Goal: Communication & Community: Answer question/provide support

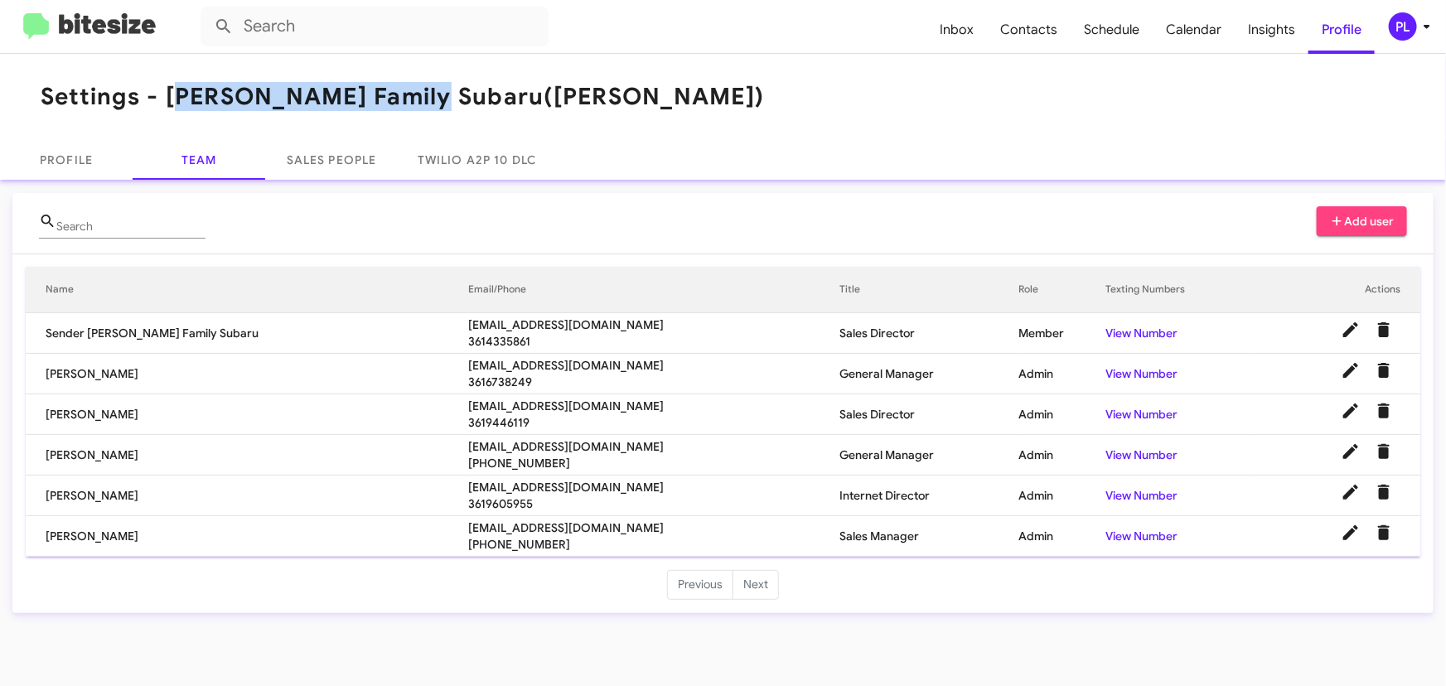
click at [1427, 21] on icon at bounding box center [1427, 27] width 20 height 20
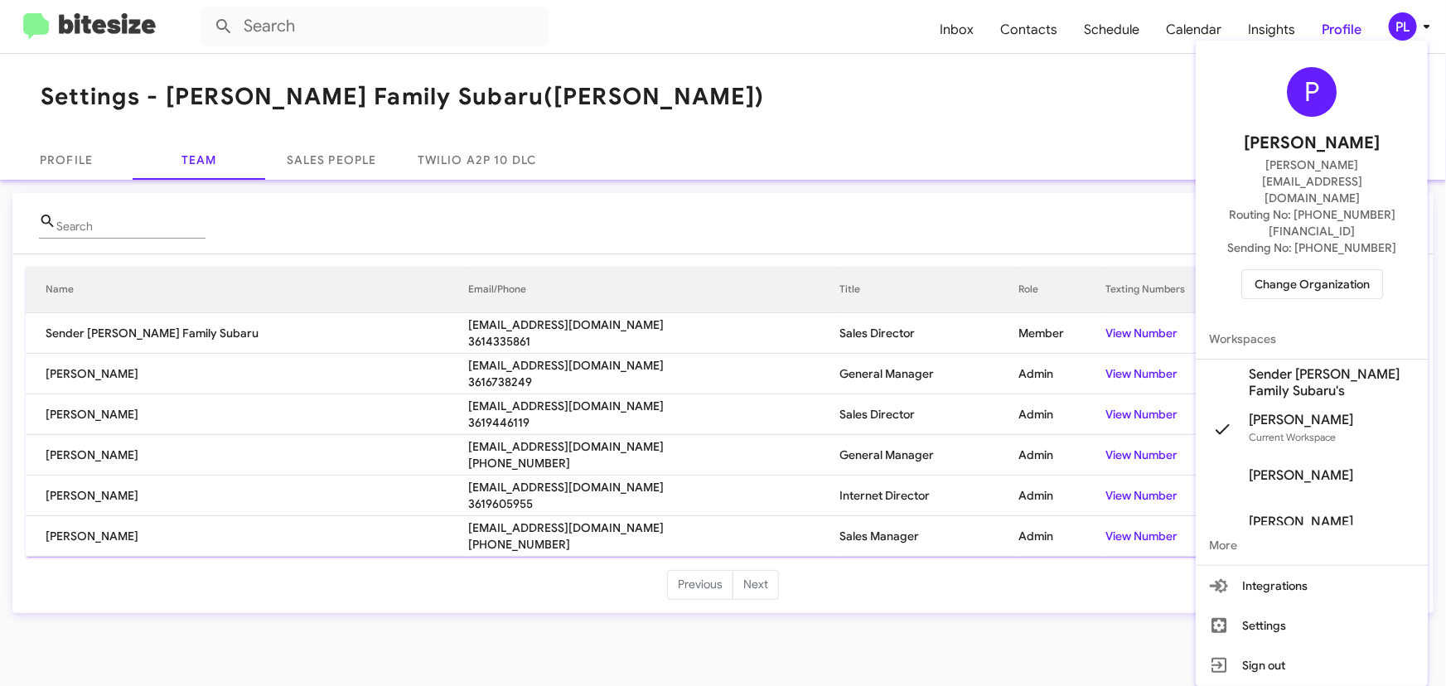
click at [937, 167] on div at bounding box center [723, 343] width 1446 height 686
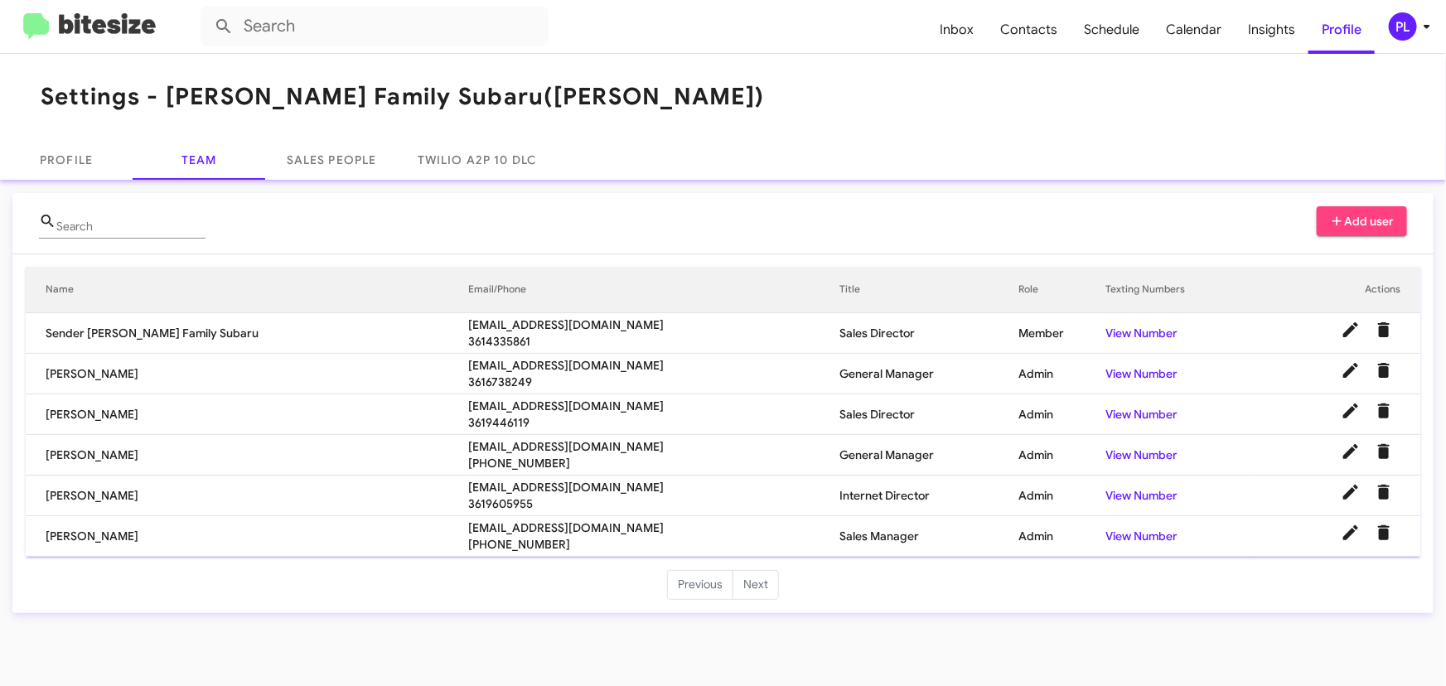
drag, startPoint x: 548, startPoint y: 407, endPoint x: 326, endPoint y: 399, distance: 222.3
click at [326, 399] on tr "Ernest Martinez emartinez@hicksautogroup.com 3619446119 Sales Director Admin Vi…" at bounding box center [723, 415] width 1395 height 41
copy tr "emartinez@hicksautogroup.com"
drag, startPoint x: 171, startPoint y: 93, endPoint x: 403, endPoint y: 92, distance: 232.1
click at [403, 92] on h1 "Settings - Hicks Family Subaru (Hicks)" at bounding box center [403, 97] width 724 height 27
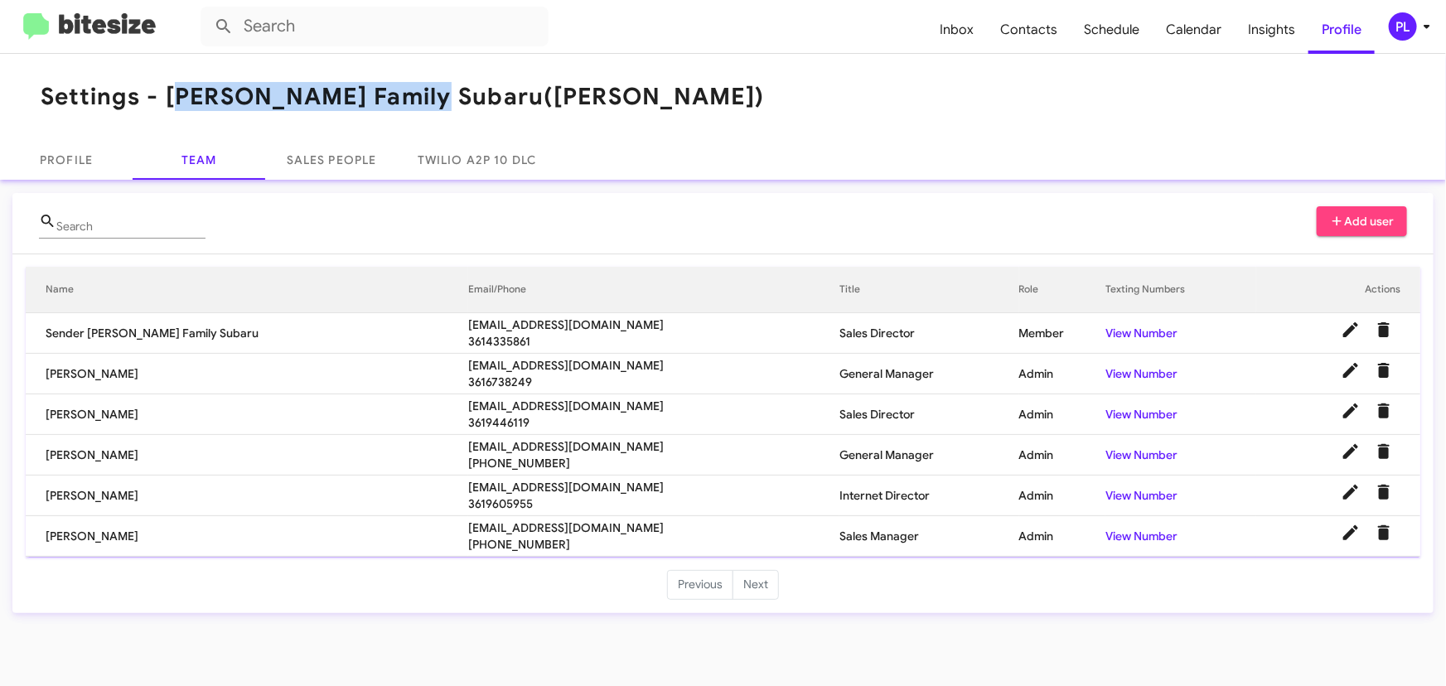
copy h1 "[PERSON_NAME] Family Subaru"
drag, startPoint x: 568, startPoint y: 401, endPoint x: 349, endPoint y: 409, distance: 219.0
click at [349, 409] on tr "Ernest Martinez emartinez@hicksautogroup.com 3619446119 Sales Director Admin Vi…" at bounding box center [723, 415] width 1395 height 41
copy tr "emartinez@hicksautogroup.com"
drag, startPoint x: 502, startPoint y: 448, endPoint x: 348, endPoint y: 448, distance: 154.2
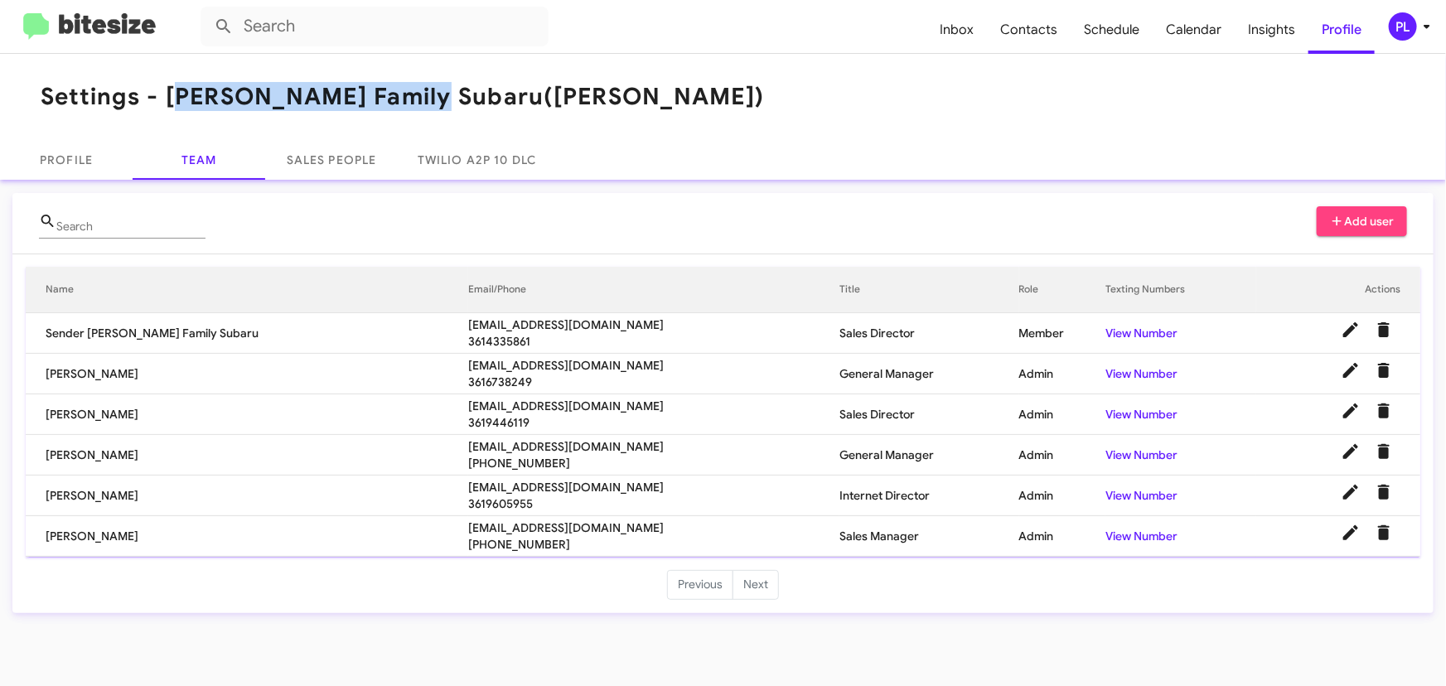
click at [348, 448] on tr "Jim Anguiano janguiano@edhicks.com +13616547229 General Manager Admin View Numb…" at bounding box center [723, 455] width 1395 height 41
copy tr "janguiano@edhicks.com"
drag, startPoint x: 527, startPoint y: 488, endPoint x: 296, endPoint y: 487, distance: 231.3
click at [296, 487] on tr "Steven Salinas Ssalinas@hicksautogroup.com 3619605955 Internet Director Admin V…" at bounding box center [723, 496] width 1395 height 41
copy tr "Ssalinas@hicksautogroup.com"
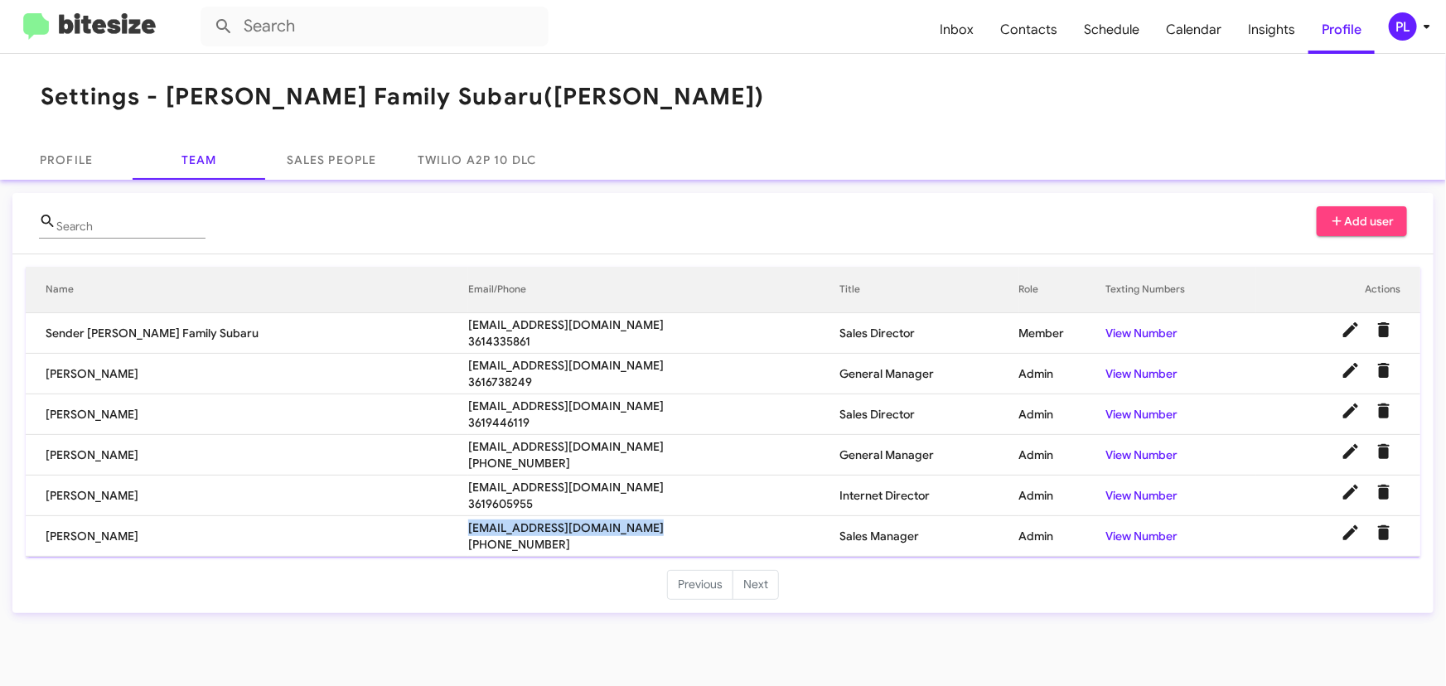
drag, startPoint x: 498, startPoint y: 530, endPoint x: 356, endPoint y: 534, distance: 141.8
click at [356, 534] on tr "Al Olivares aolivares@hicksautogroup.com +19565510298 Sales Manager Admin View …" at bounding box center [723, 536] width 1395 height 41
copy tr "aolivares@hicksautogroup.com"
click at [1426, 29] on icon at bounding box center [1427, 27] width 20 height 20
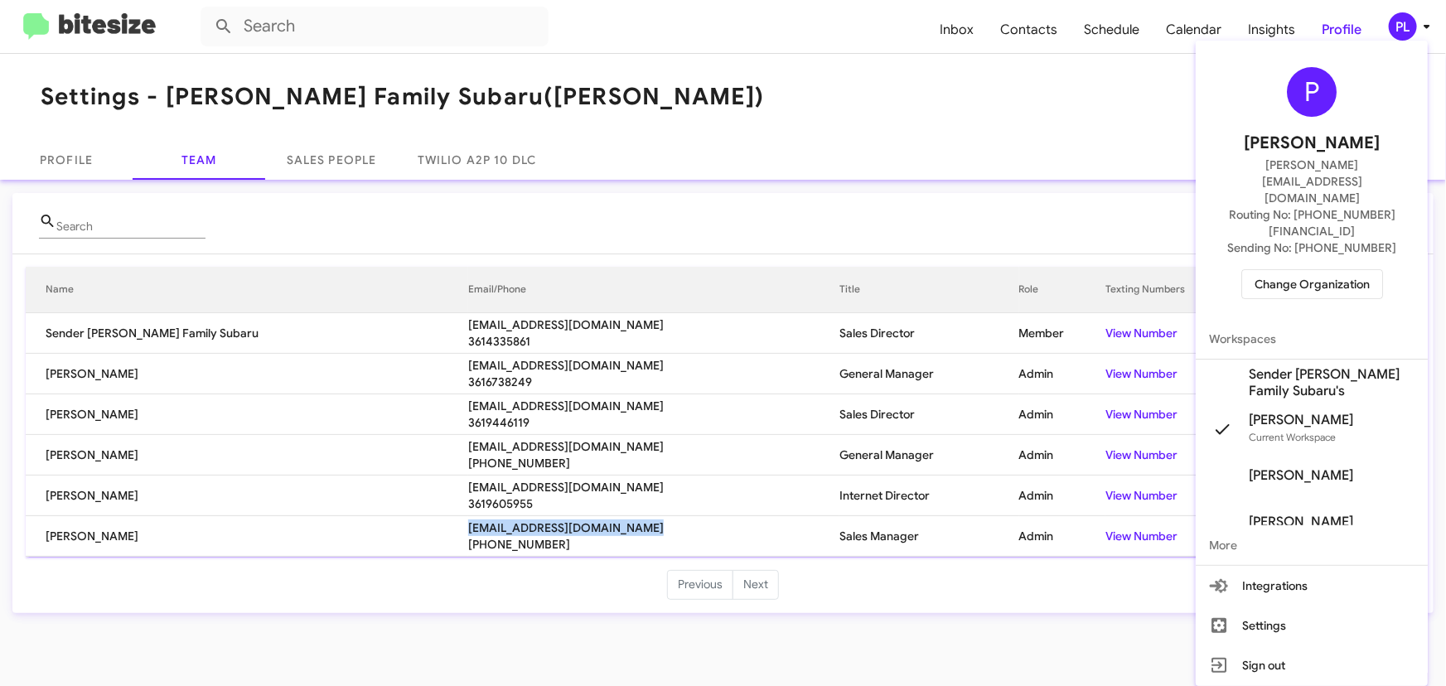
click at [1294, 270] on span "Change Organization" at bounding box center [1312, 284] width 115 height 28
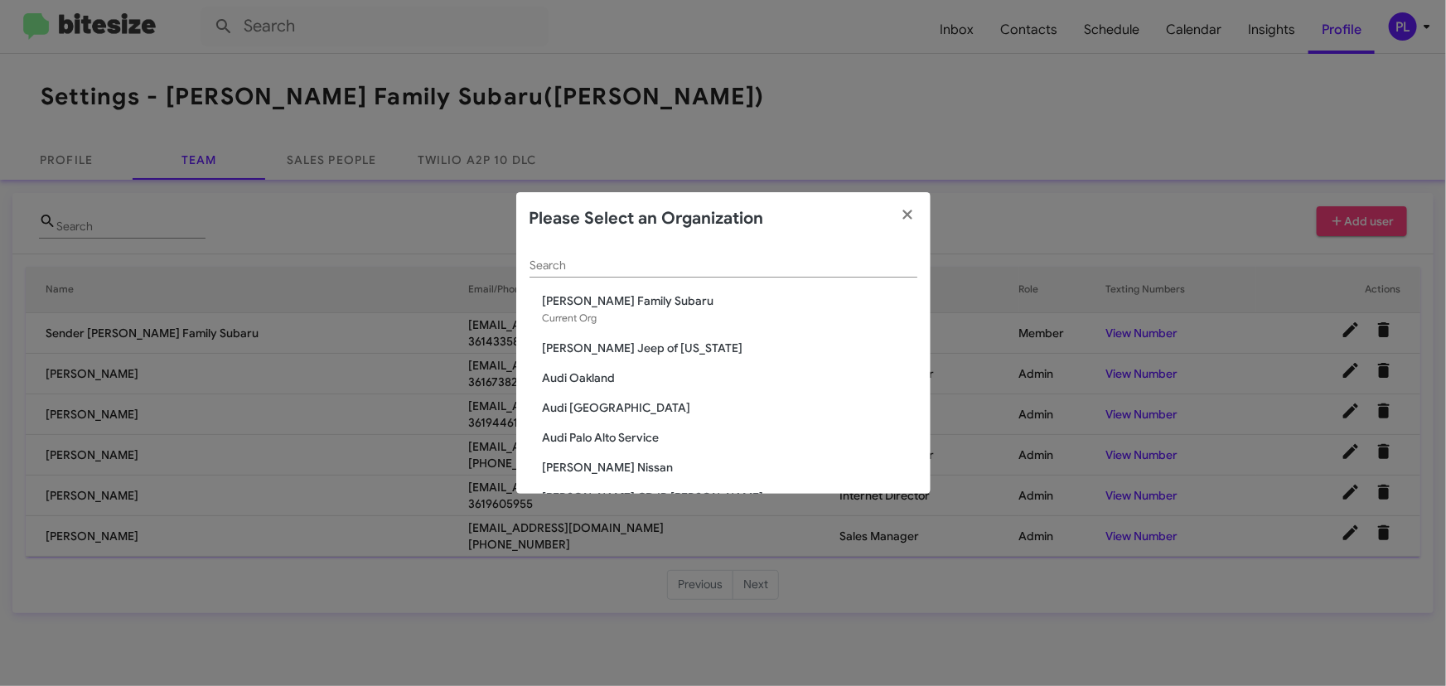
click at [676, 257] on div "Search" at bounding box center [724, 261] width 388 height 32
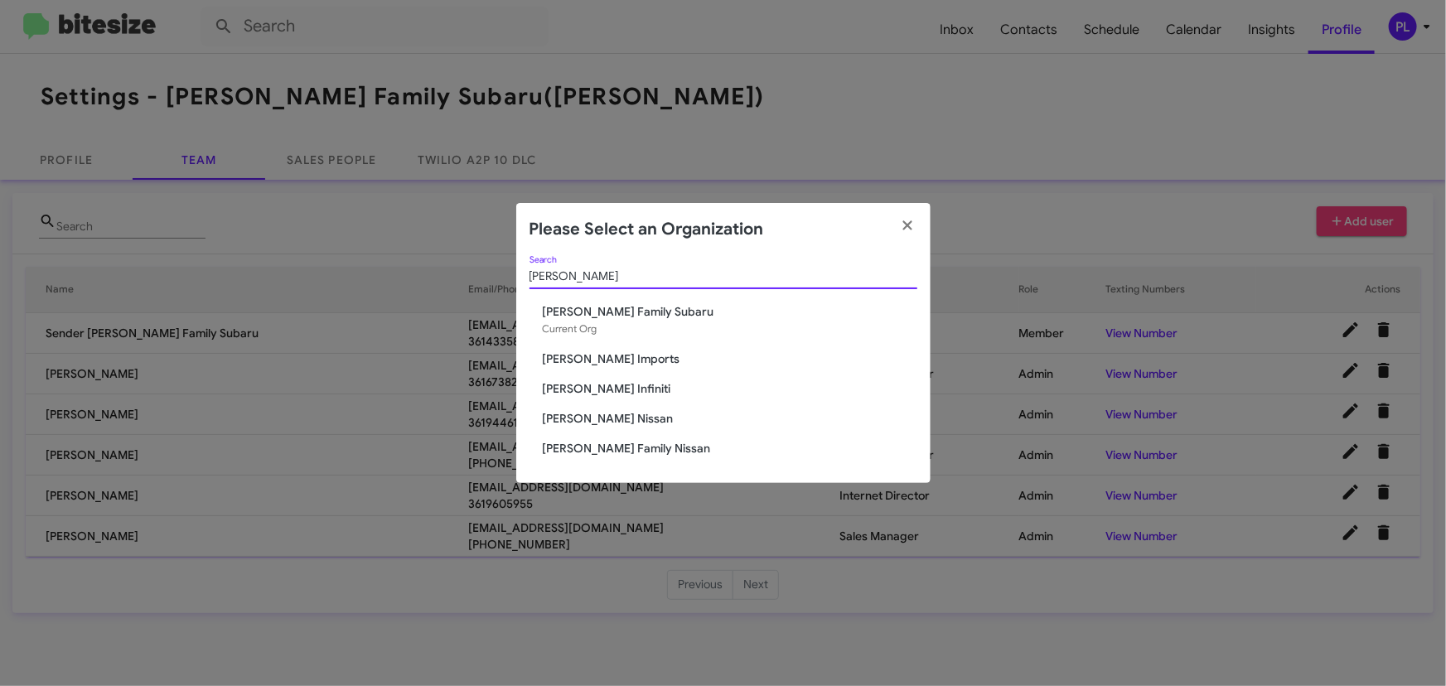
type input "[PERSON_NAME]"
click at [622, 359] on span "[PERSON_NAME] Imports" at bounding box center [730, 359] width 375 height 17
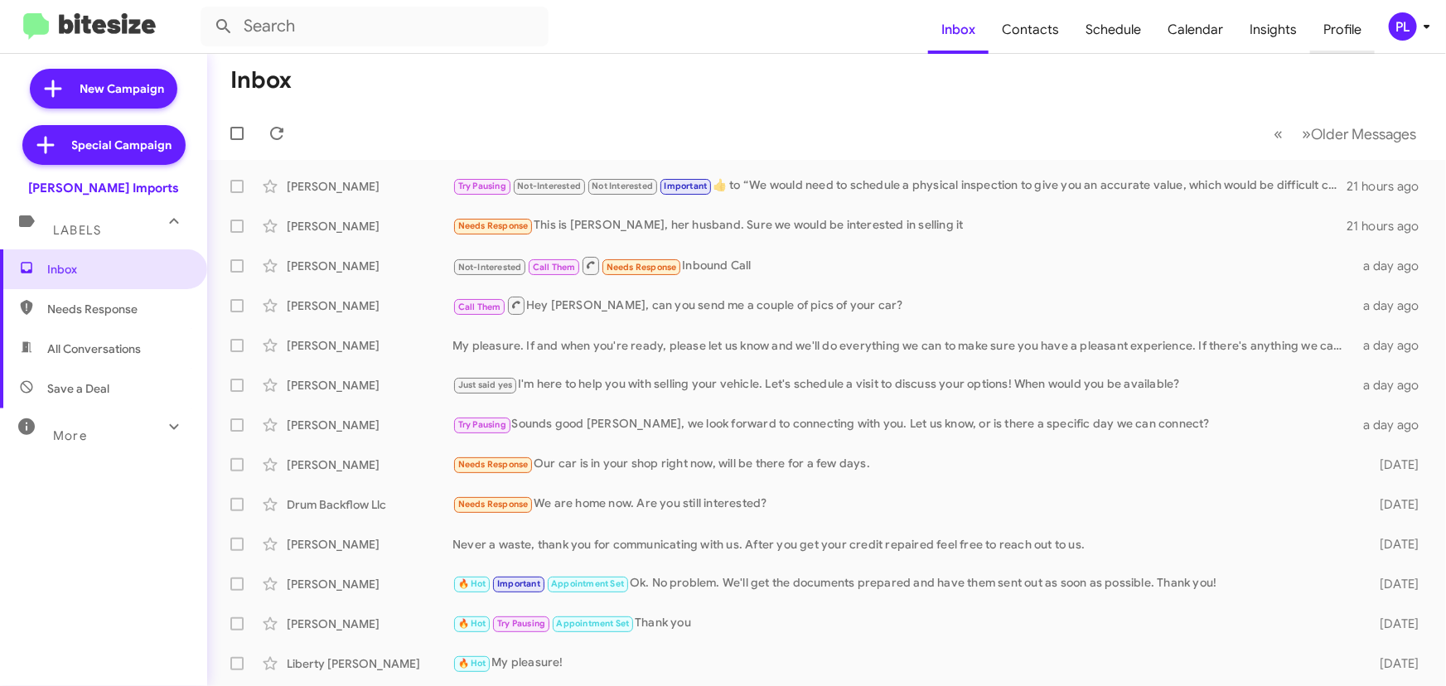
click at [1357, 26] on span "Profile" at bounding box center [1342, 30] width 65 height 48
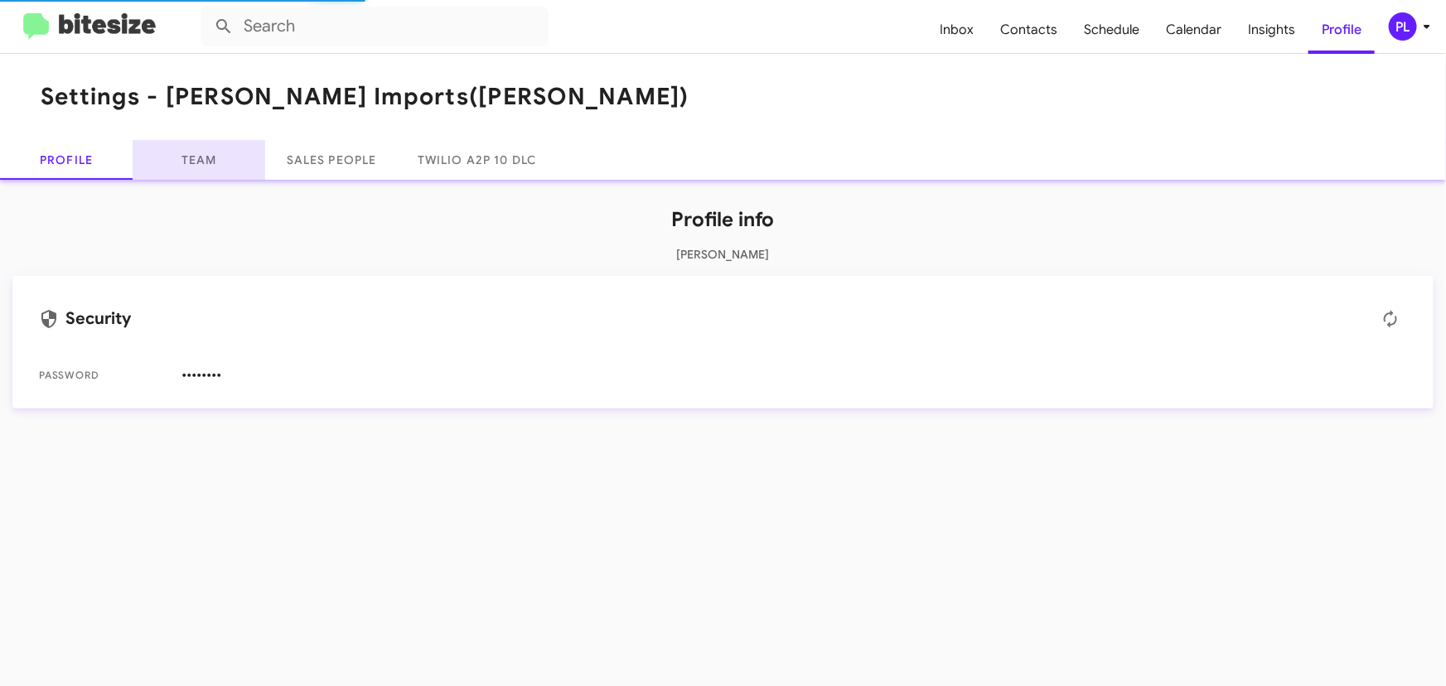
click at [189, 159] on link "Team" at bounding box center [199, 160] width 133 height 40
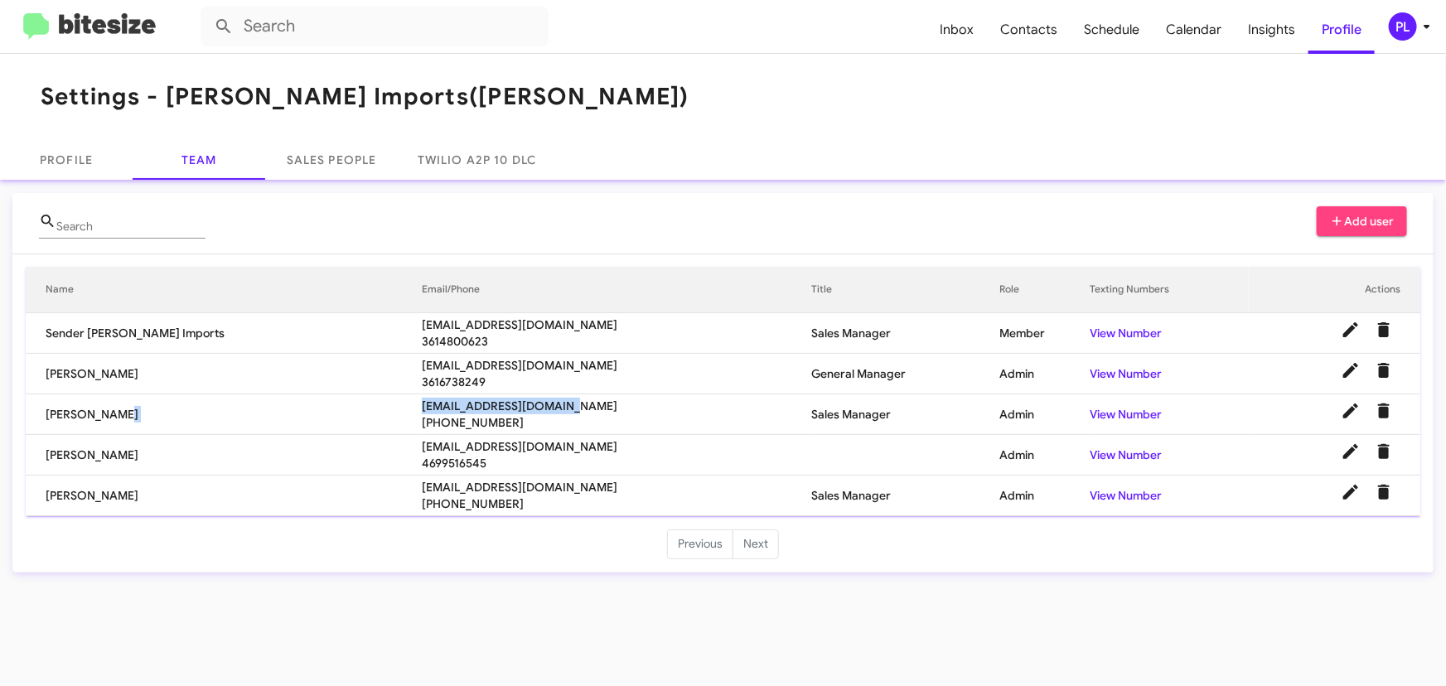
drag, startPoint x: 497, startPoint y: 405, endPoint x: 294, endPoint y: 409, distance: 203.1
click at [294, 409] on tr "Steven Lee slee@hicksautogroup.com +13612907915 Sales Manager Admin View Number" at bounding box center [723, 415] width 1395 height 41
copy tr "slee@hicksautogroup.com"
drag, startPoint x: 520, startPoint y: 448, endPoint x: 345, endPoint y: 452, distance: 174.9
click at [345, 452] on tr "Roderick Infante rinfante@hicksautogroup.com 4699516545 Admin View Number" at bounding box center [723, 455] width 1395 height 41
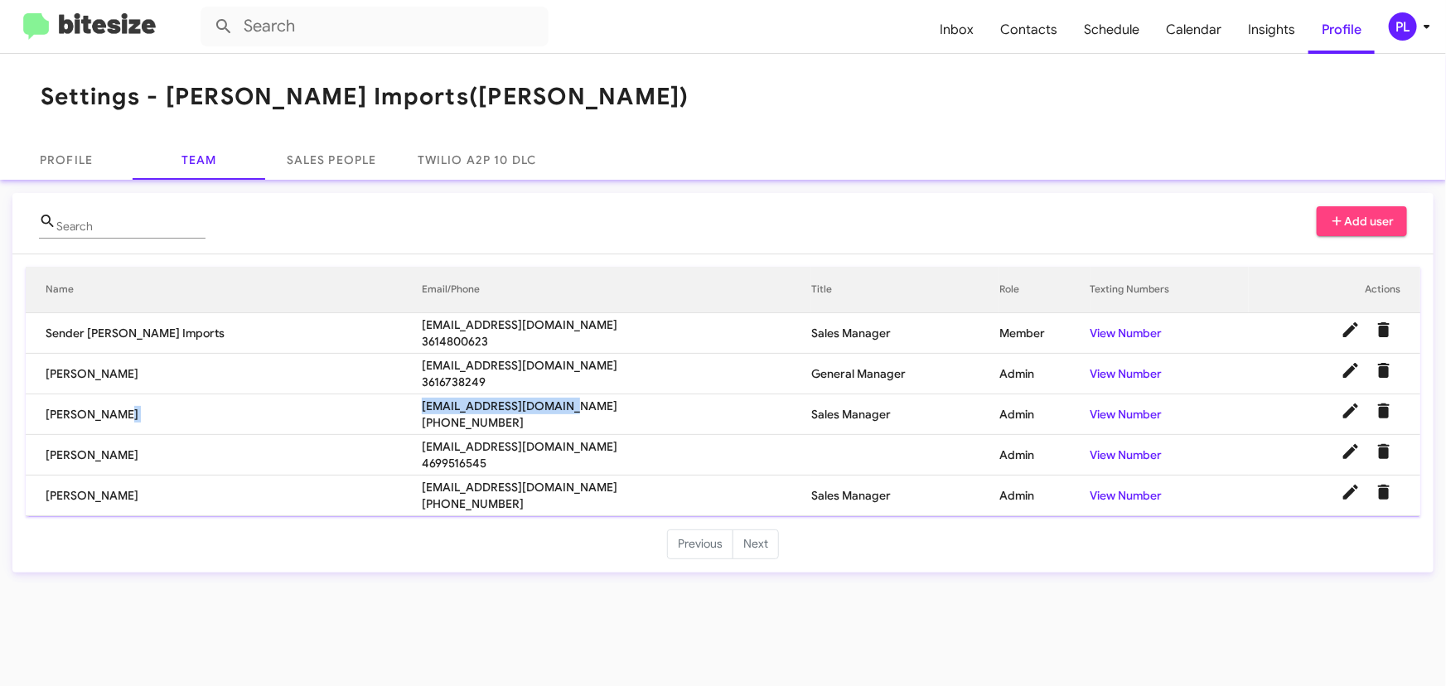
copy tr "rinfante@hicksautogroup.com"
drag, startPoint x: 384, startPoint y: 468, endPoint x: 337, endPoint y: 481, distance: 48.9
click at [337, 481] on tr "Stan Colbert scolbert@hicksautogroup.com +17192919137 Sales Manager Admin View …" at bounding box center [723, 496] width 1395 height 41
copy tr "scolbert@hicksautogroup.com"
click at [1418, 25] on icon at bounding box center [1427, 27] width 20 height 20
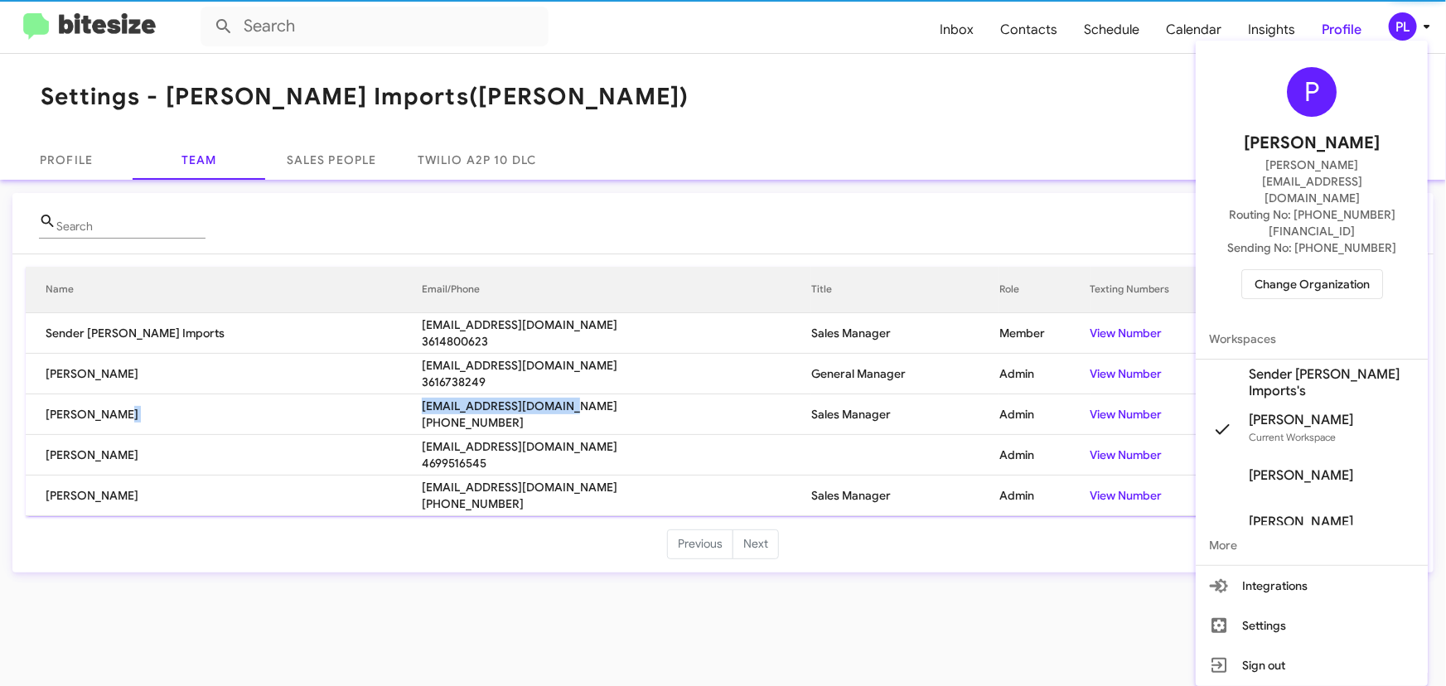
click at [1302, 270] on span "Change Organization" at bounding box center [1312, 284] width 115 height 28
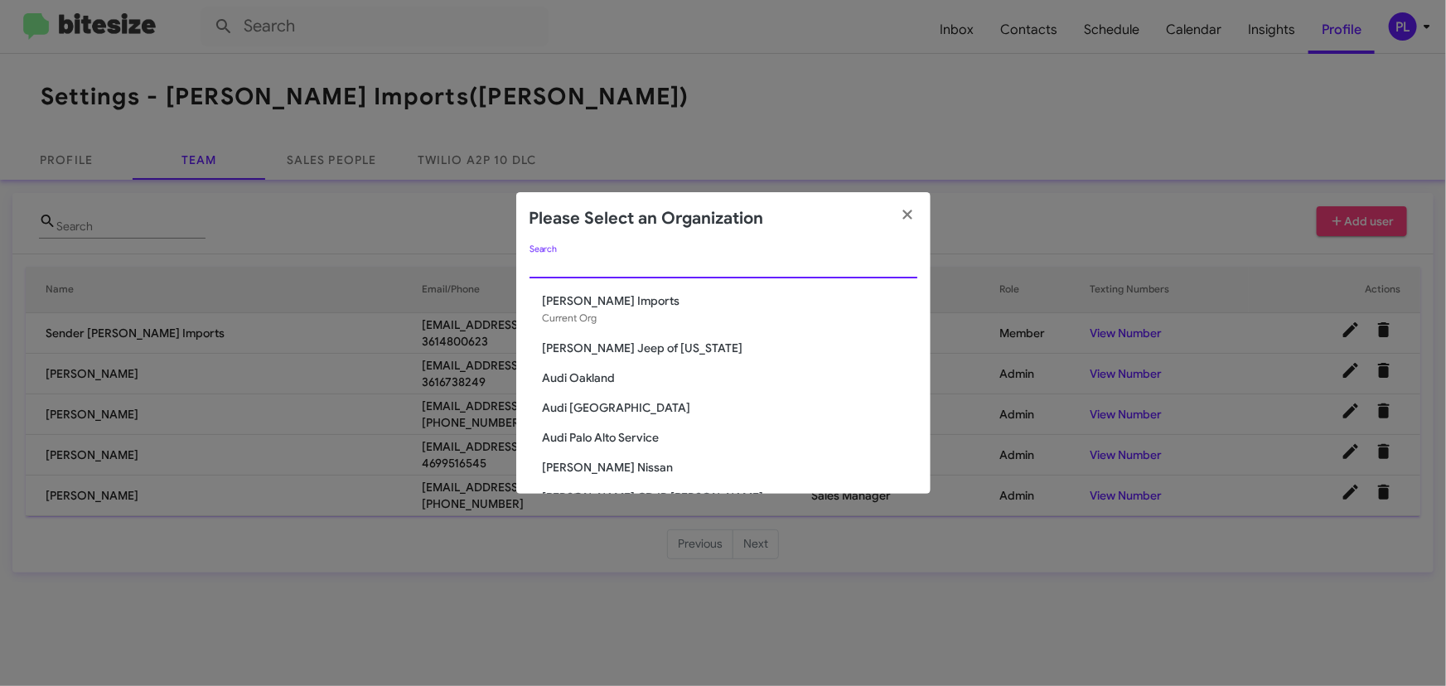
click at [674, 269] on input "Search" at bounding box center [724, 265] width 388 height 13
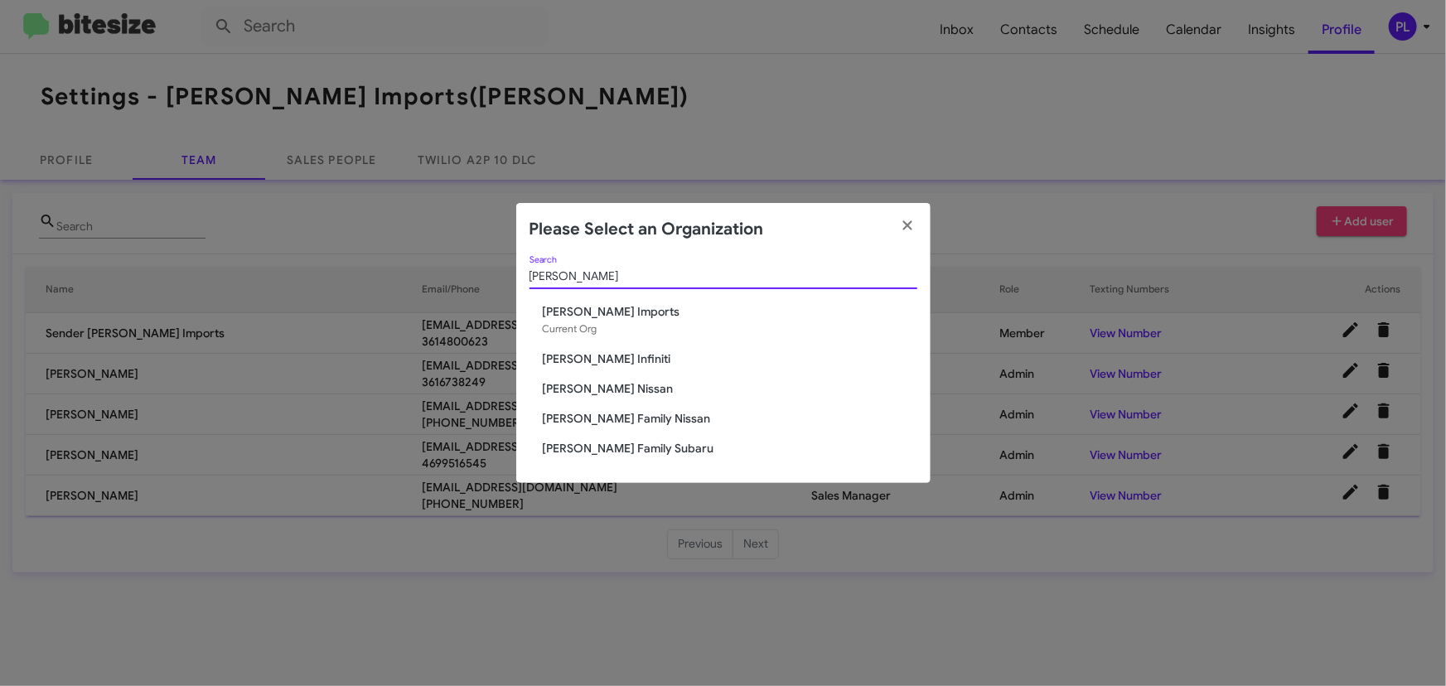
type input "hicks"
click at [582, 353] on span "Ed Hicks Infiniti" at bounding box center [730, 359] width 375 height 17
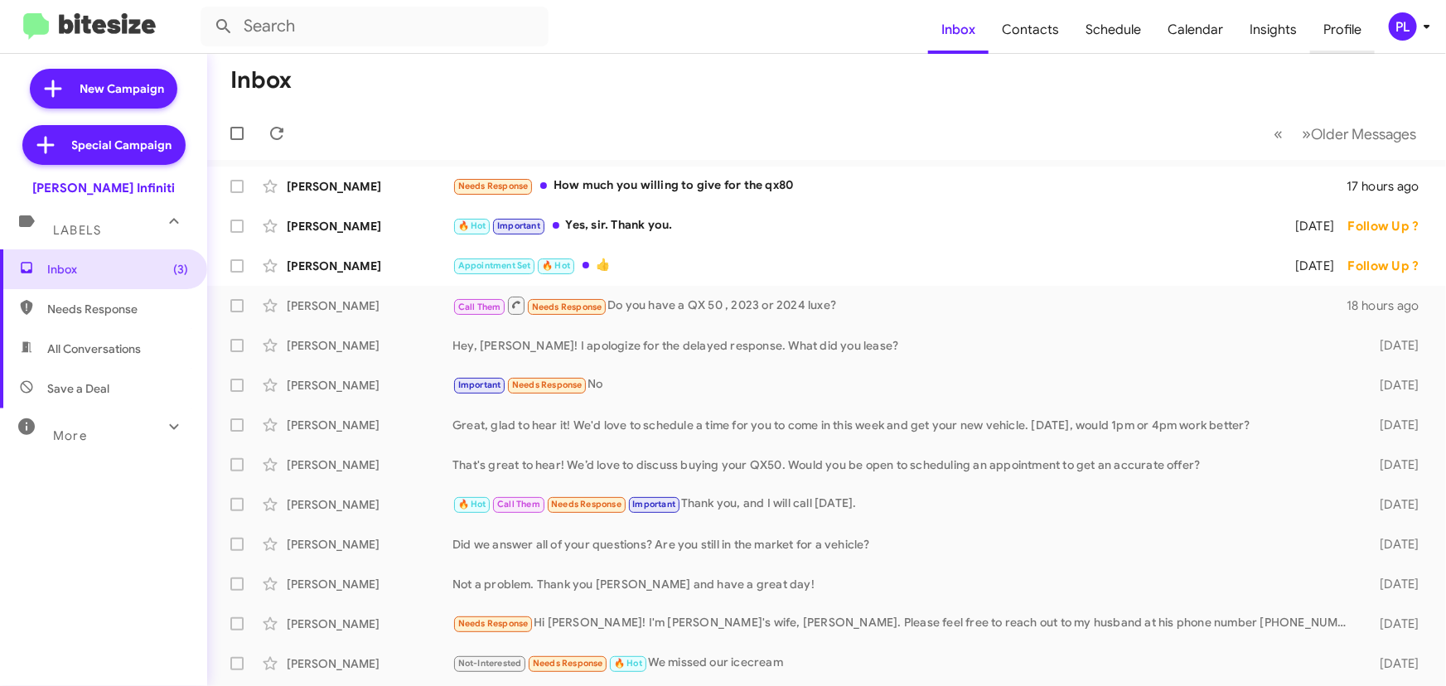
click at [1338, 26] on span "Profile" at bounding box center [1342, 30] width 65 height 48
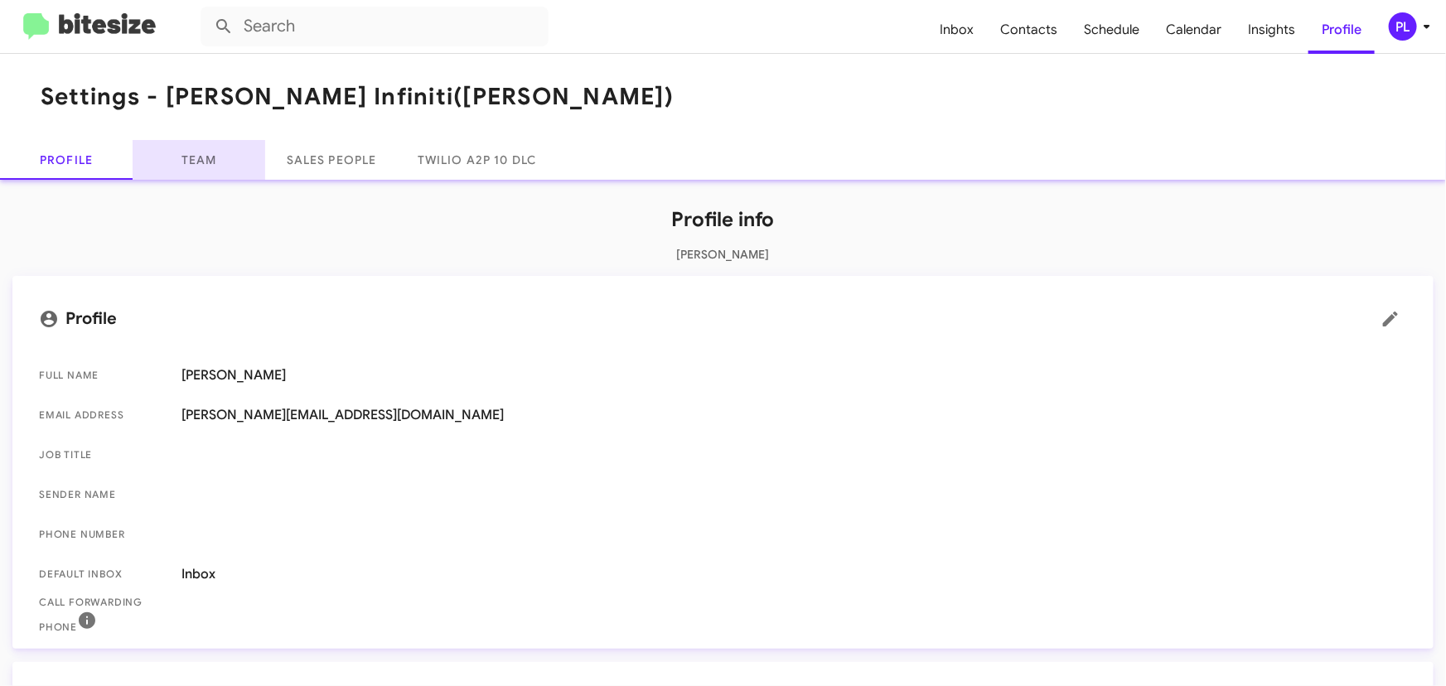
click at [190, 159] on link "Team" at bounding box center [199, 160] width 133 height 40
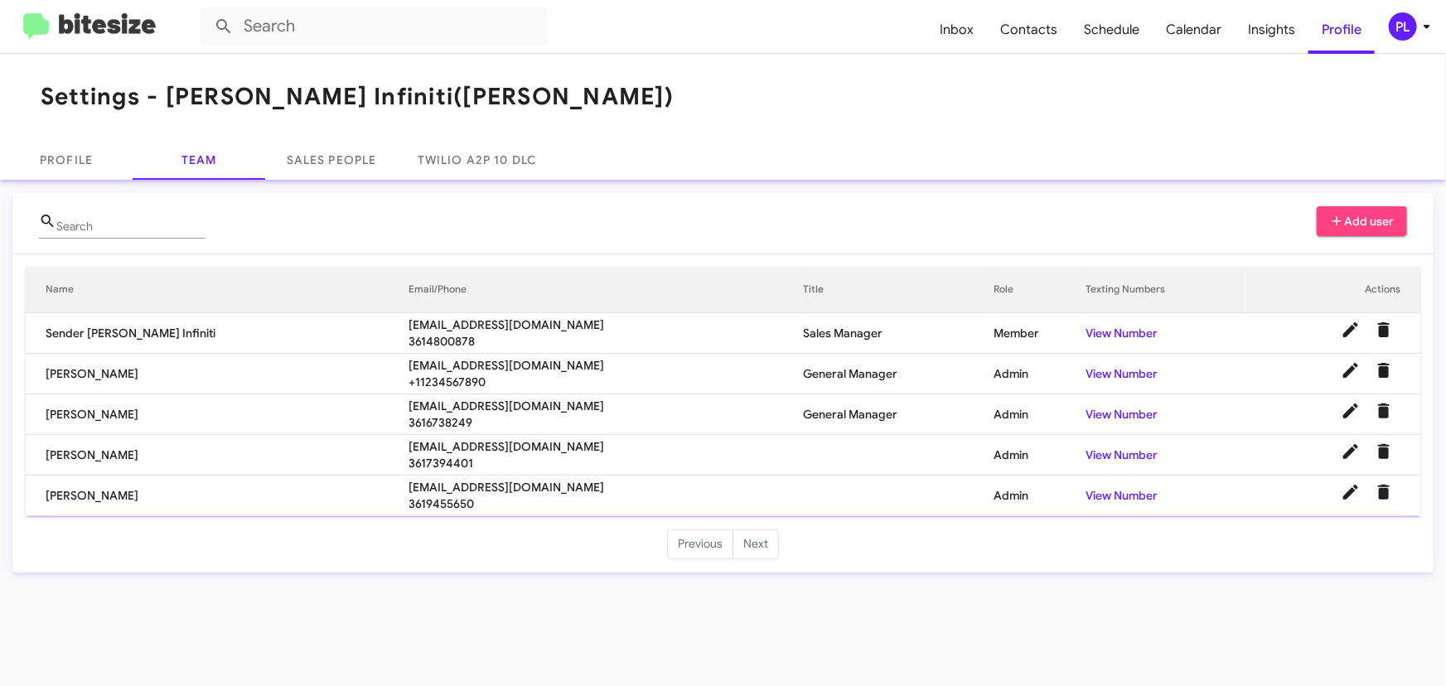
drag, startPoint x: 545, startPoint y: 364, endPoint x: 224, endPoint y: 371, distance: 321.7
click at [224, 371] on tr "[PERSON_NAME] [EMAIL_ADDRESS][DOMAIN_NAME] +11234567890 General Manager Admin V…" at bounding box center [723, 374] width 1395 height 41
copy tr "[EMAIL_ADDRESS][DOMAIN_NAME]"
drag, startPoint x: 511, startPoint y: 444, endPoint x: 304, endPoint y: 439, distance: 206.4
click at [304, 439] on tr "Rick Garcia rgarcia@hicksautogroup.com 3617394401 Admin View Number" at bounding box center [723, 455] width 1395 height 41
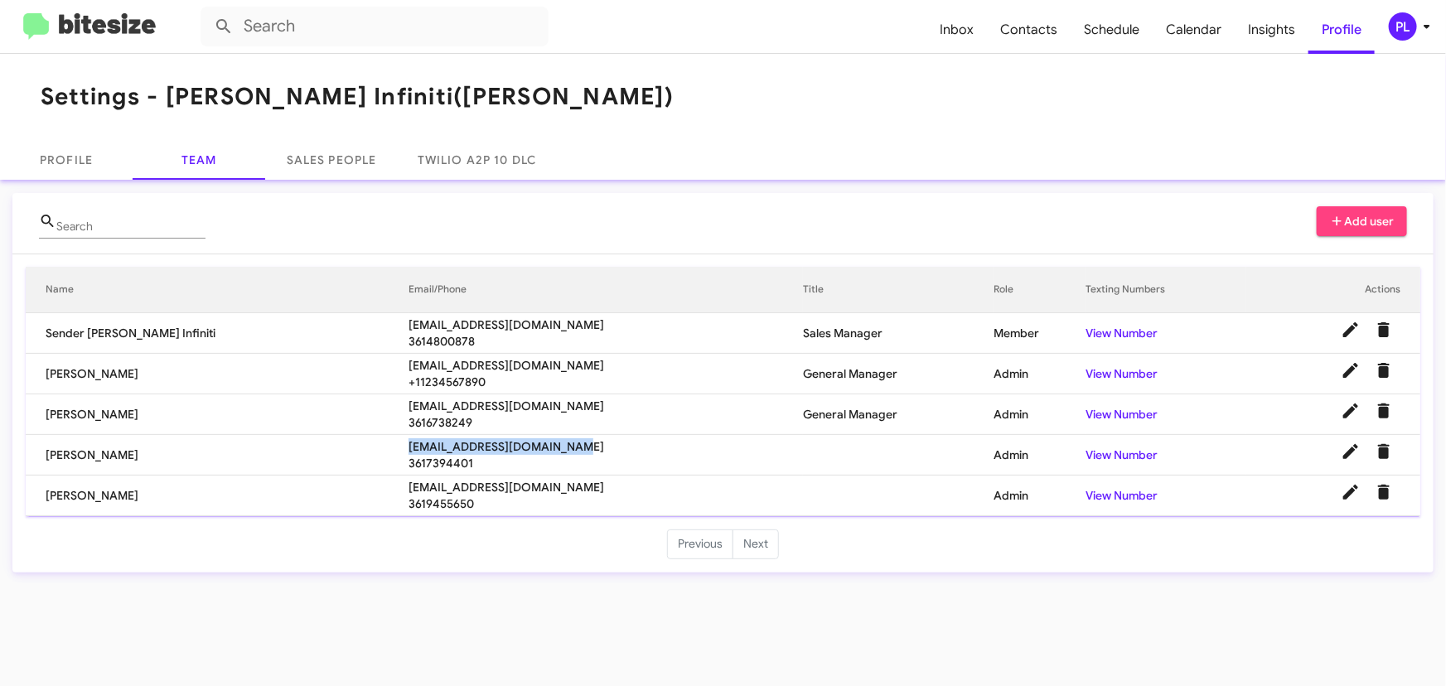
copy tr "rgarcia@hicksautogroup.com"
drag, startPoint x: 520, startPoint y: 483, endPoint x: 333, endPoint y: 492, distance: 186.7
click at [333, 492] on tr "Cody Clemens cclemens@hicksautogroup.com 3619455650 Admin View Number" at bounding box center [723, 496] width 1395 height 41
copy tr "cclemens@hicksautogroup.com"
click at [1419, 33] on icon at bounding box center [1427, 27] width 20 height 20
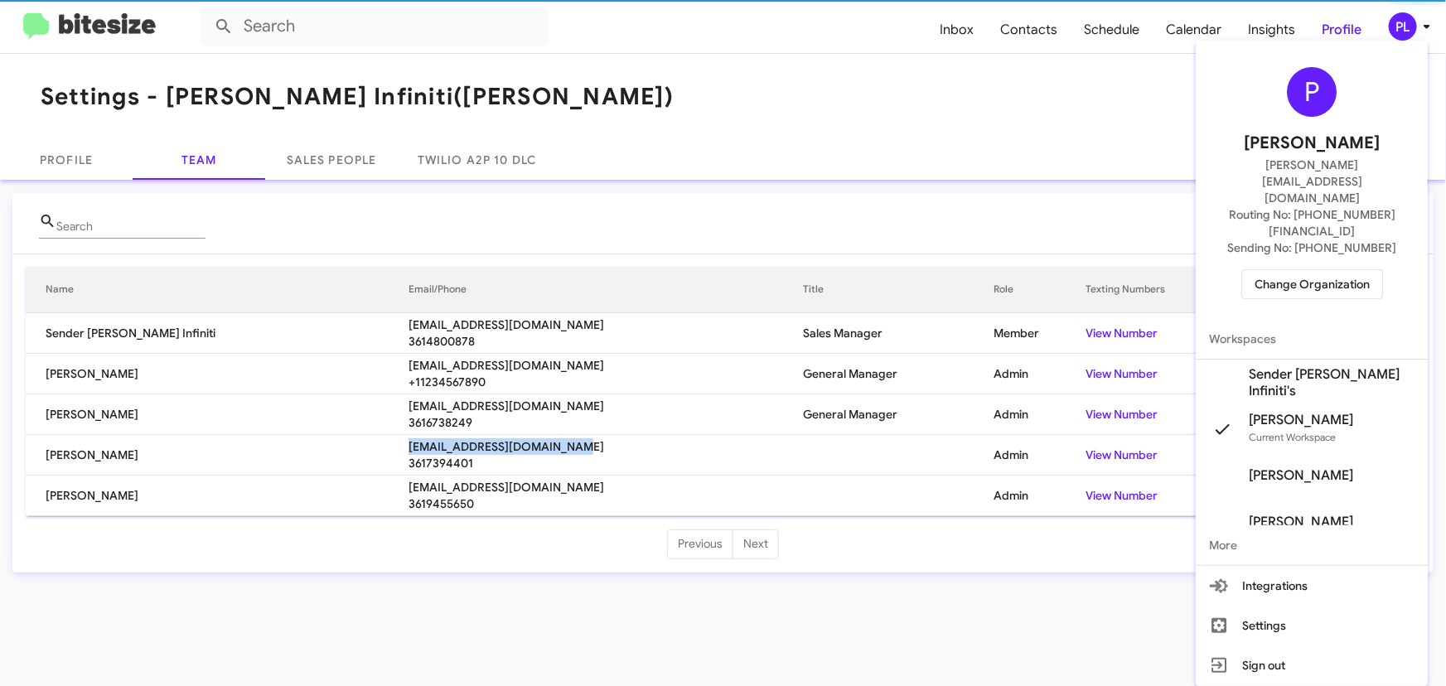
click at [1349, 270] on span "Change Organization" at bounding box center [1312, 284] width 115 height 28
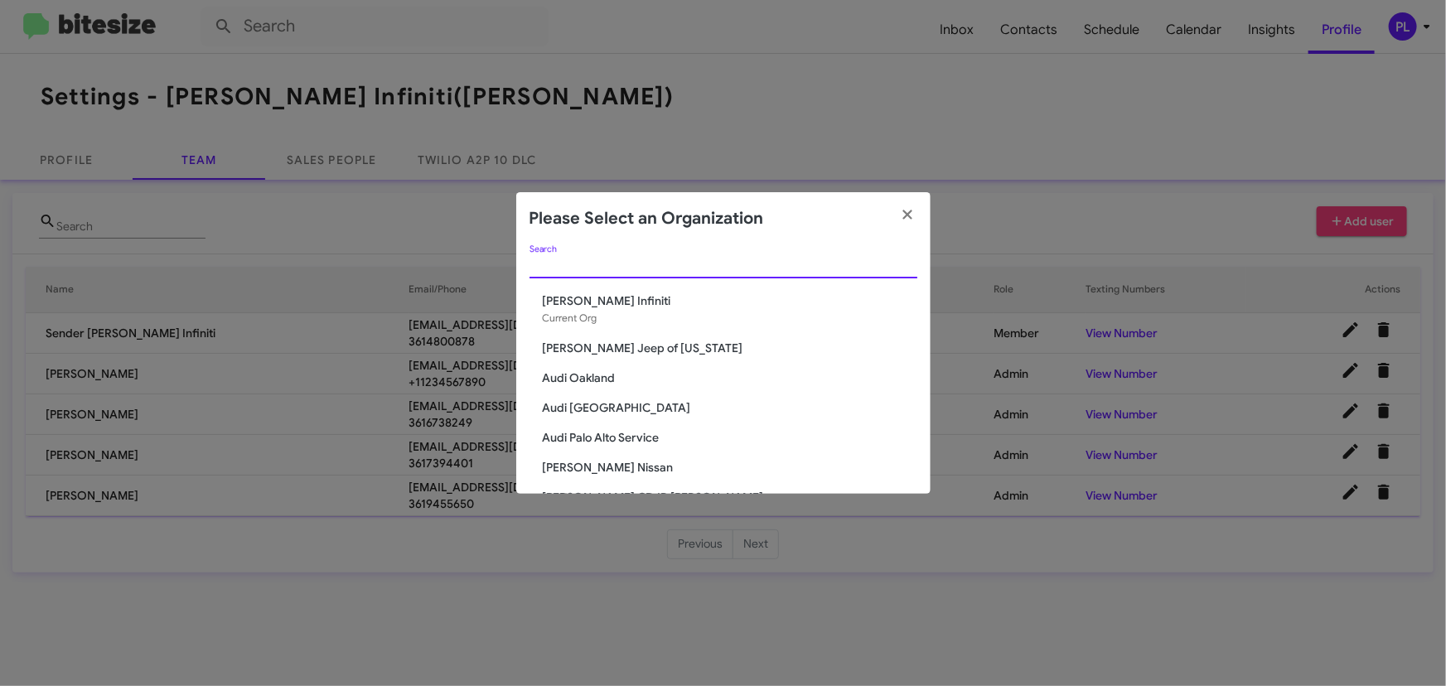
click at [675, 269] on input "Search" at bounding box center [724, 265] width 388 height 13
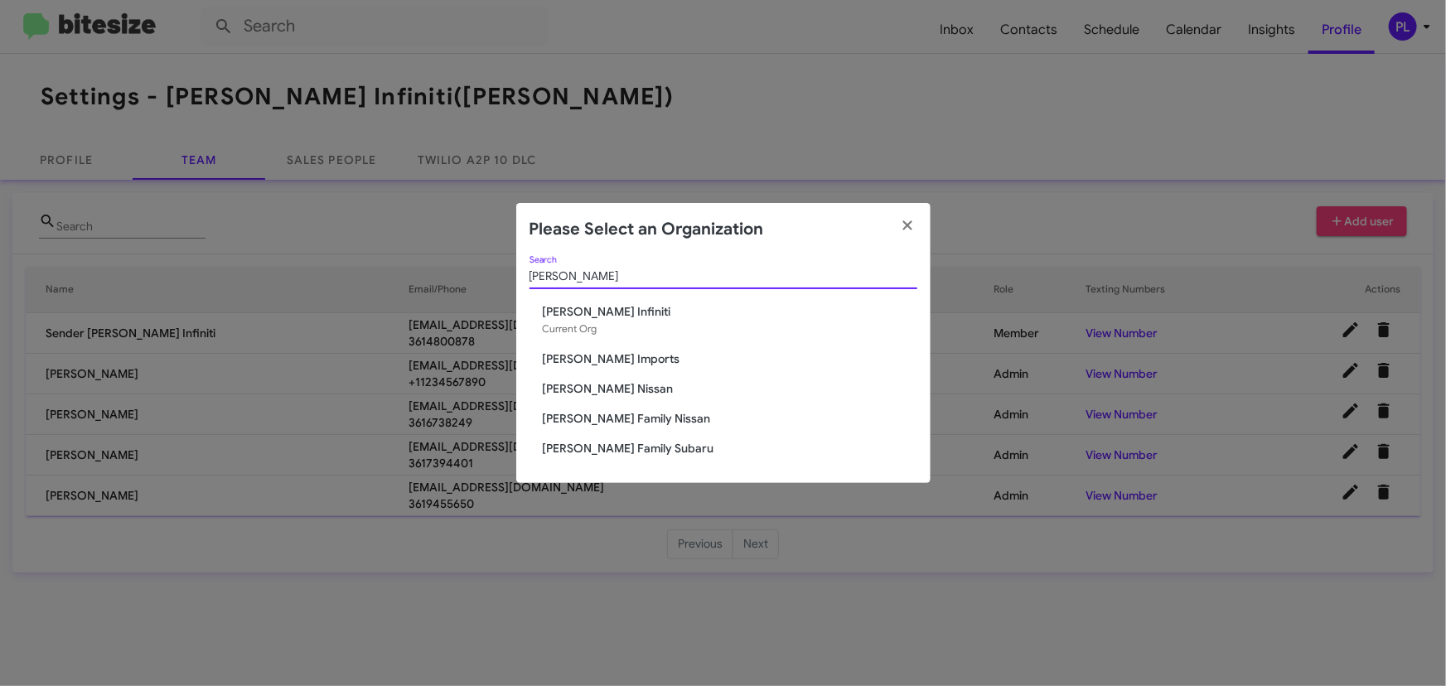
type input "[PERSON_NAME]"
click at [597, 387] on span "[PERSON_NAME] Nissan" at bounding box center [730, 388] width 375 height 17
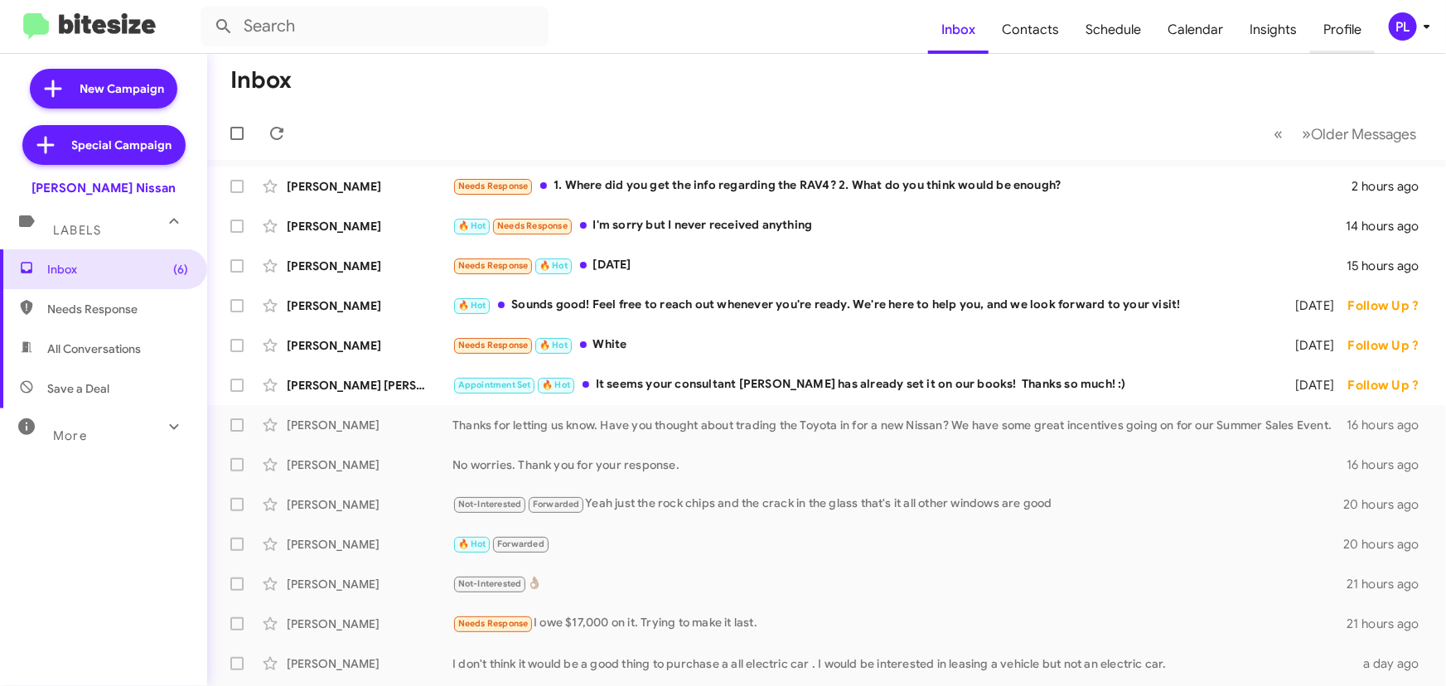
drag, startPoint x: 1354, startPoint y: 24, endPoint x: 1368, endPoint y: 35, distance: 17.1
click at [1354, 24] on span "Profile" at bounding box center [1342, 30] width 65 height 48
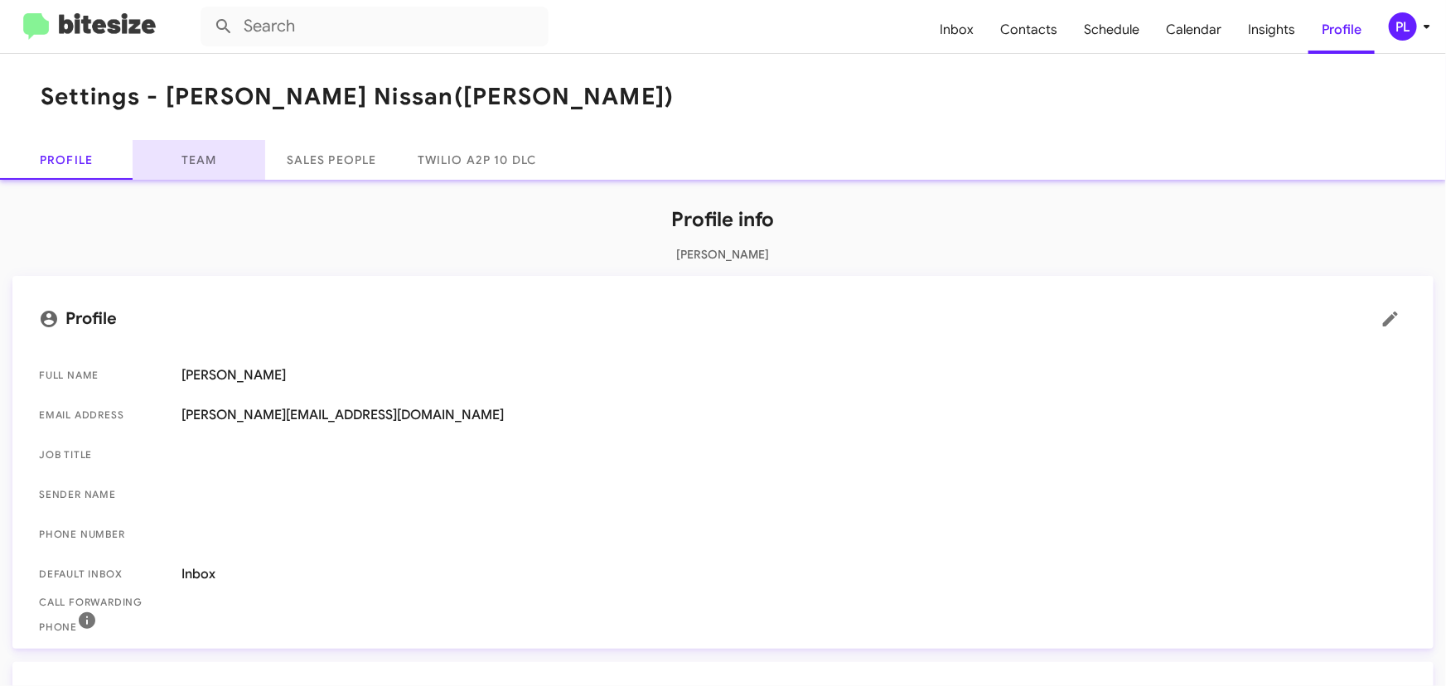
click at [186, 149] on link "Team" at bounding box center [199, 160] width 133 height 40
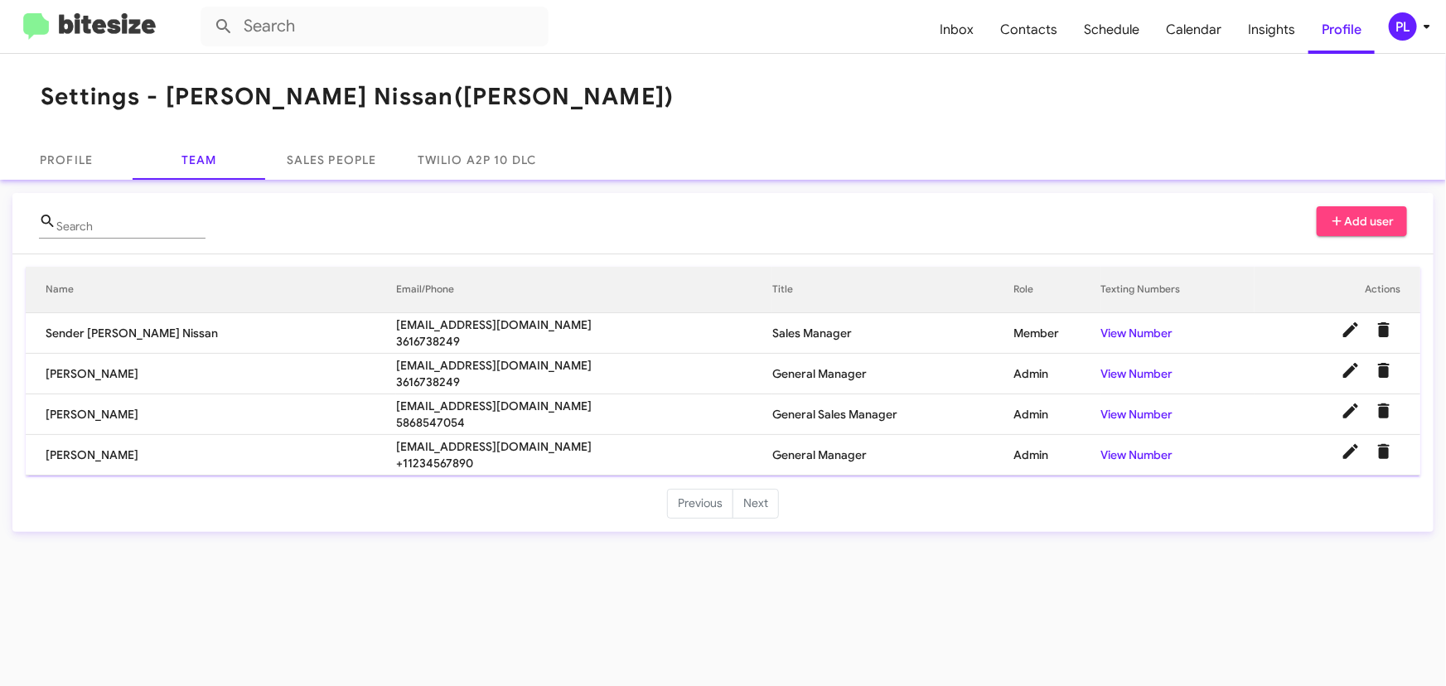
drag, startPoint x: 498, startPoint y: 400, endPoint x: 320, endPoint y: 405, distance: 178.3
click at [320, 405] on tr "Edward Perry eperry@hicksautogroup.com 5868547054 General Sales Manager Admin V…" at bounding box center [723, 415] width 1395 height 41
copy tr "eperry@hicksautogroup.com"
drag, startPoint x: 511, startPoint y: 439, endPoint x: 307, endPoint y: 442, distance: 203.9
click at [307, 442] on tr "Darin Sparrow dsparrow@hicksautogroup.com +11234567890 General Manager Admin Vi…" at bounding box center [723, 455] width 1395 height 41
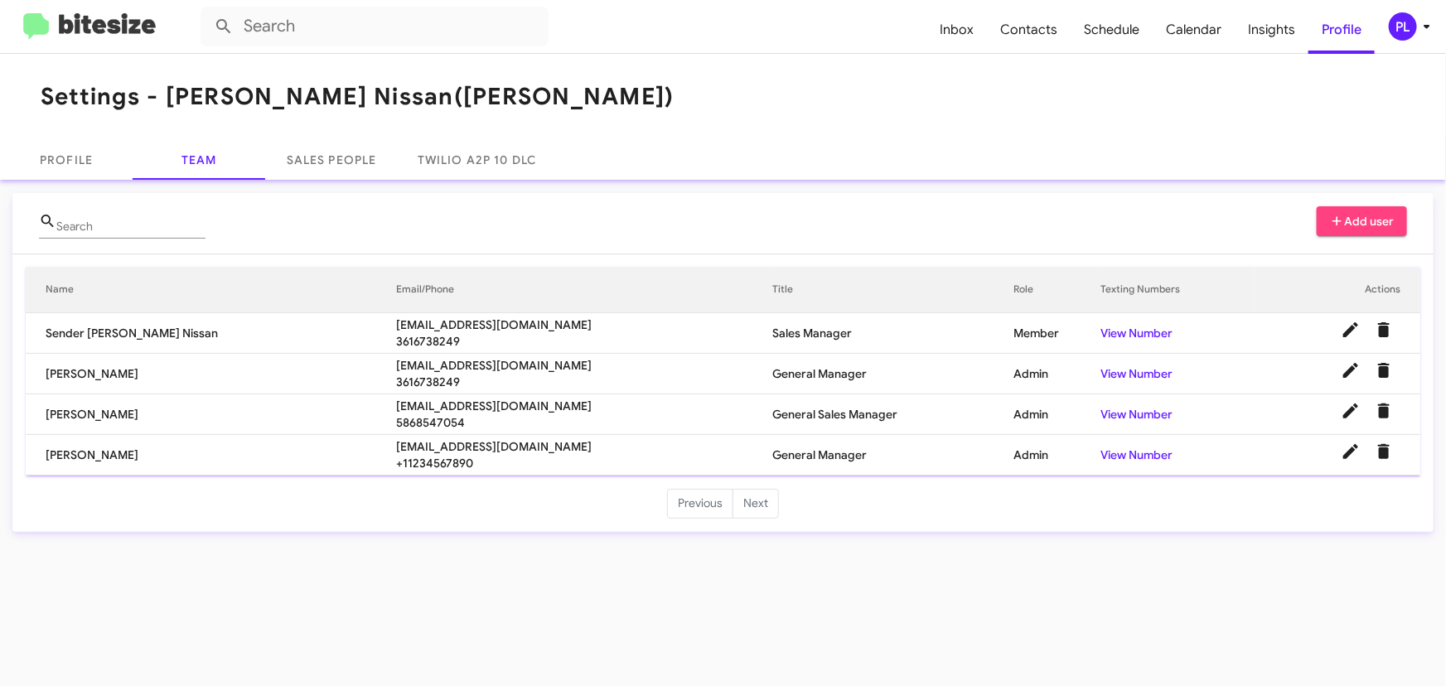
copy tr "dsparrow@hicksautogroup.com"
click at [967, 32] on span "Inbox" at bounding box center [957, 30] width 61 height 48
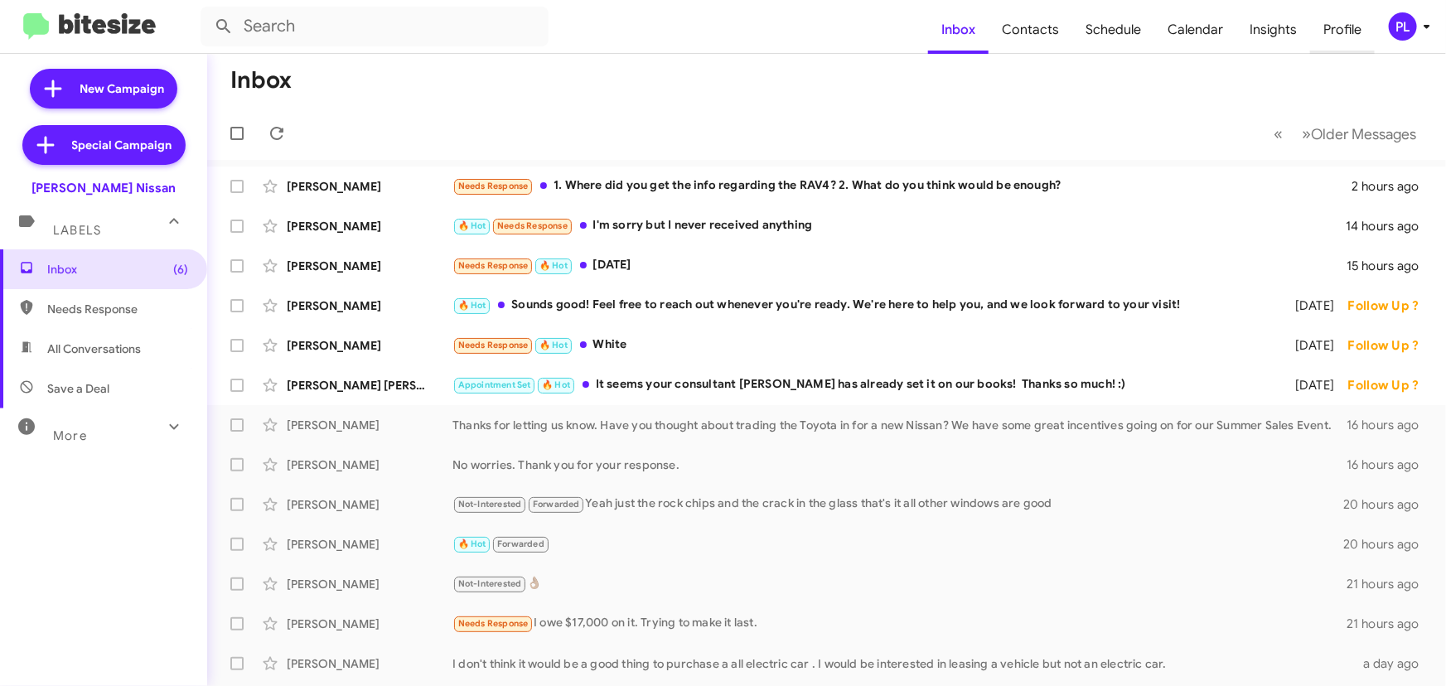
click at [1346, 34] on span "Profile" at bounding box center [1342, 30] width 65 height 48
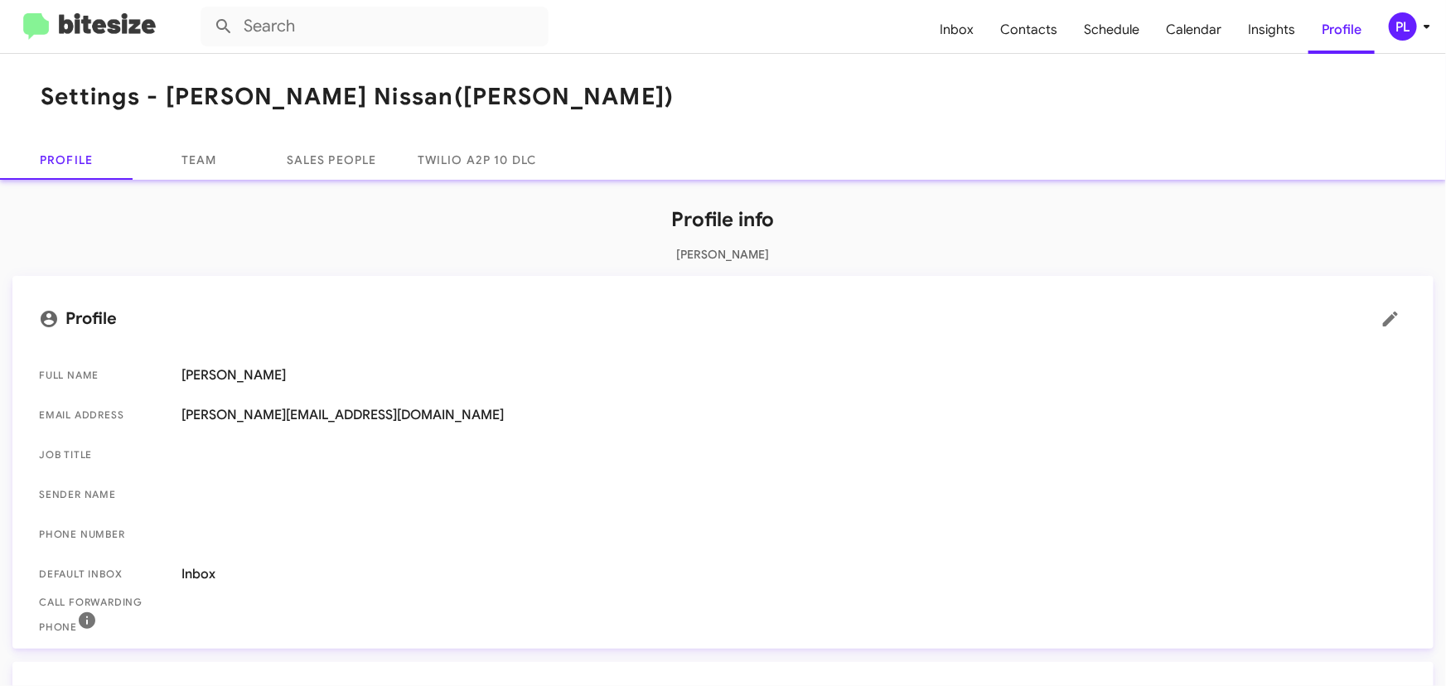
click at [1419, 27] on icon at bounding box center [1427, 27] width 20 height 20
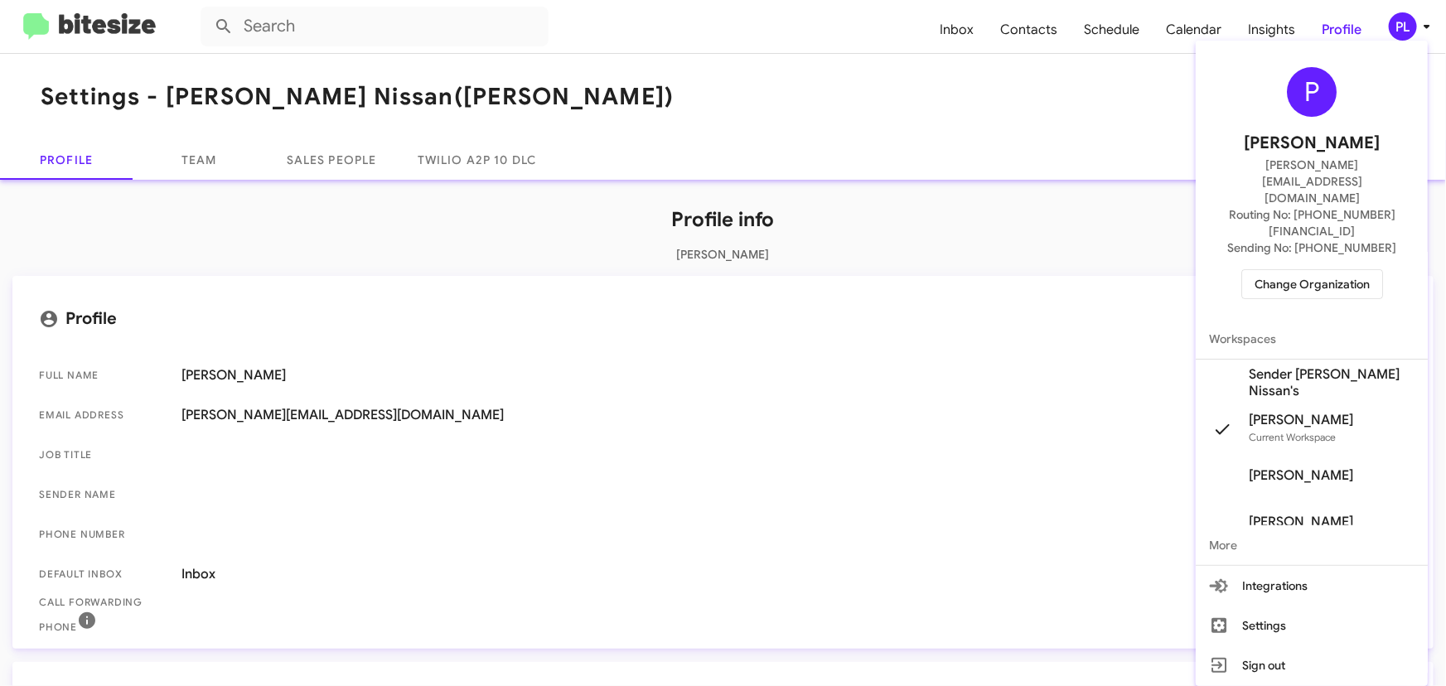
click at [1310, 270] on span "Change Organization" at bounding box center [1312, 284] width 115 height 28
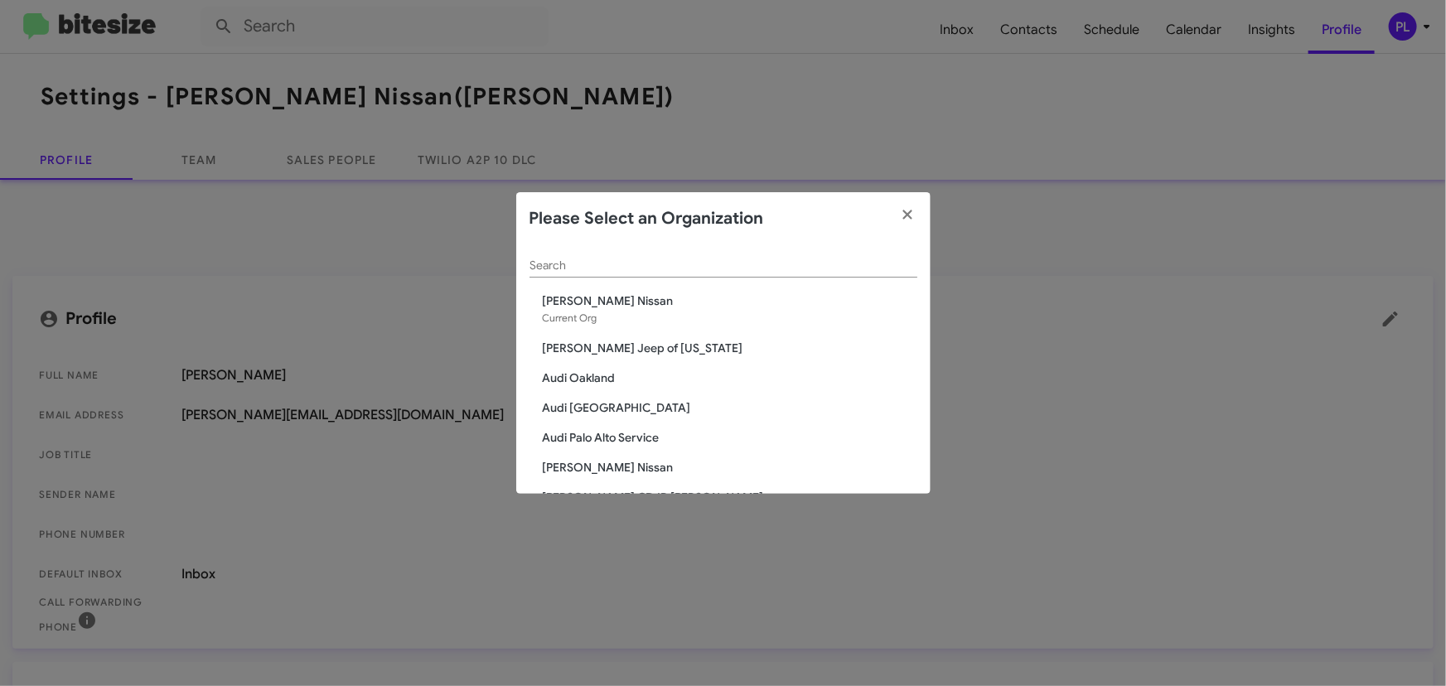
click at [569, 274] on div "Search" at bounding box center [724, 261] width 388 height 32
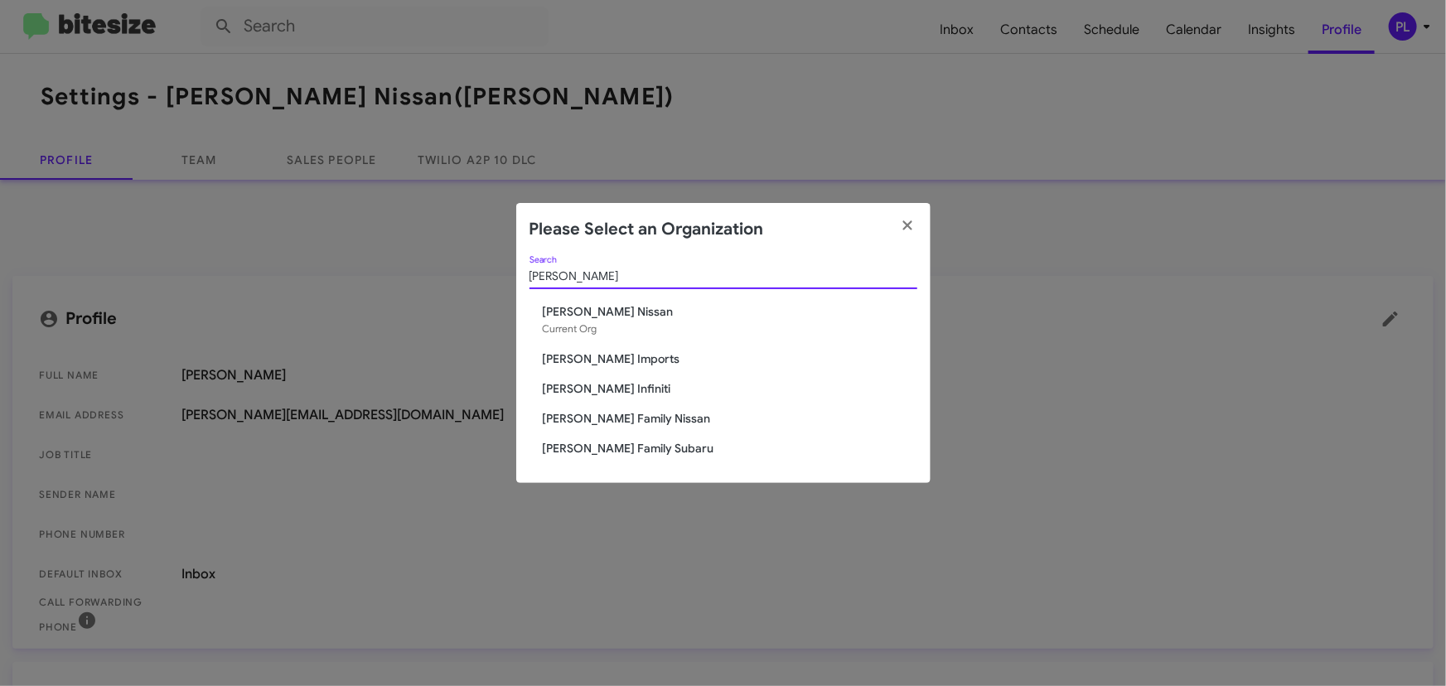
type input "hicks"
click at [618, 418] on span "[PERSON_NAME] Family Nissan" at bounding box center [730, 418] width 375 height 17
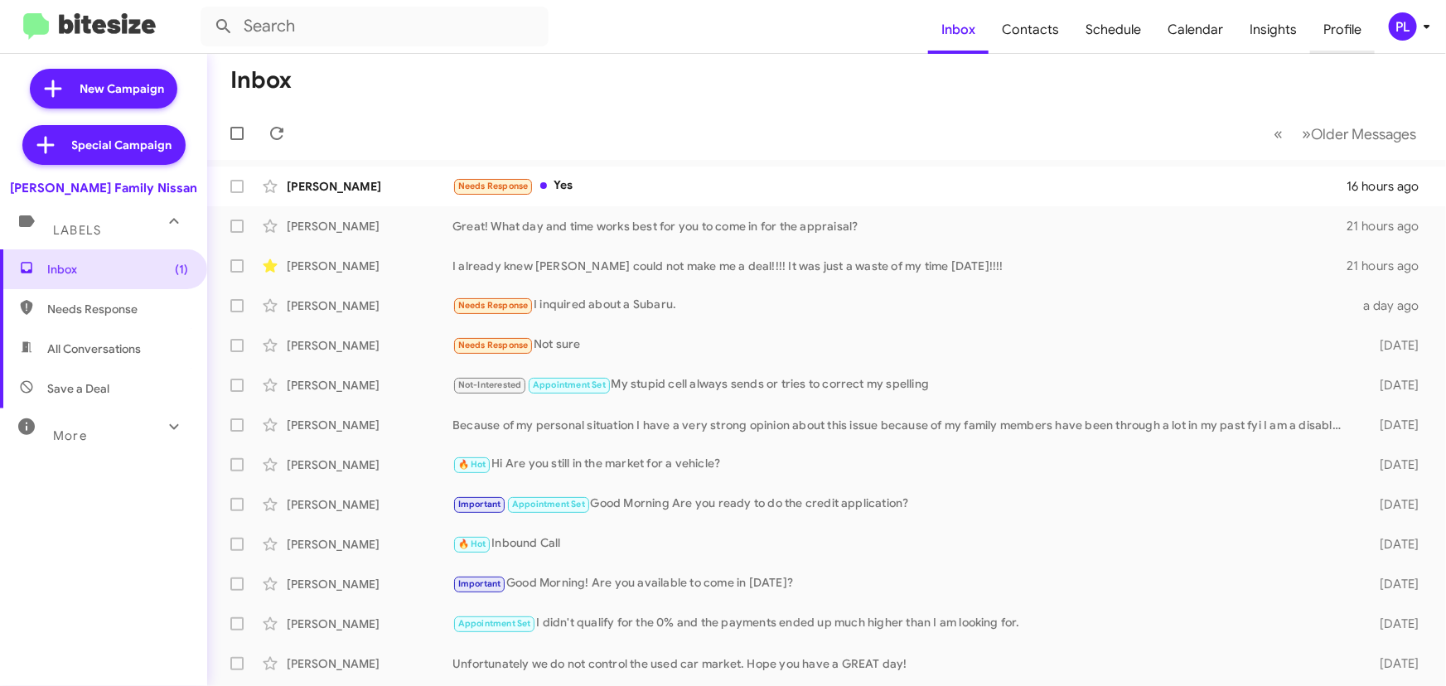
click at [1341, 31] on span "Profile" at bounding box center [1342, 30] width 65 height 48
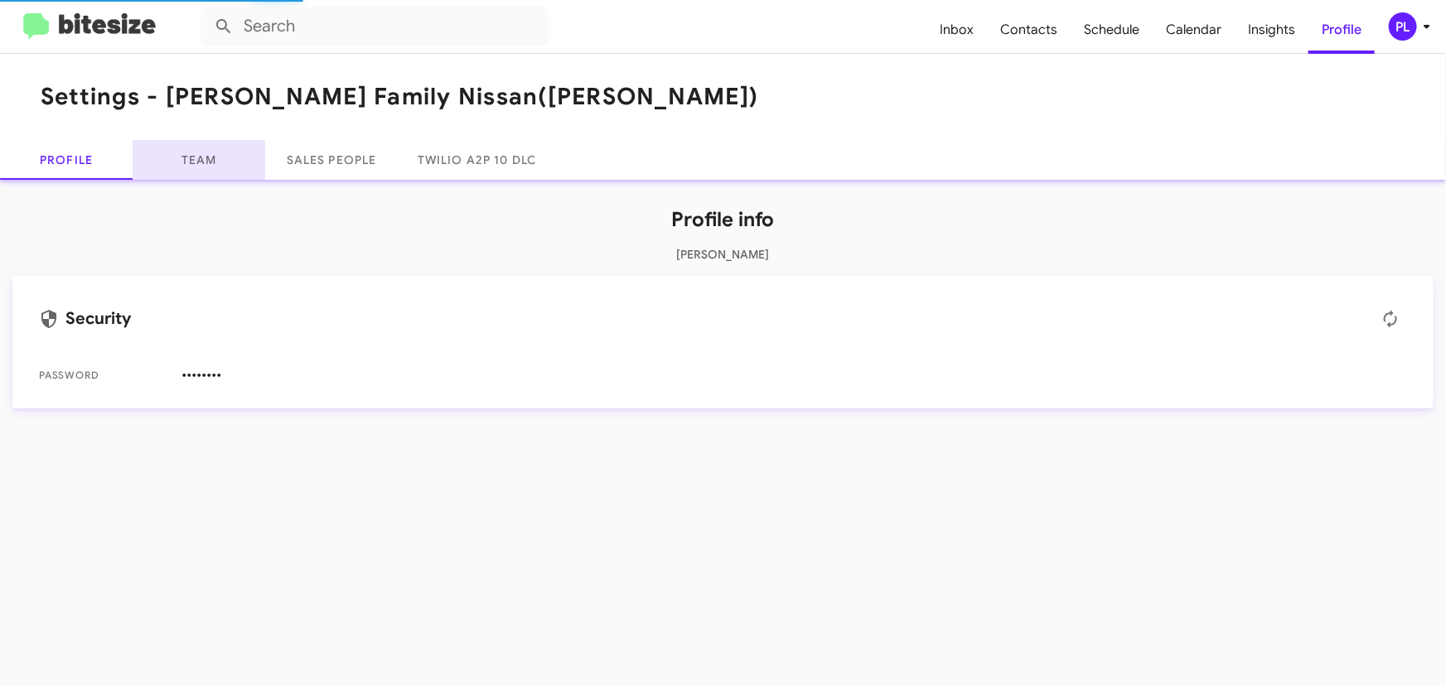
click at [194, 167] on link "Team" at bounding box center [199, 160] width 133 height 40
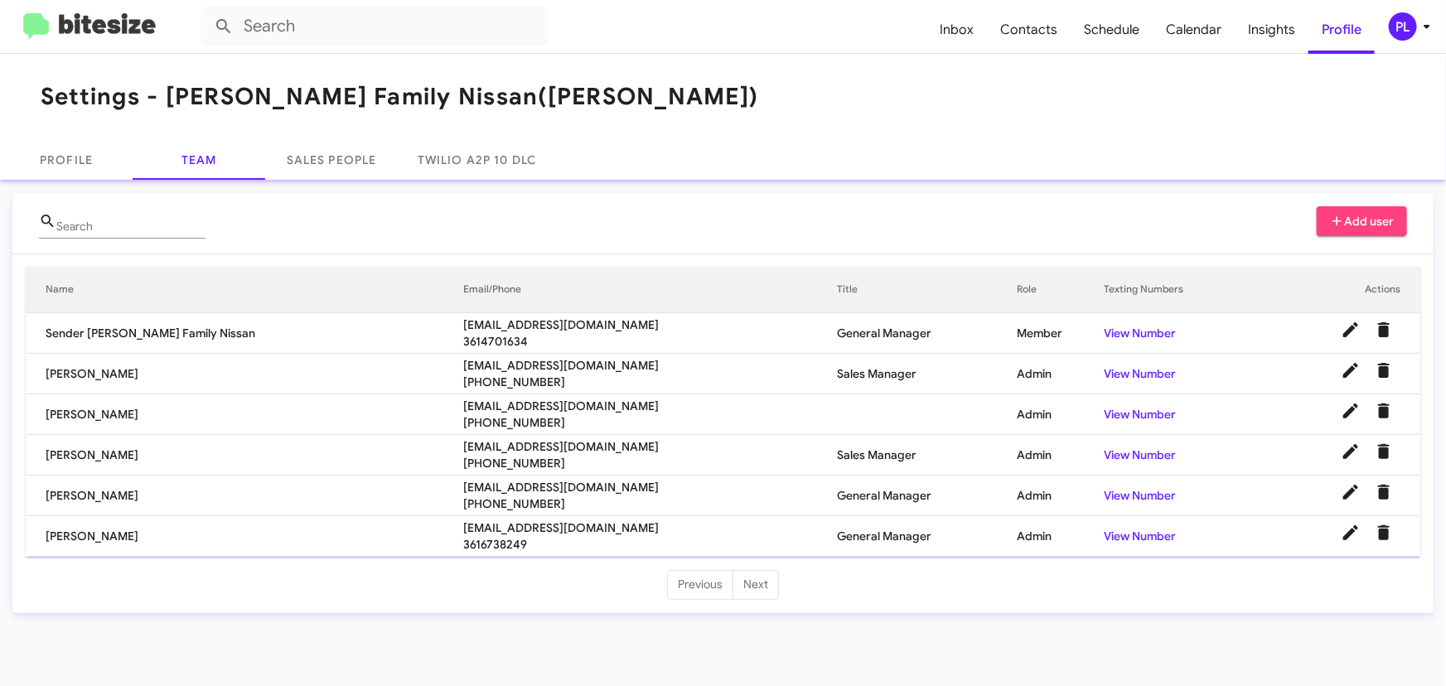
drag, startPoint x: 554, startPoint y: 359, endPoint x: 351, endPoint y: 365, distance: 203.2
click at [351, 365] on tr "Monique Quintanilla mquintanilla@hicksautogroup.com +19565409575 Sales Manager …" at bounding box center [723, 374] width 1395 height 41
copy tr "mquintanilla@hicksautogroup.com"
drag, startPoint x: 524, startPoint y: 406, endPoint x: 282, endPoint y: 414, distance: 242.1
click at [282, 414] on tr "Dan Gonzales dgonzales@hicksautogroup.com +13616772177 Admin View Number" at bounding box center [723, 415] width 1395 height 41
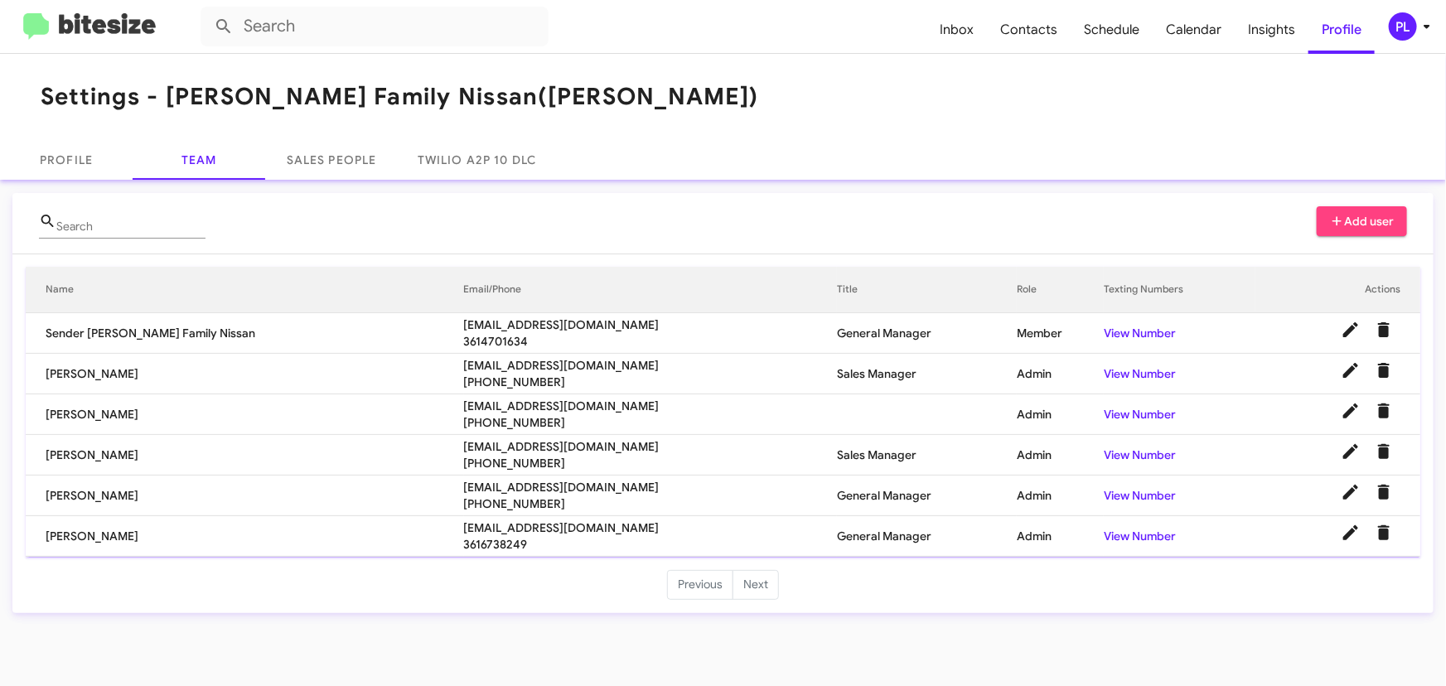
copy tr "dgonzales@hicksautogroup.com"
drag, startPoint x: 467, startPoint y: 439, endPoint x: 335, endPoint y: 442, distance: 131.8
click at [335, 442] on tr "Nathan Findley Nfindley@hicksautogroup.com +13618775954 Sales Manager Admin Vie…" at bounding box center [723, 455] width 1395 height 41
copy tr "Nfindley@hicksautogroup.com"
click at [343, 483] on tr "Gil Molina gmolina@hicksautogroup.com +13615377049 General Manager Admin View N…" at bounding box center [723, 496] width 1395 height 41
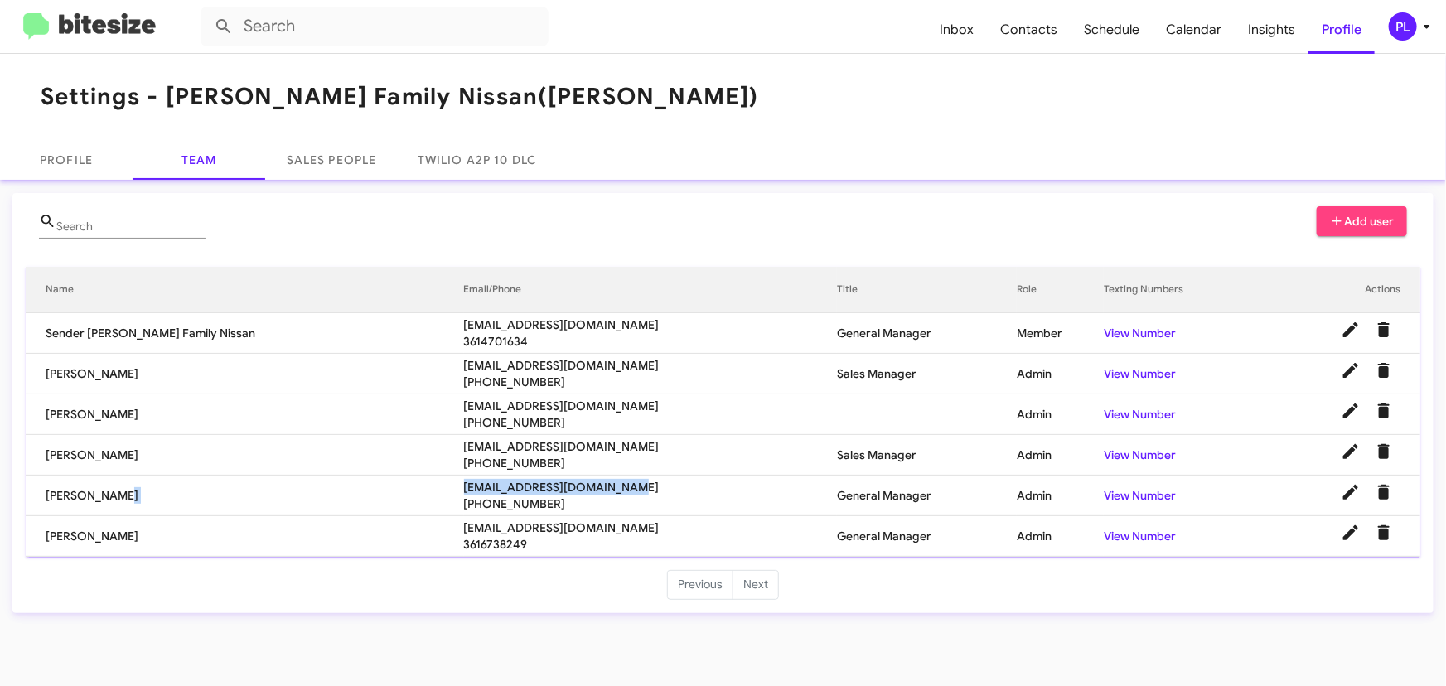
copy tr "gmolina@hicksautogroup.com"
click at [1425, 22] on icon at bounding box center [1427, 27] width 20 height 20
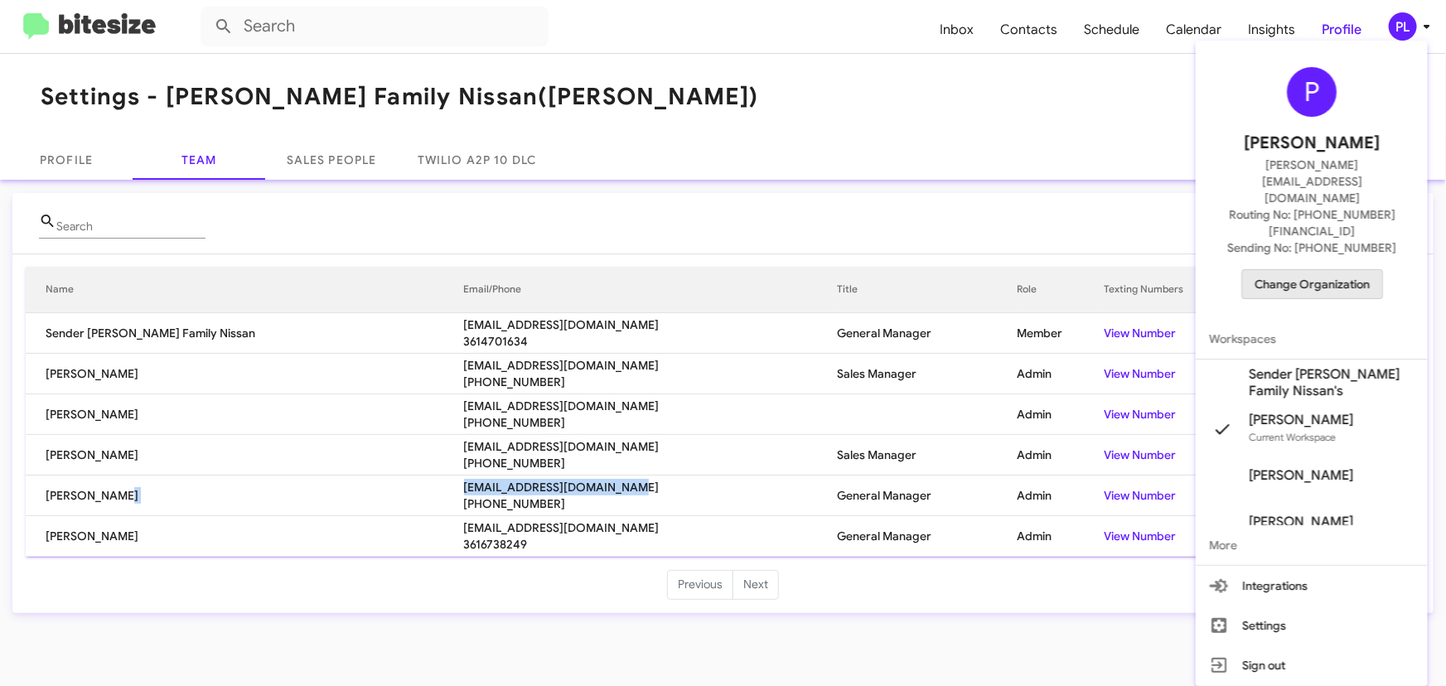
click at [1355, 270] on span "Change Organization" at bounding box center [1312, 284] width 115 height 28
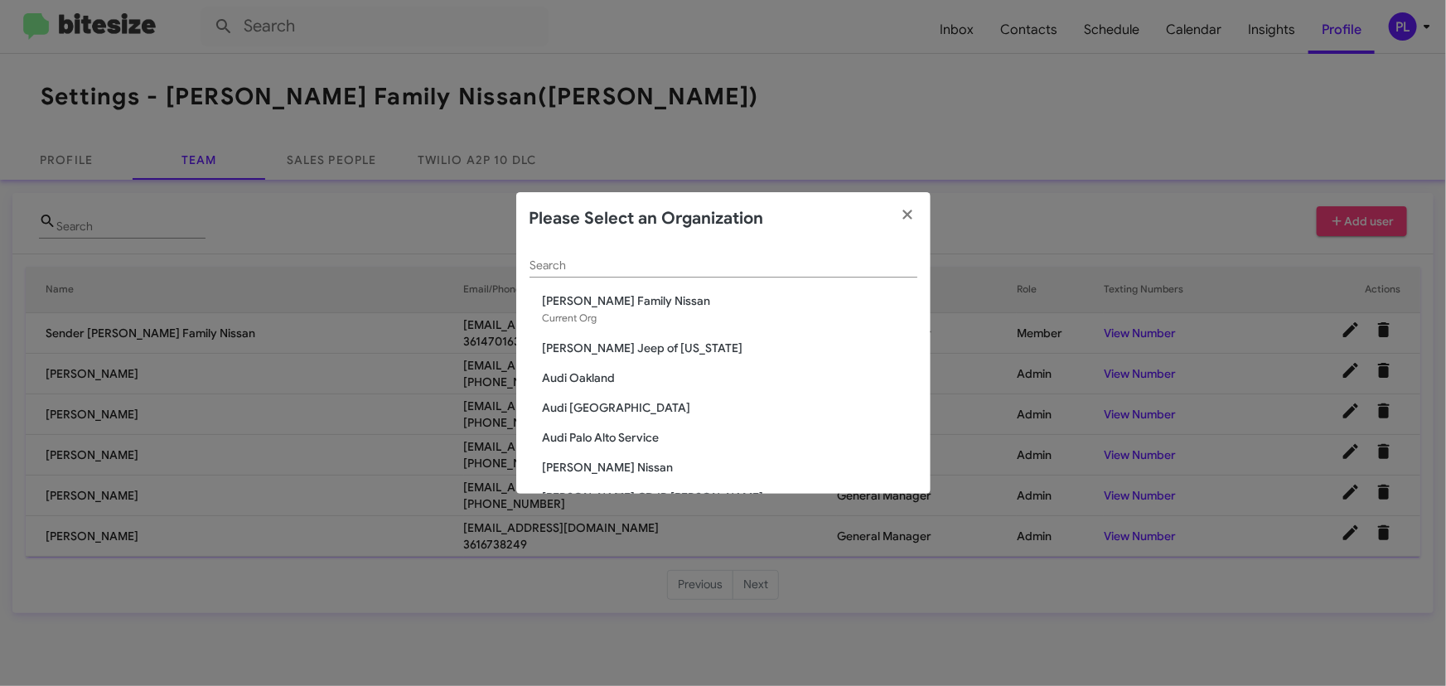
click at [671, 264] on input "Search" at bounding box center [724, 265] width 388 height 13
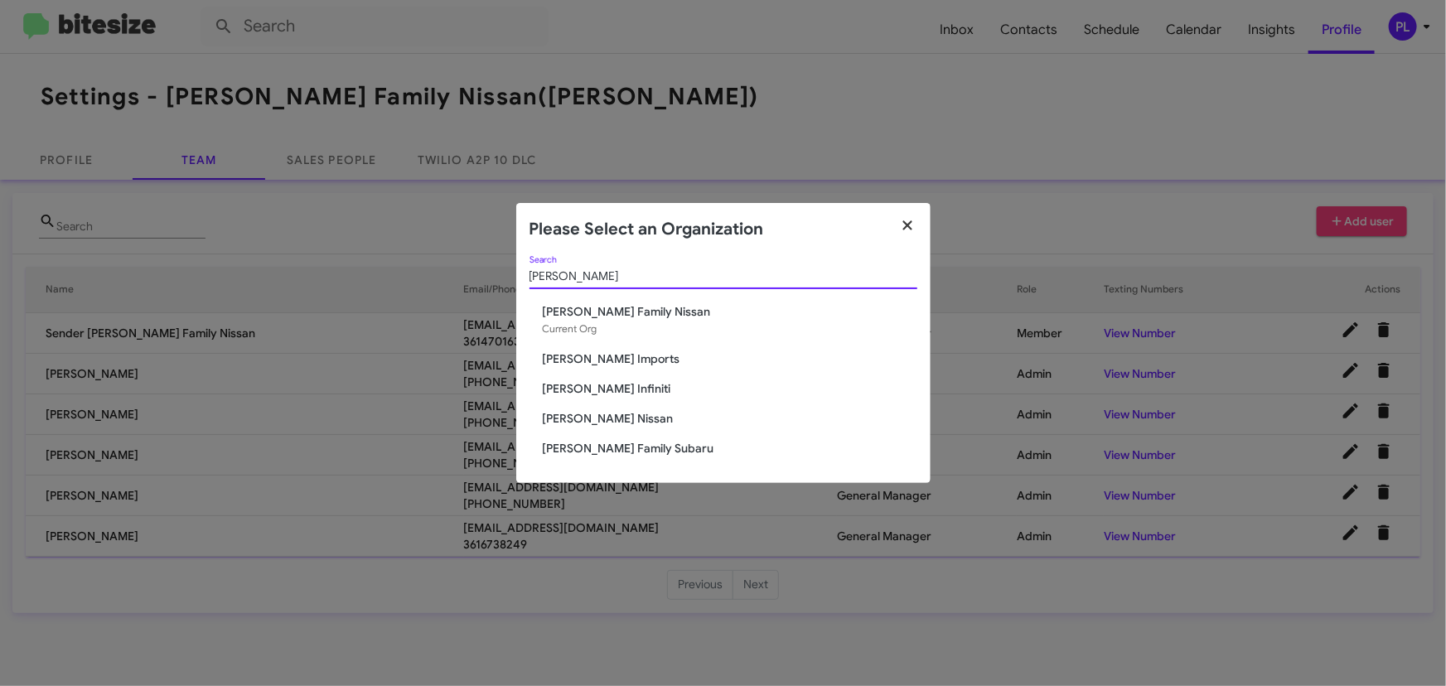
type input "hicks"
click at [914, 226] on icon "button" at bounding box center [907, 225] width 19 height 15
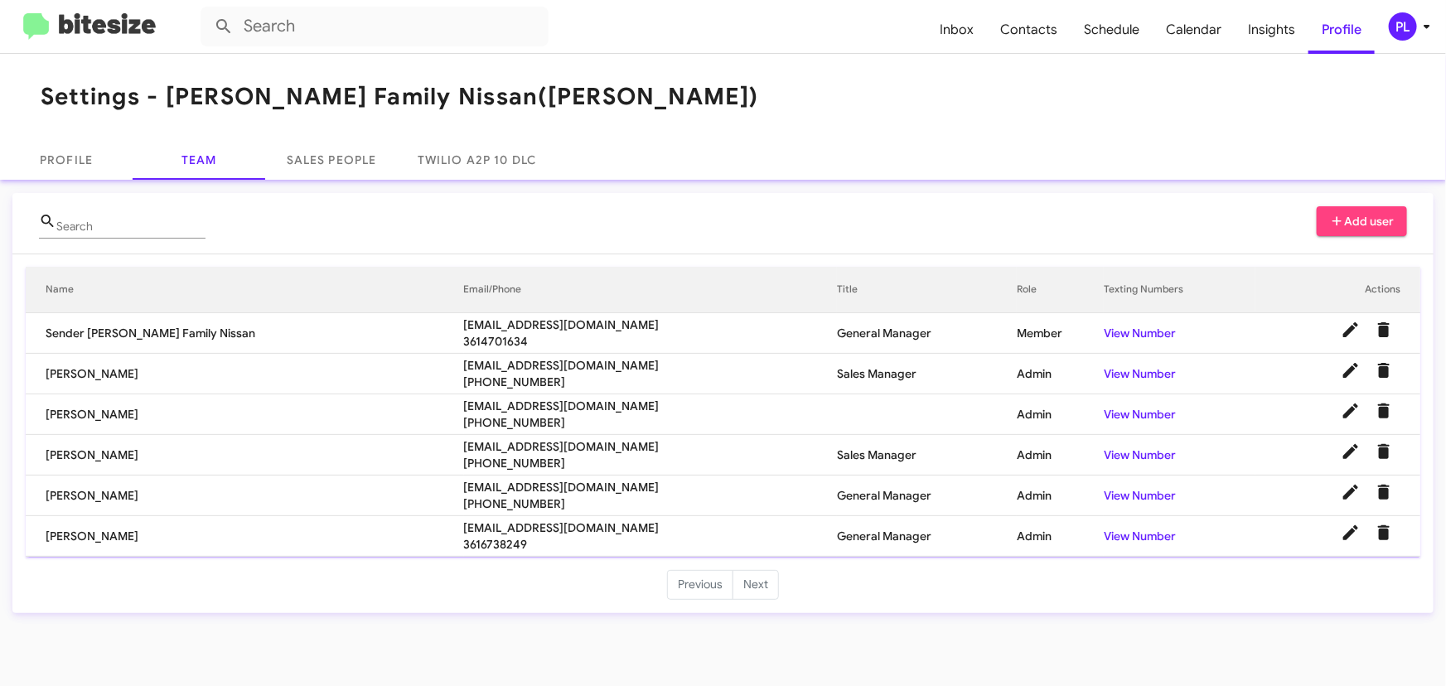
click at [1428, 24] on icon at bounding box center [1427, 27] width 20 height 20
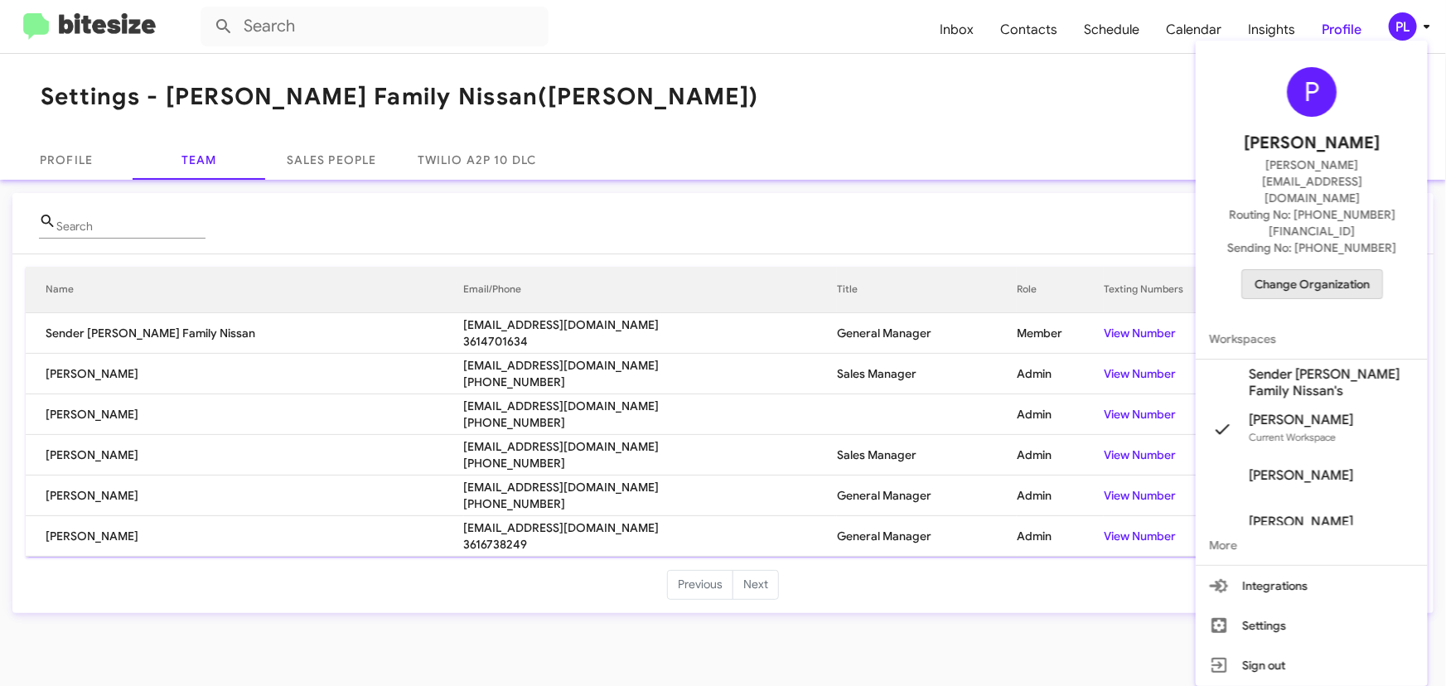
click at [1300, 270] on span "Change Organization" at bounding box center [1312, 284] width 115 height 28
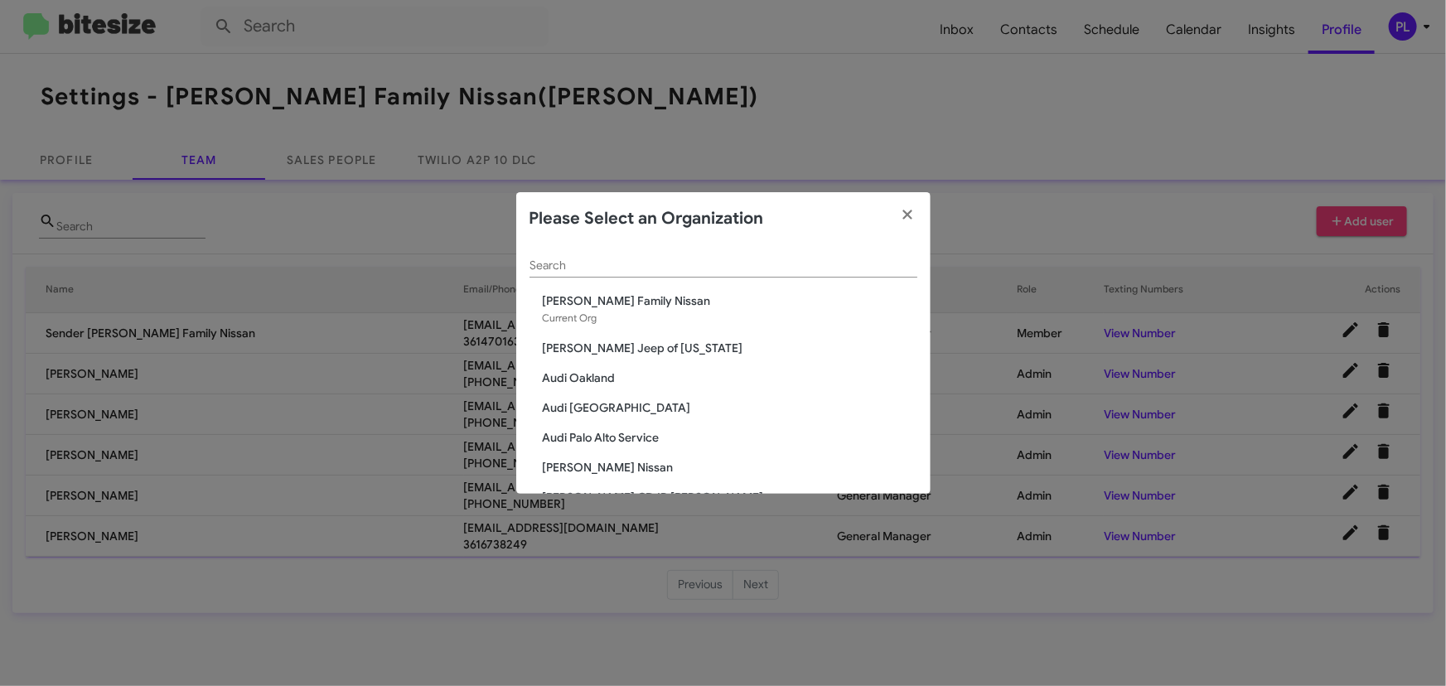
click at [728, 266] on input "Search" at bounding box center [724, 265] width 388 height 13
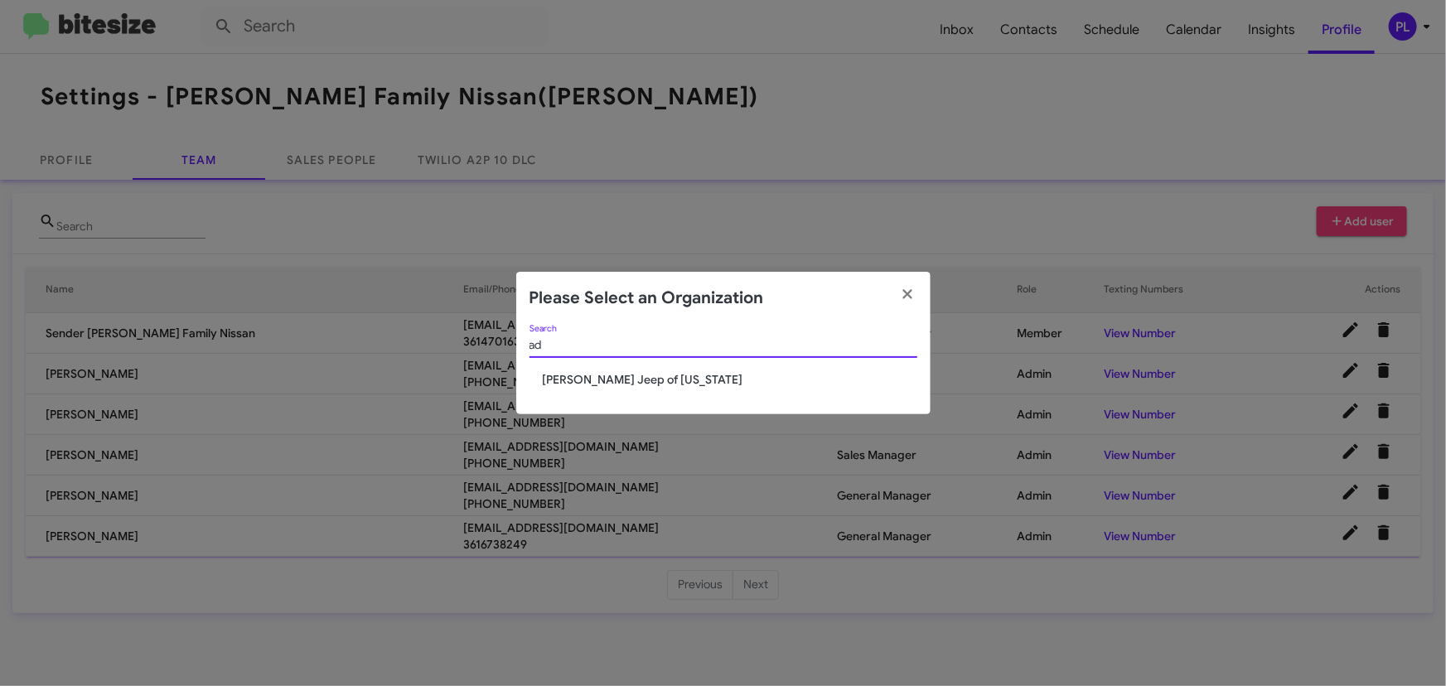
type input "a"
type input "s"
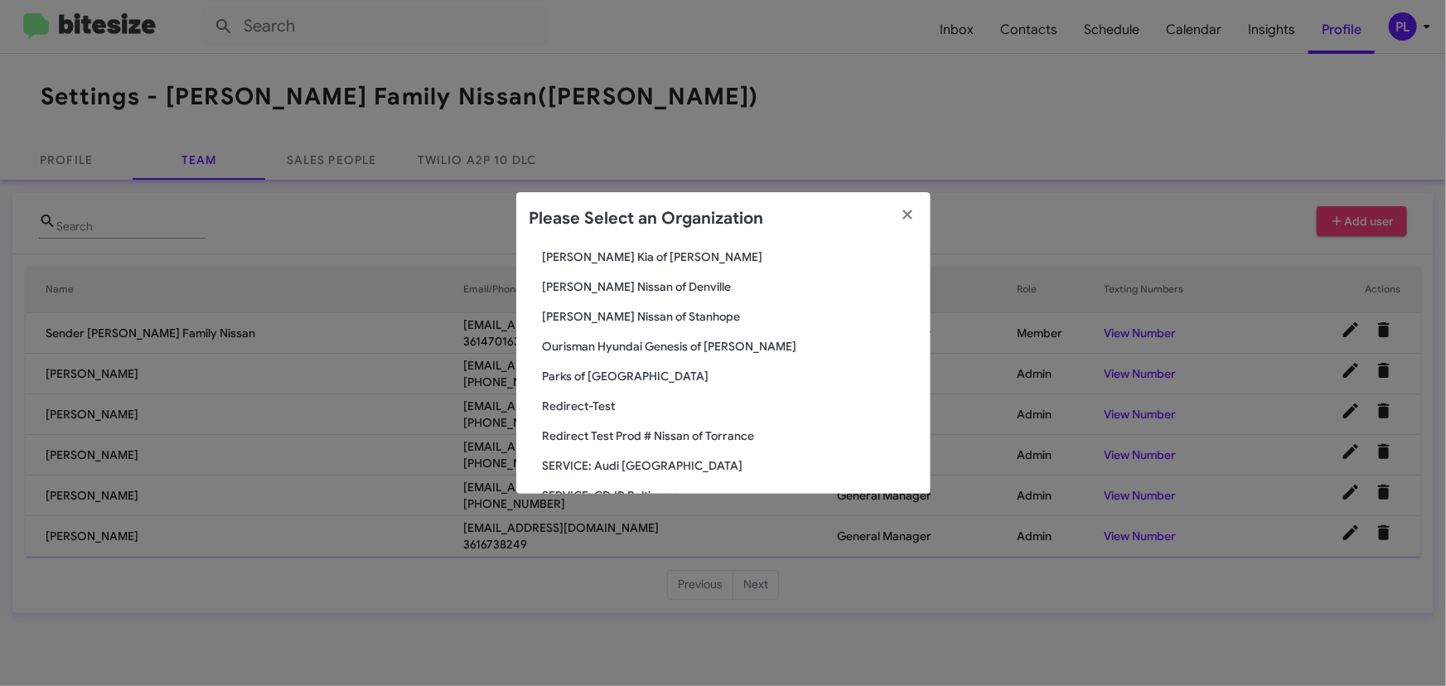
scroll to position [1606, 0]
click at [634, 470] on span "SERVICE: Audi [GEOGRAPHIC_DATA]" at bounding box center [730, 472] width 375 height 17
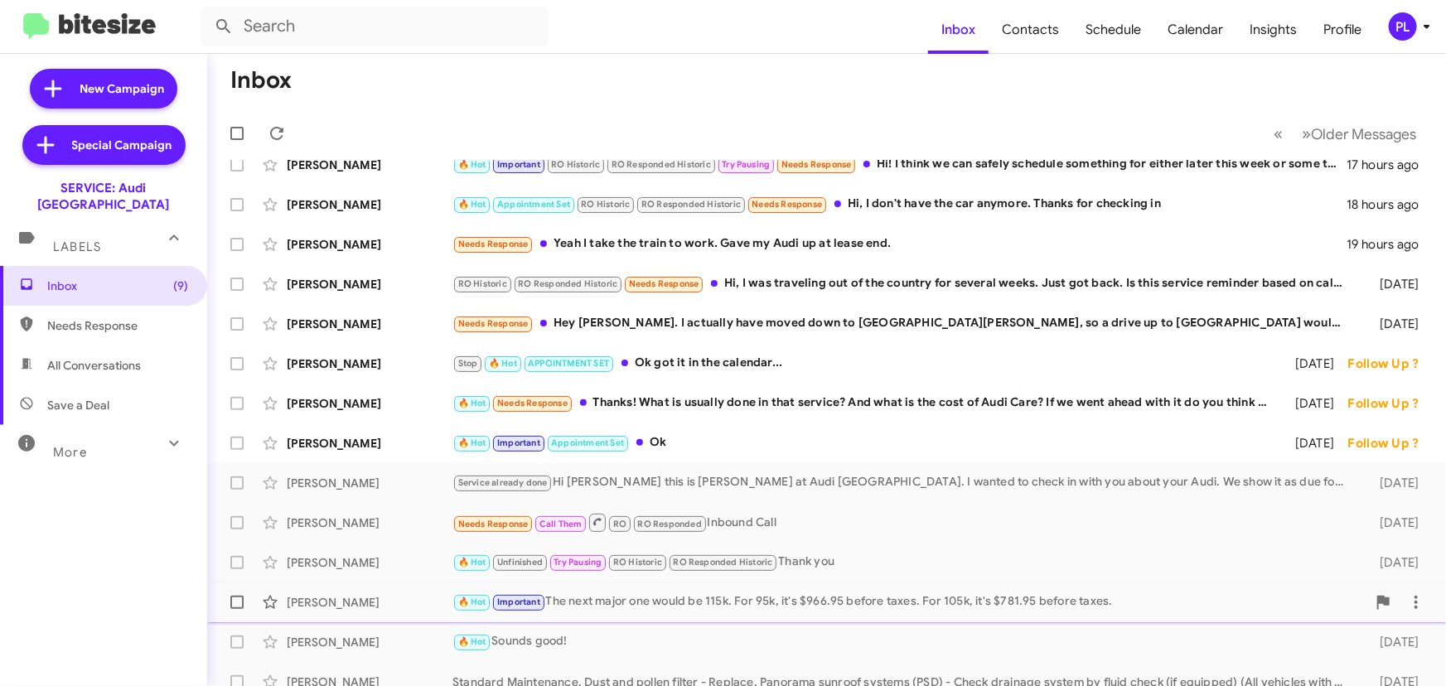
scroll to position [150, 0]
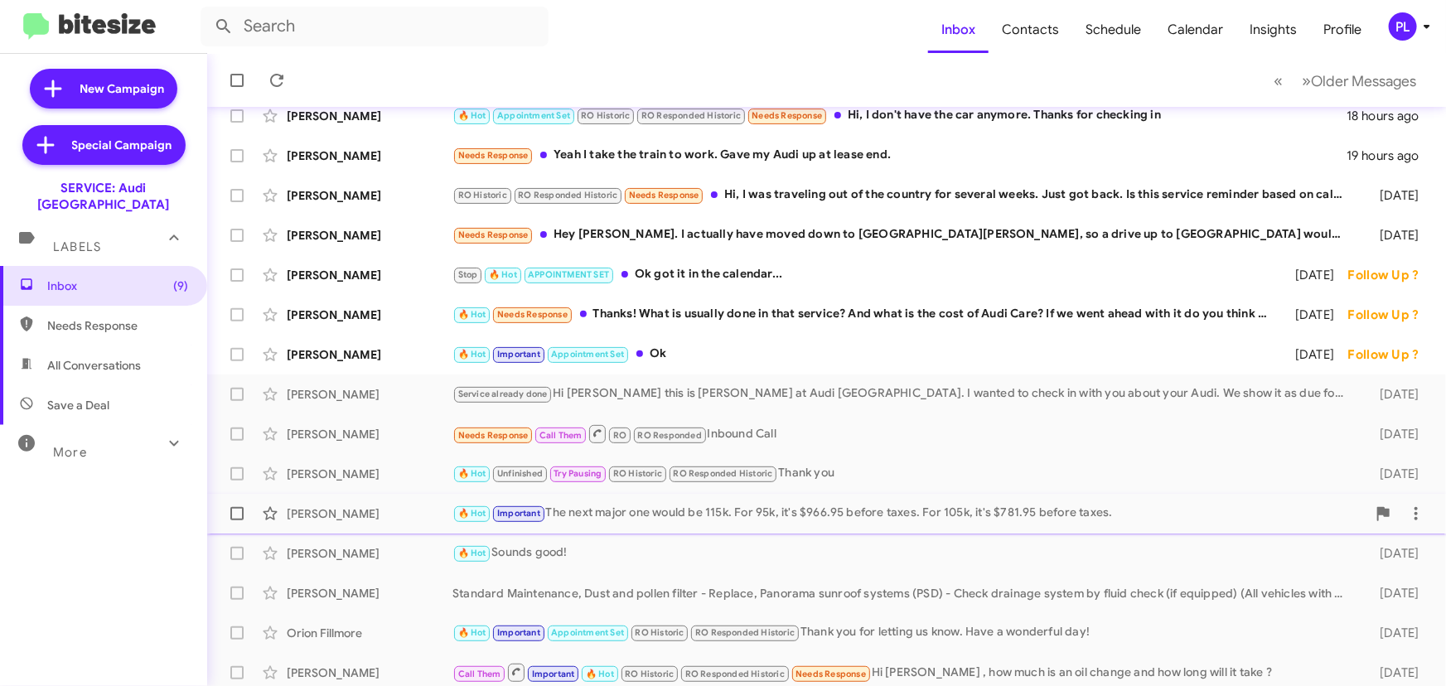
click at [691, 513] on div "🔥 Hot Important The next major one would be 115k. For 95k, it's $966.95 before …" at bounding box center [910, 513] width 914 height 19
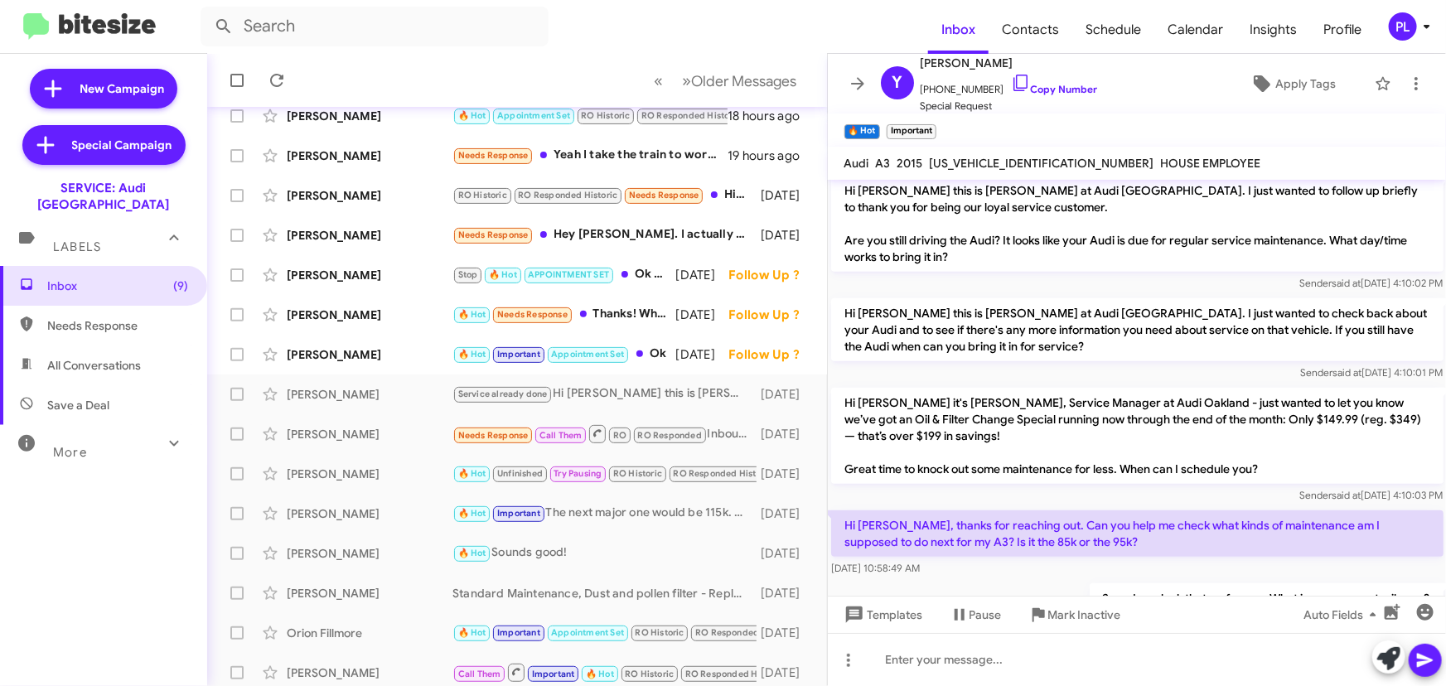
scroll to position [936, 0]
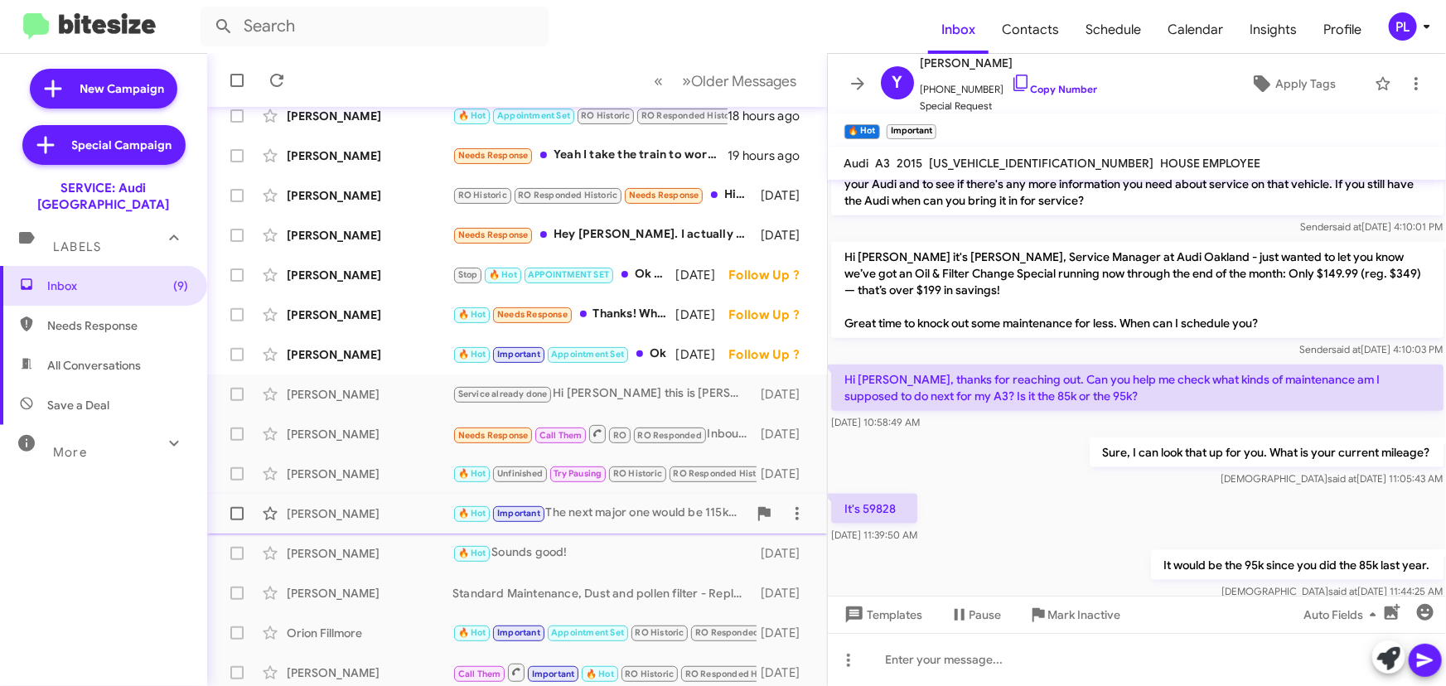
drag, startPoint x: 323, startPoint y: 507, endPoint x: 310, endPoint y: 513, distance: 14.5
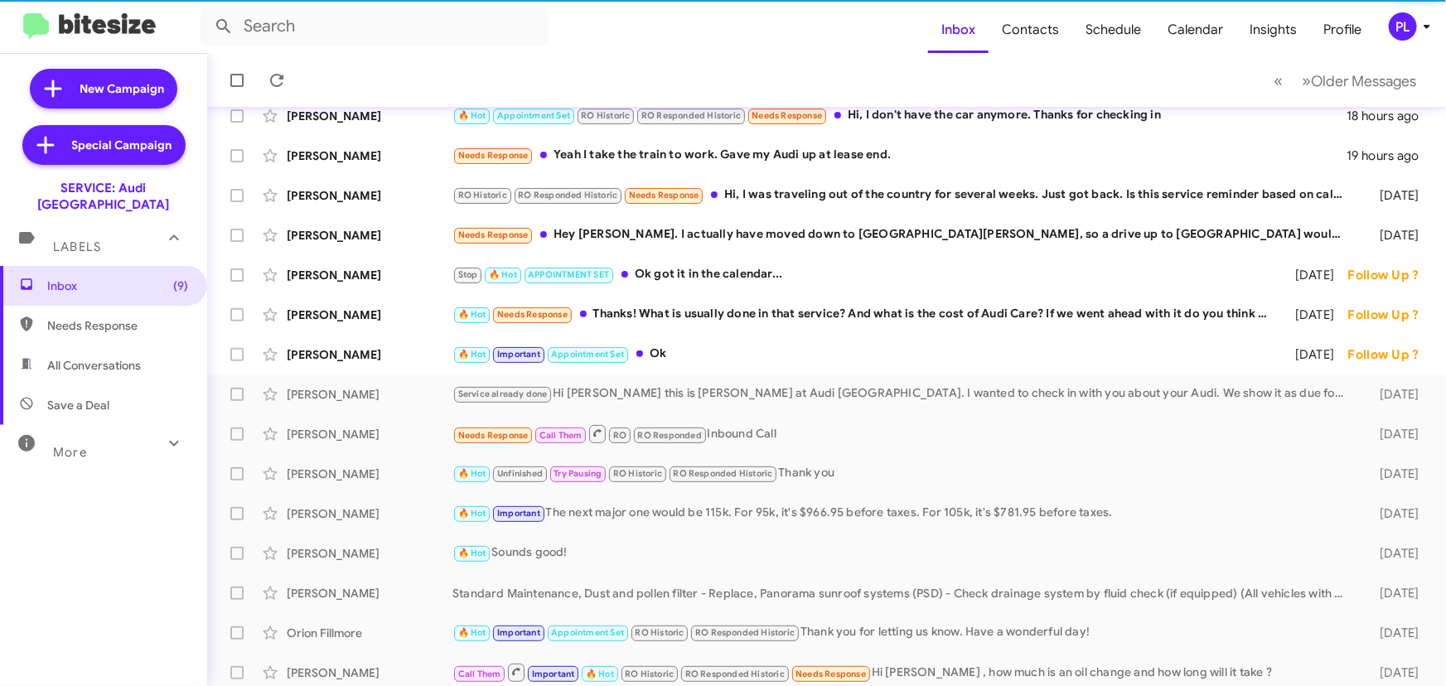
click at [1424, 27] on icon at bounding box center [1427, 27] width 20 height 20
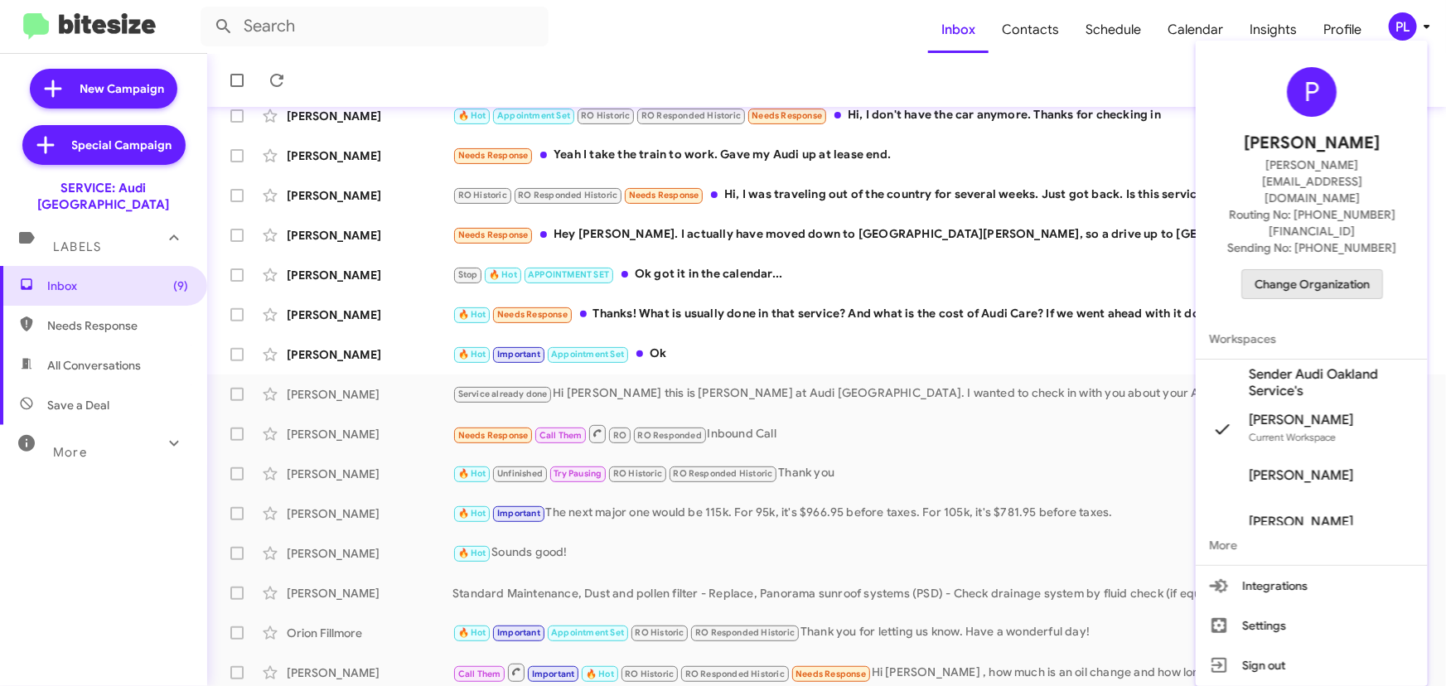
click at [1309, 270] on span "Change Organization" at bounding box center [1312, 284] width 115 height 28
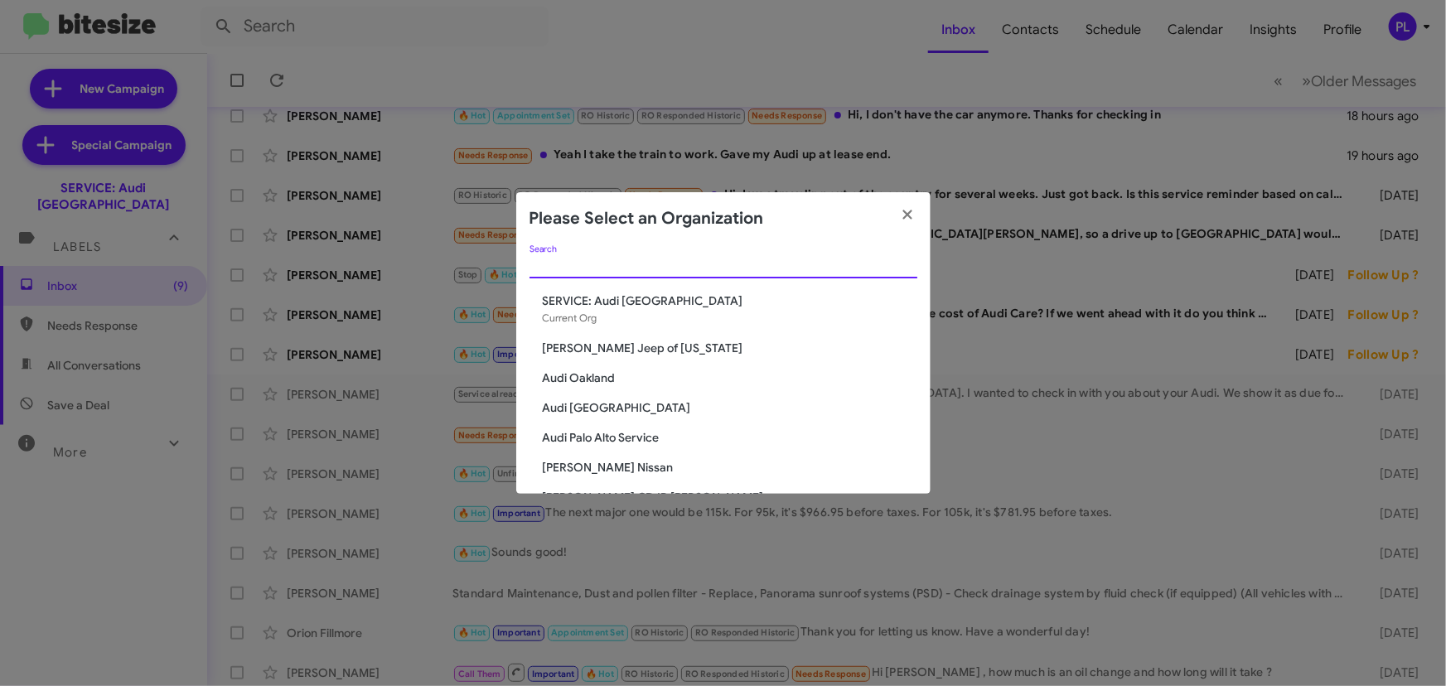
click at [720, 264] on input "Search" at bounding box center [724, 265] width 388 height 13
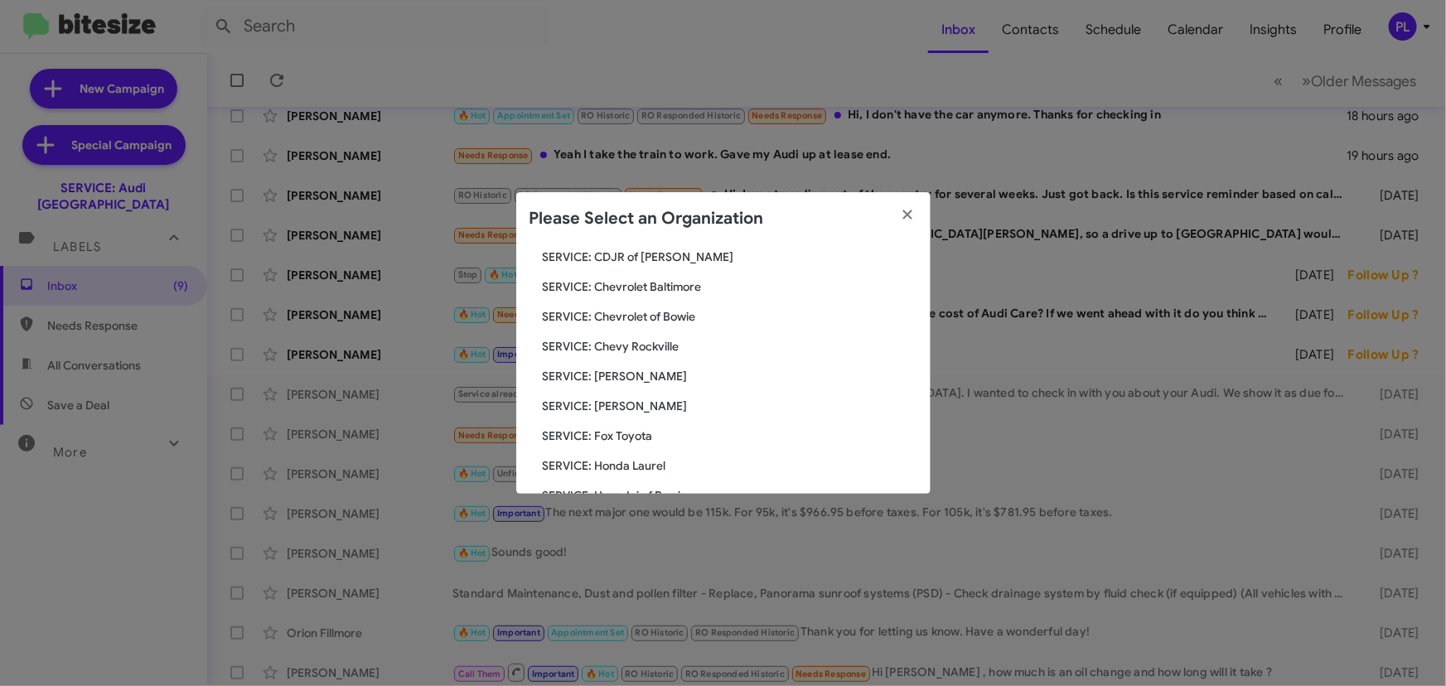
scroll to position [376, 0]
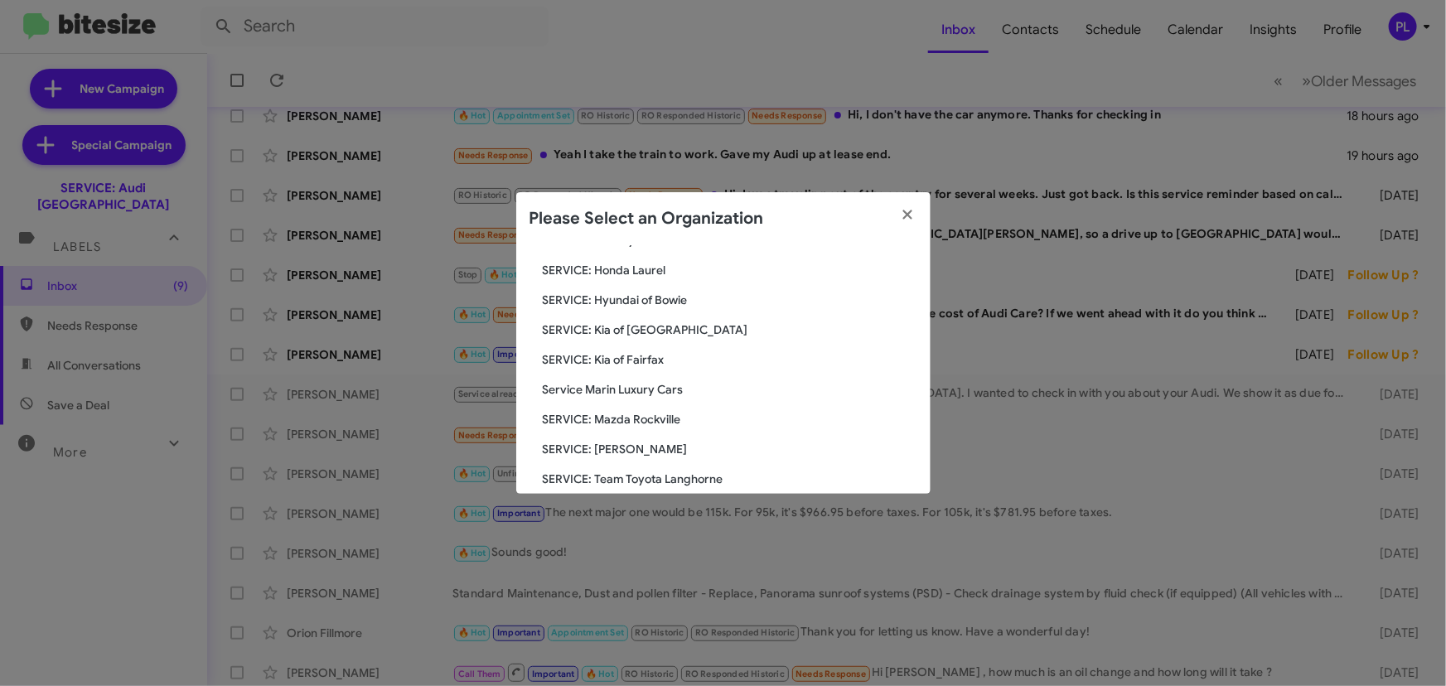
type input "service"
click at [658, 381] on span "Service Marin Luxury Cars" at bounding box center [730, 389] width 375 height 17
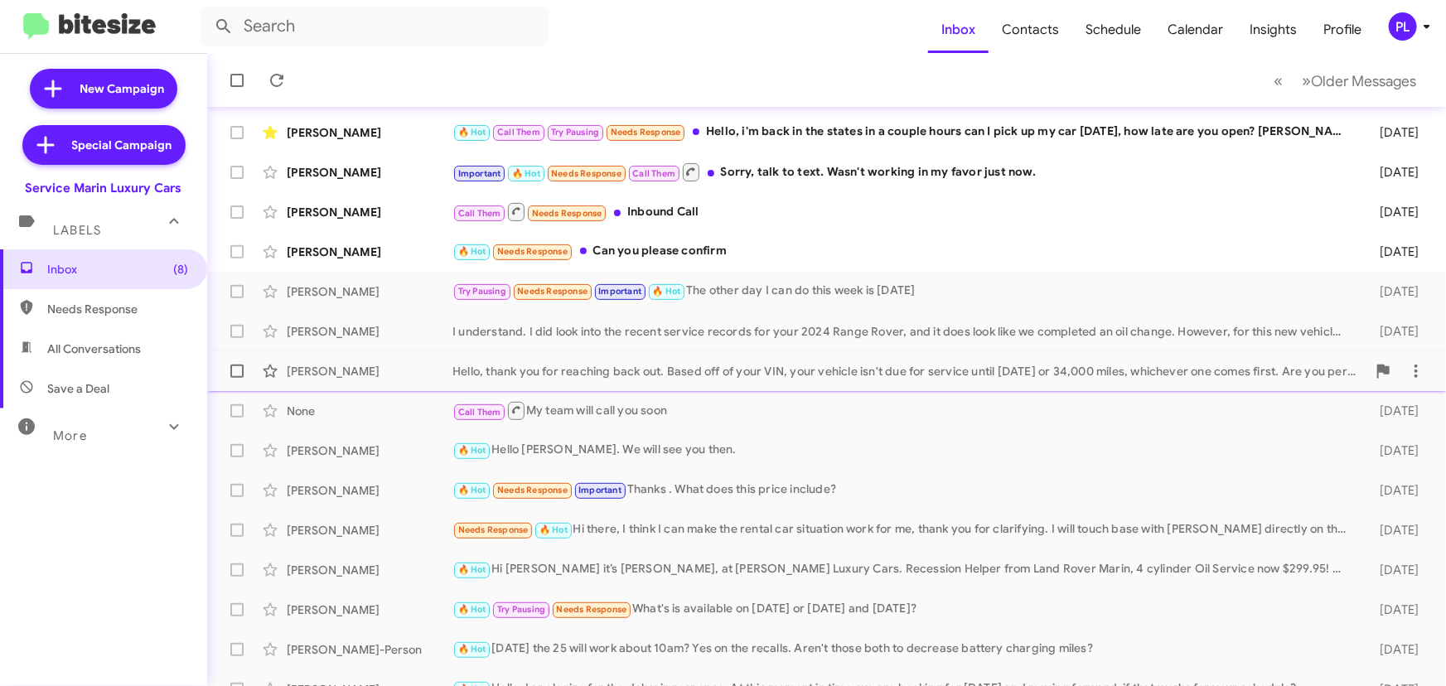
scroll to position [275, 0]
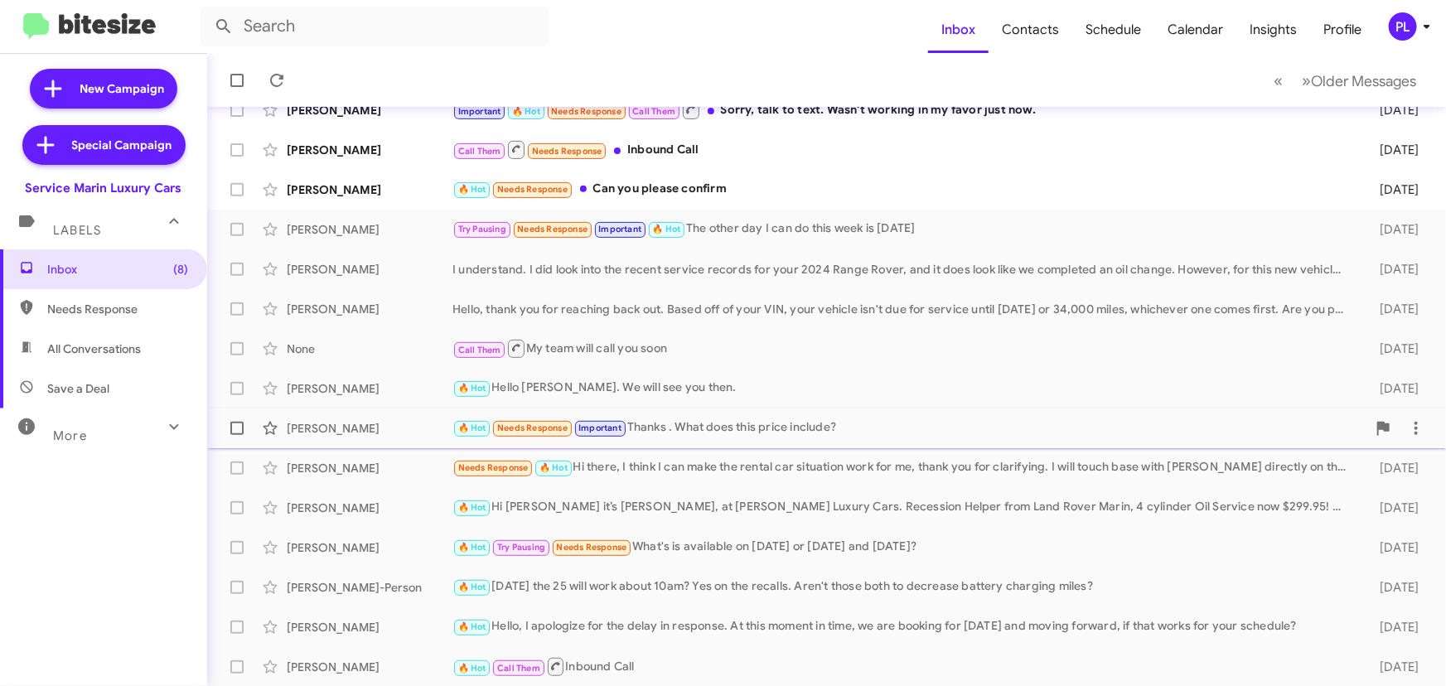
click at [738, 431] on div "🔥 Hot Needs Response Important Thanks . What does this price include?" at bounding box center [910, 428] width 914 height 19
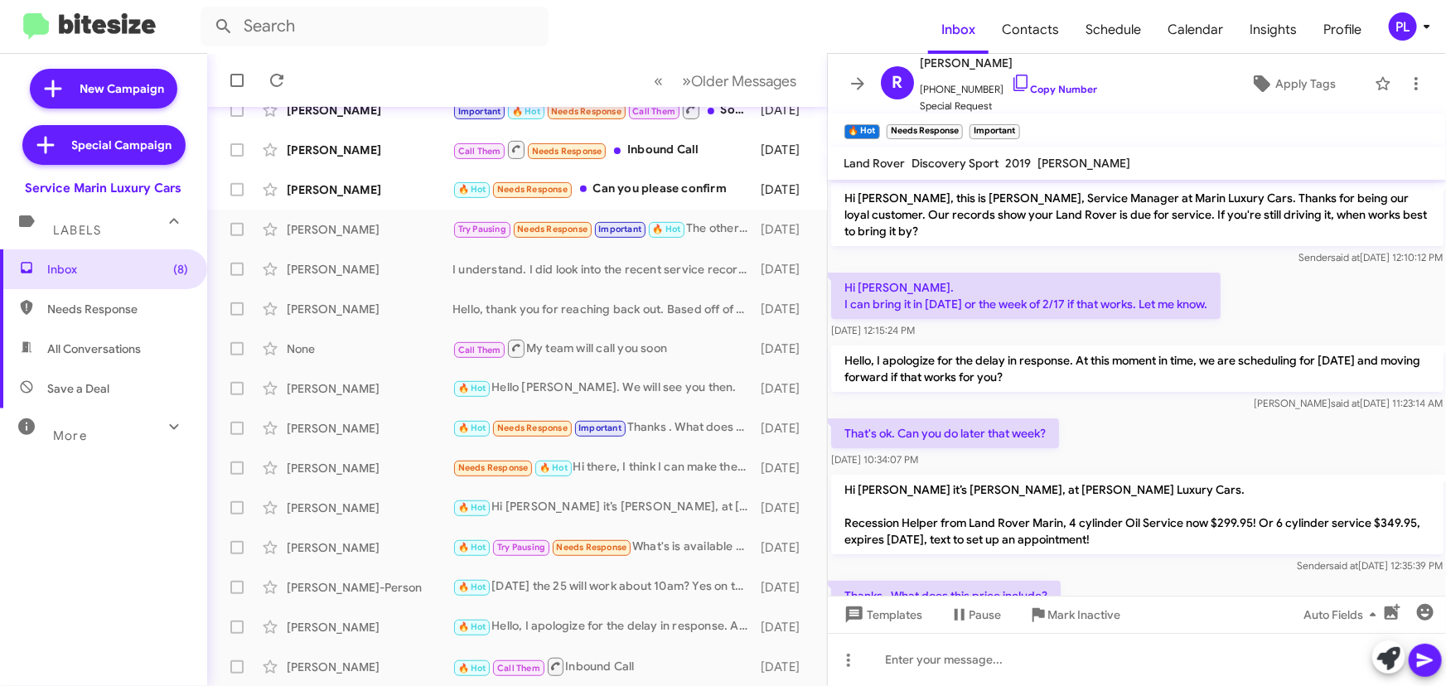
scroll to position [46, 0]
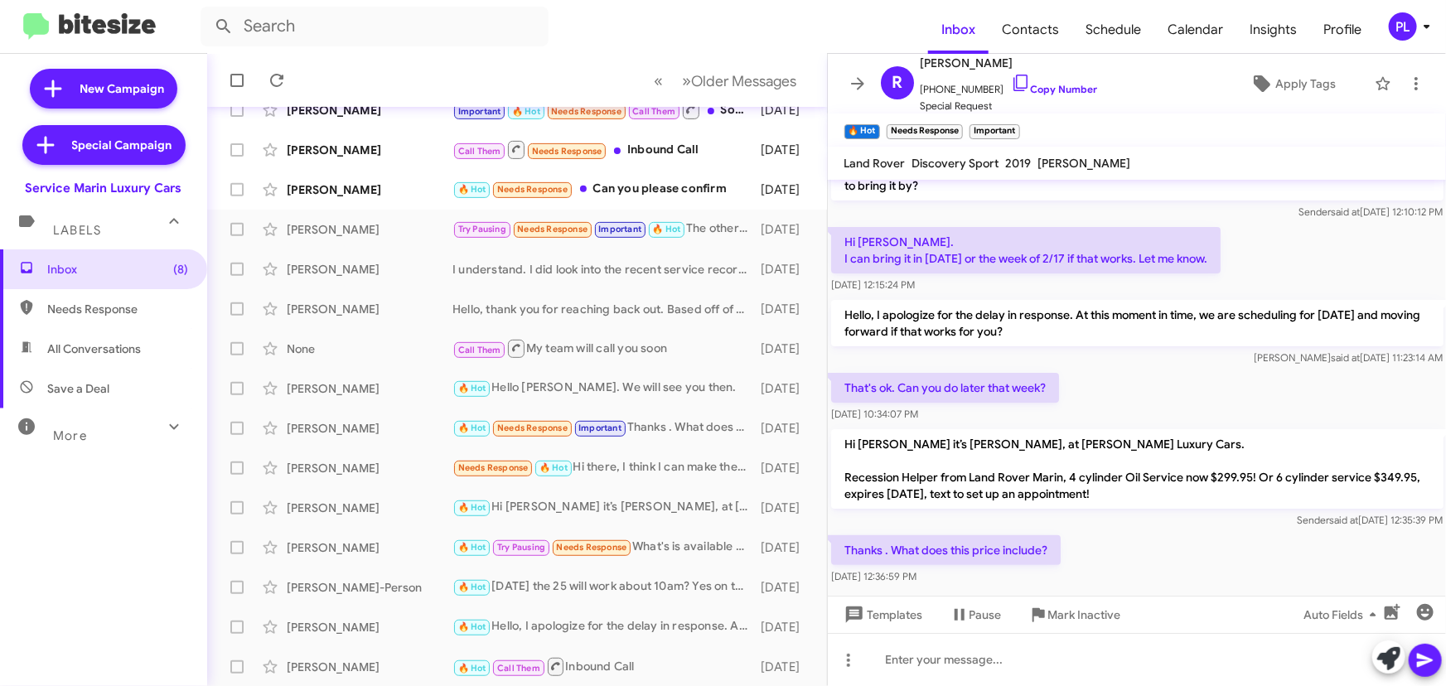
click at [144, 439] on div "More" at bounding box center [87, 429] width 148 height 31
click at [1428, 25] on icon at bounding box center [1427, 27] width 6 height 4
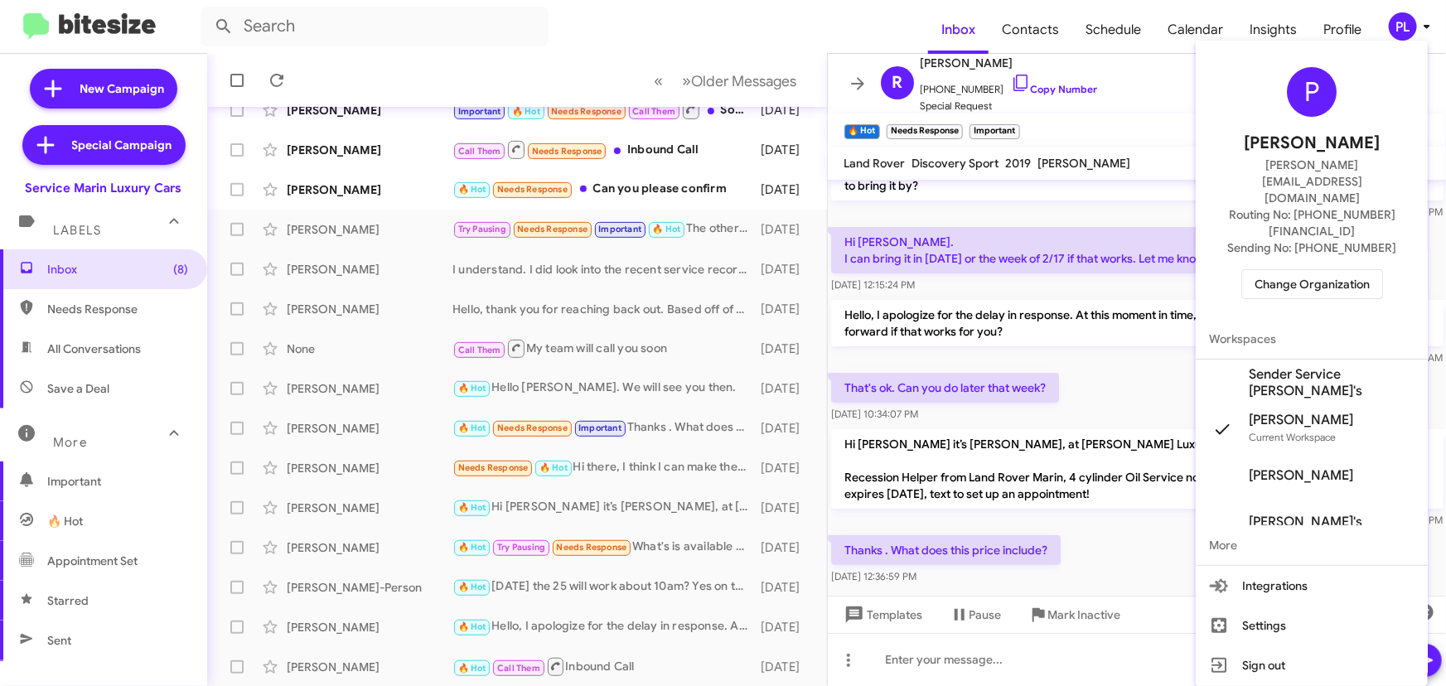
click at [1310, 270] on span "Change Organization" at bounding box center [1312, 284] width 115 height 28
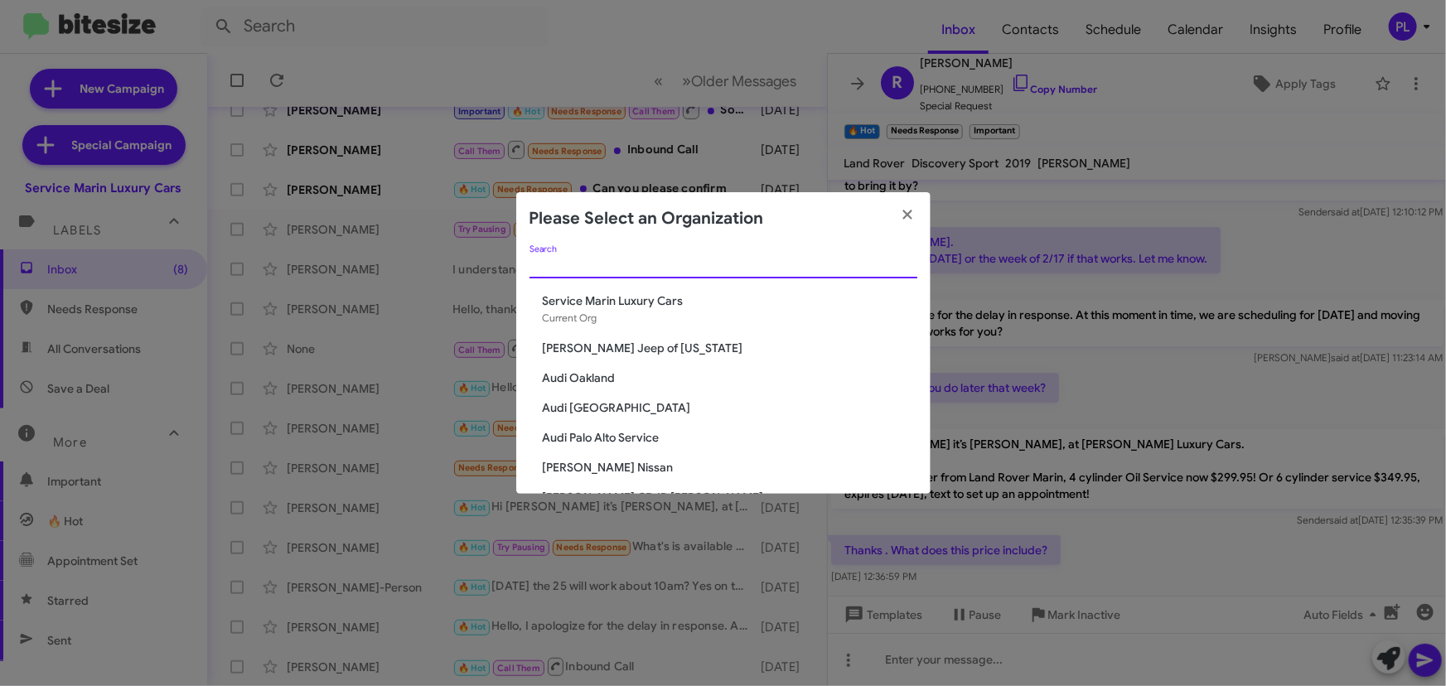
click at [756, 272] on input "Search" at bounding box center [724, 265] width 388 height 13
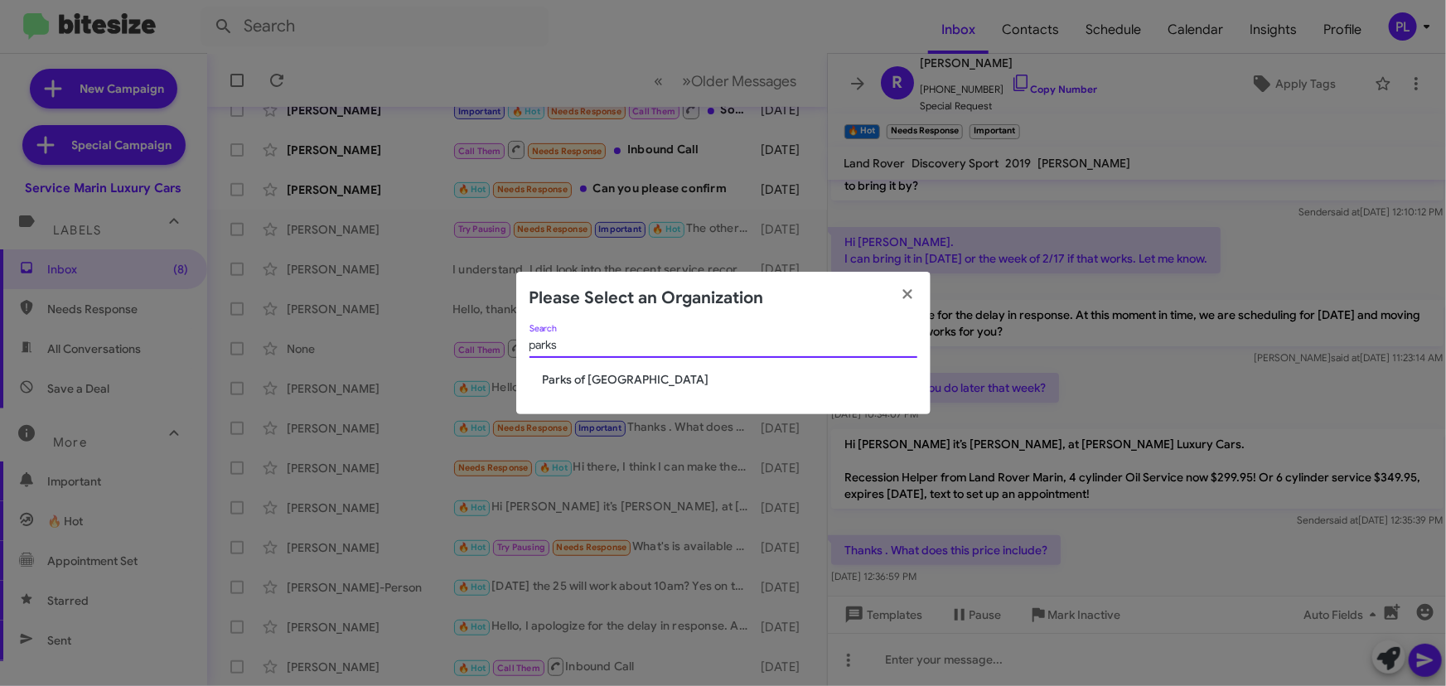
type input "parks"
click at [618, 378] on span "Parks of [GEOGRAPHIC_DATA]" at bounding box center [730, 379] width 375 height 17
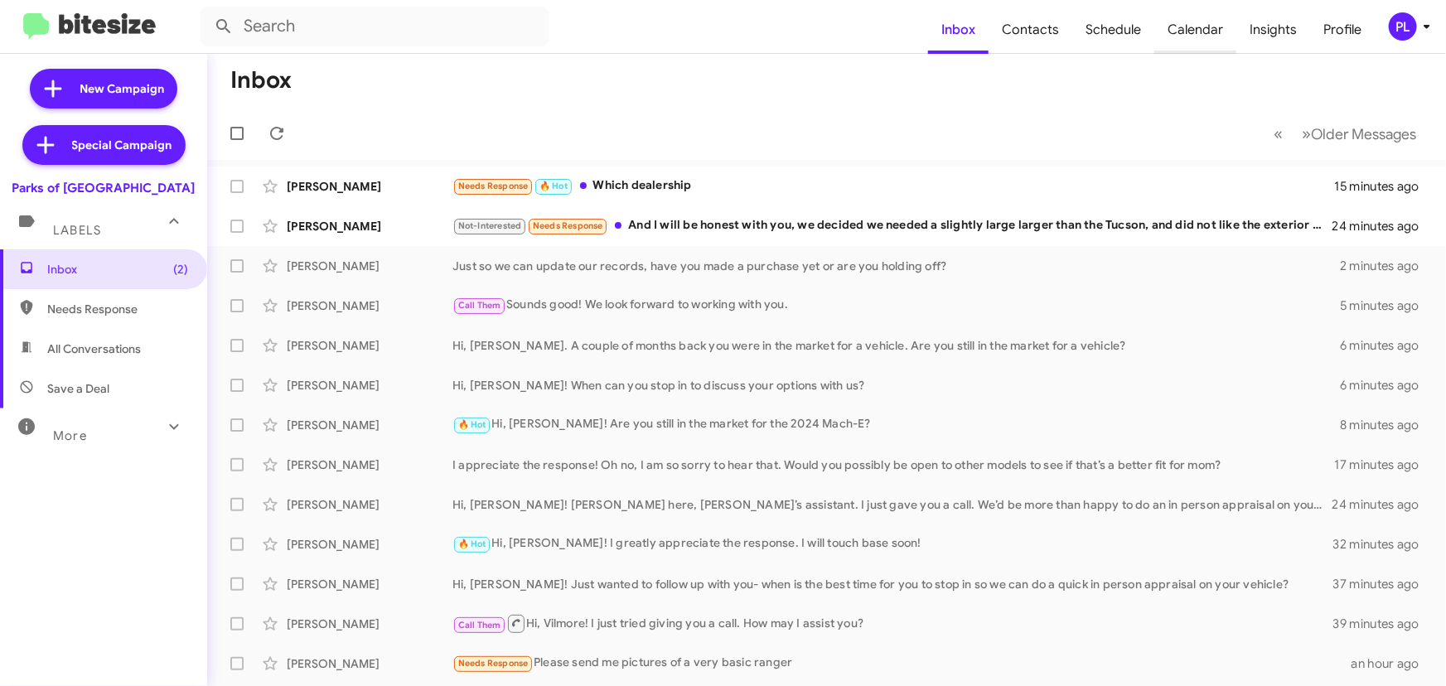
click at [1212, 37] on span "Calendar" at bounding box center [1196, 30] width 82 height 48
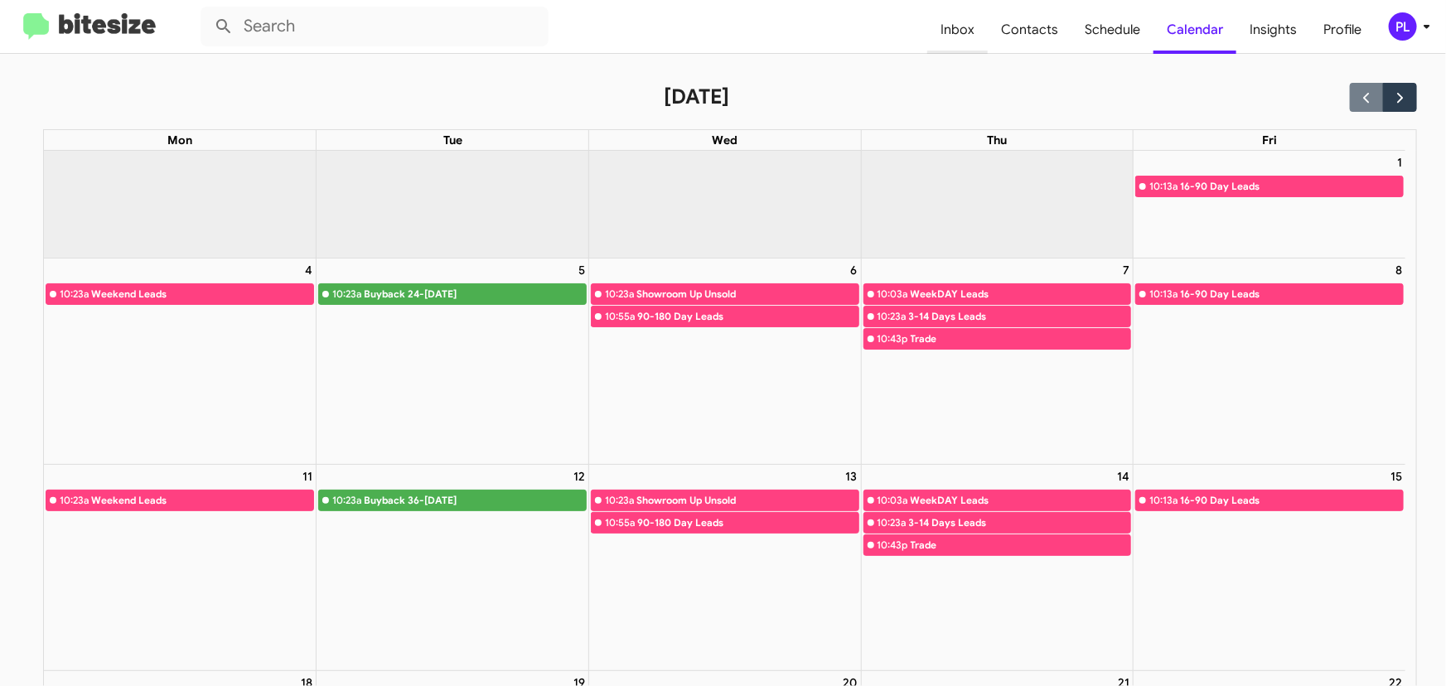
click at [965, 23] on span "Inbox" at bounding box center [958, 30] width 61 height 48
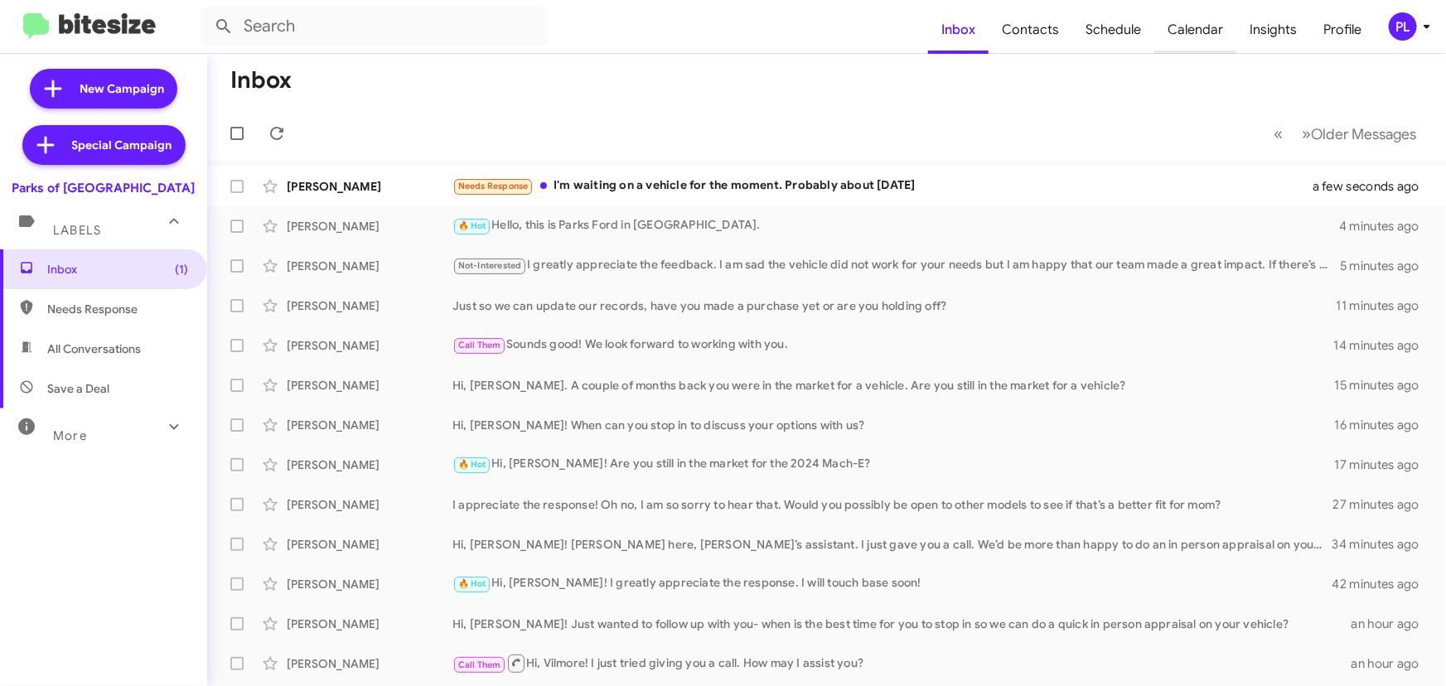
click at [1200, 35] on span "Calendar" at bounding box center [1196, 30] width 82 height 48
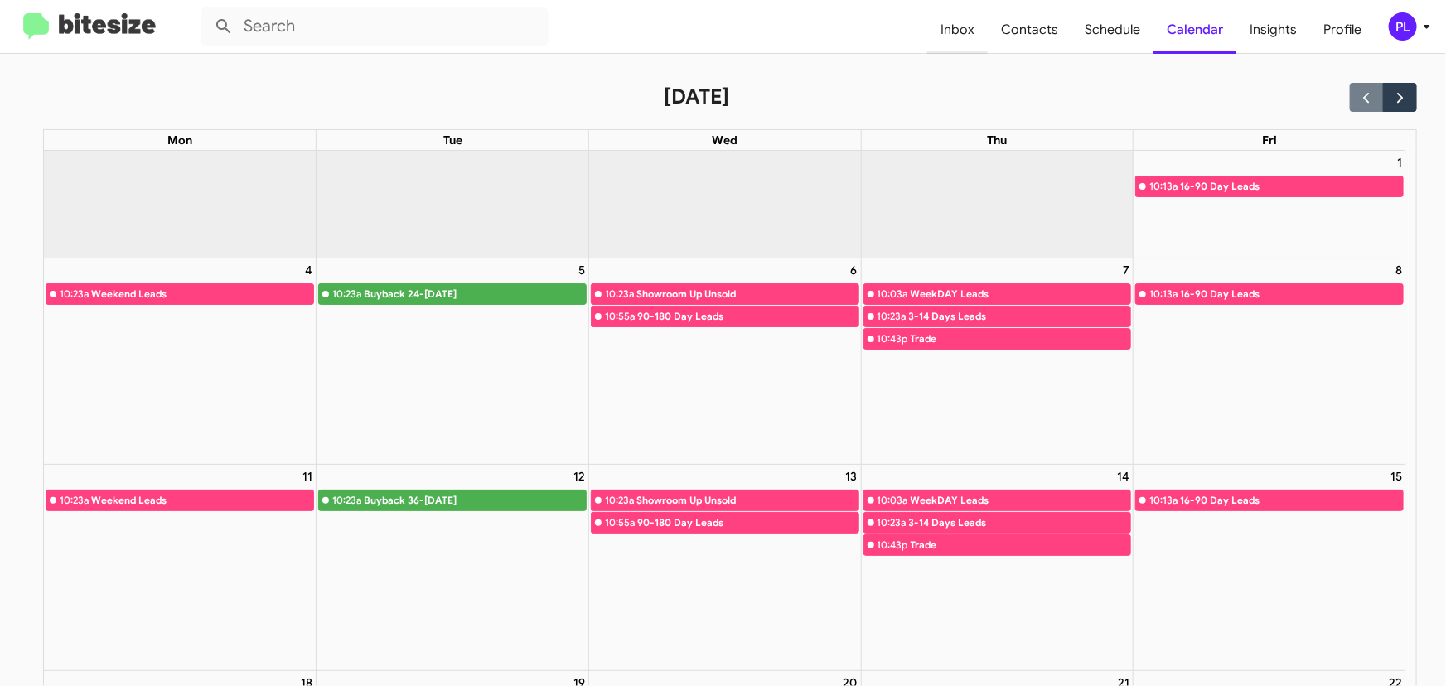
click at [951, 27] on span "Inbox" at bounding box center [958, 30] width 61 height 48
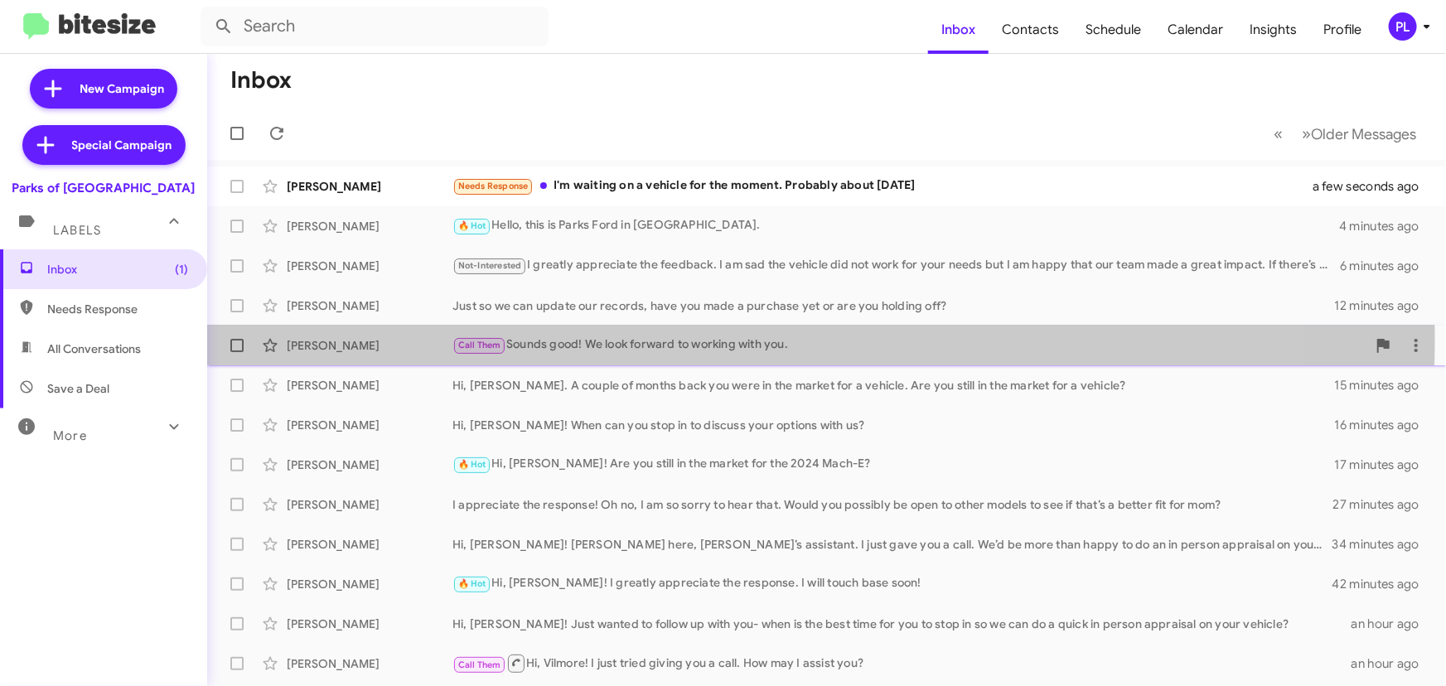
click at [632, 338] on div "Call Them Sounds good! We look forward to working with you." at bounding box center [910, 345] width 914 height 19
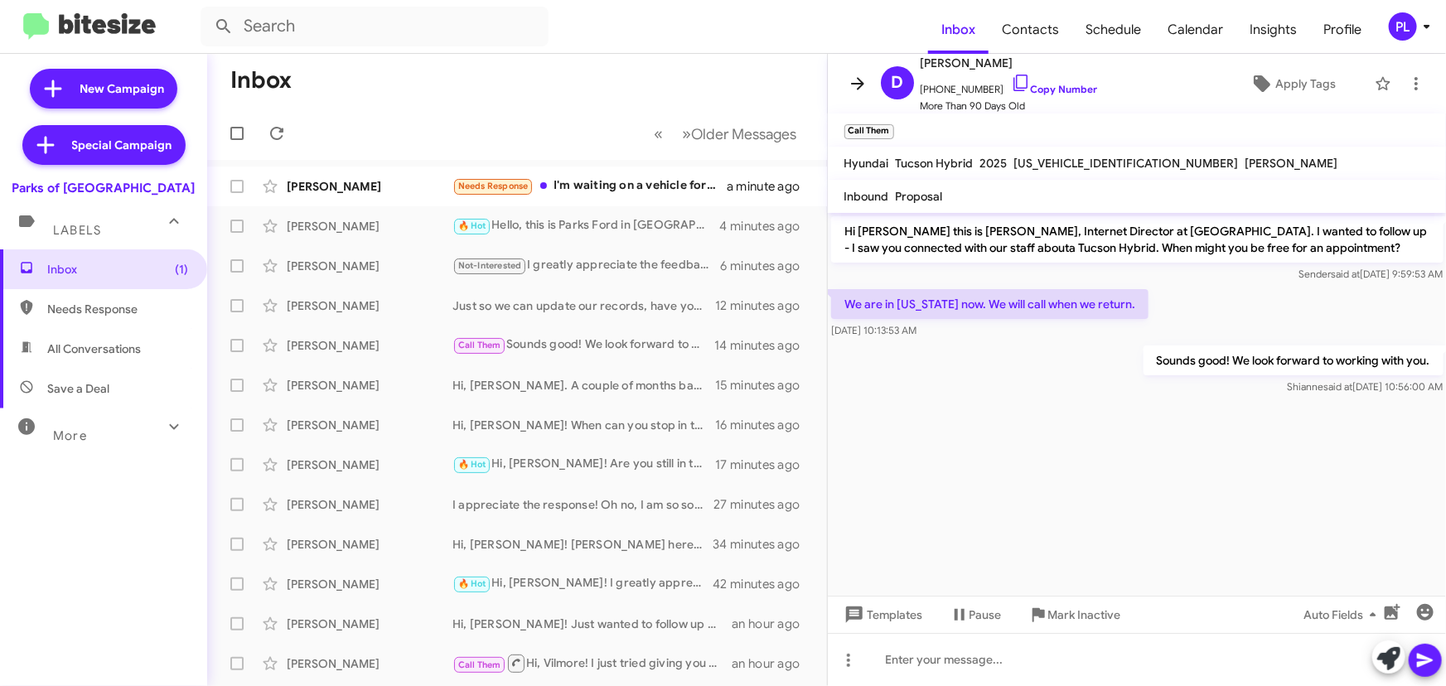
click at [844, 90] on span at bounding box center [857, 84] width 33 height 20
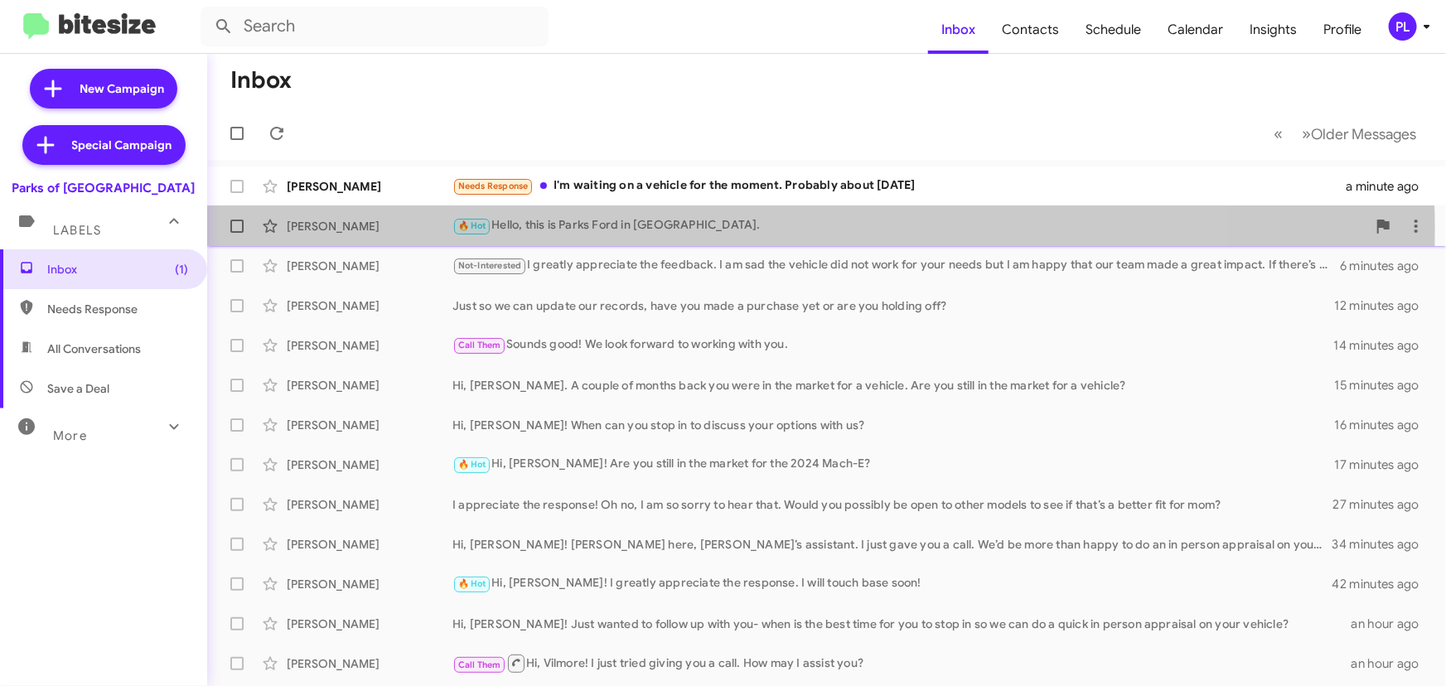
click at [700, 228] on div "🔥 Hot Hello, this is Parks Ford in [GEOGRAPHIC_DATA]." at bounding box center [910, 225] width 914 height 19
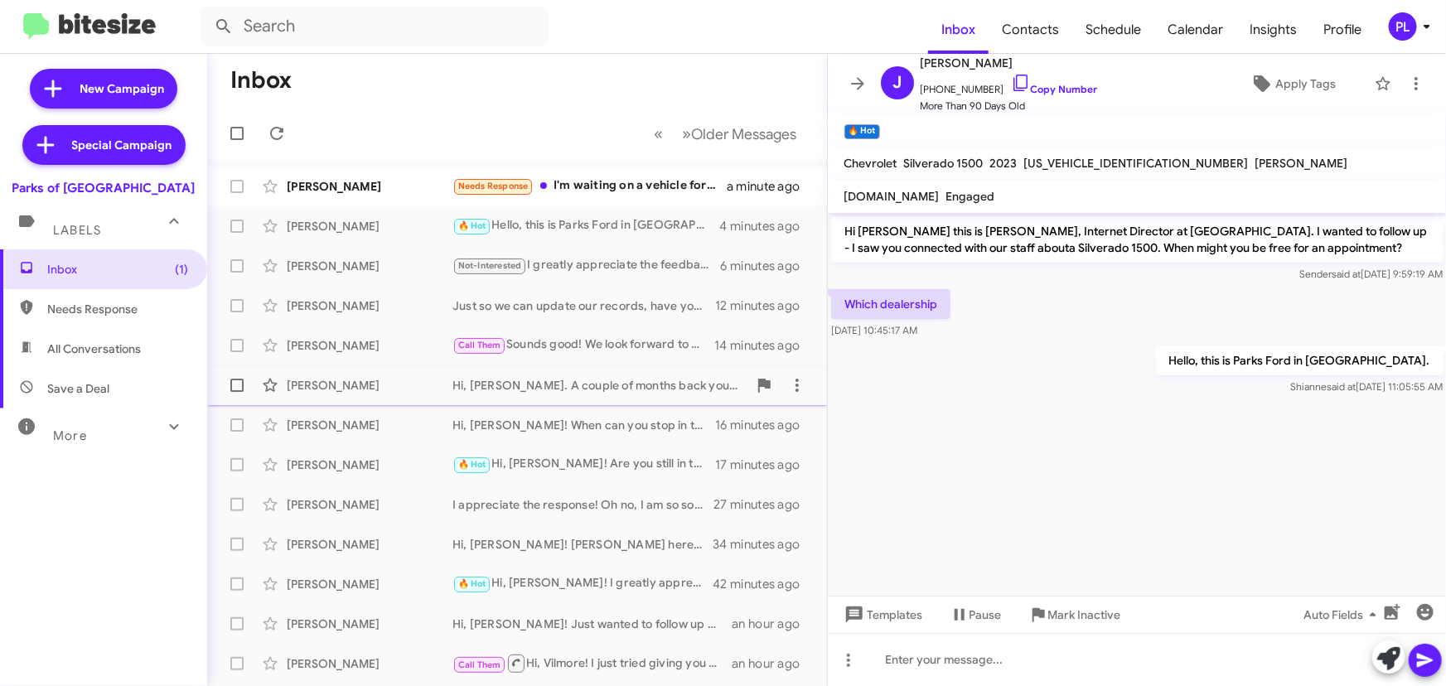
click at [559, 381] on div "Hi, [PERSON_NAME]. A couple of months back you were in the market for a vehicle…" at bounding box center [600, 385] width 295 height 17
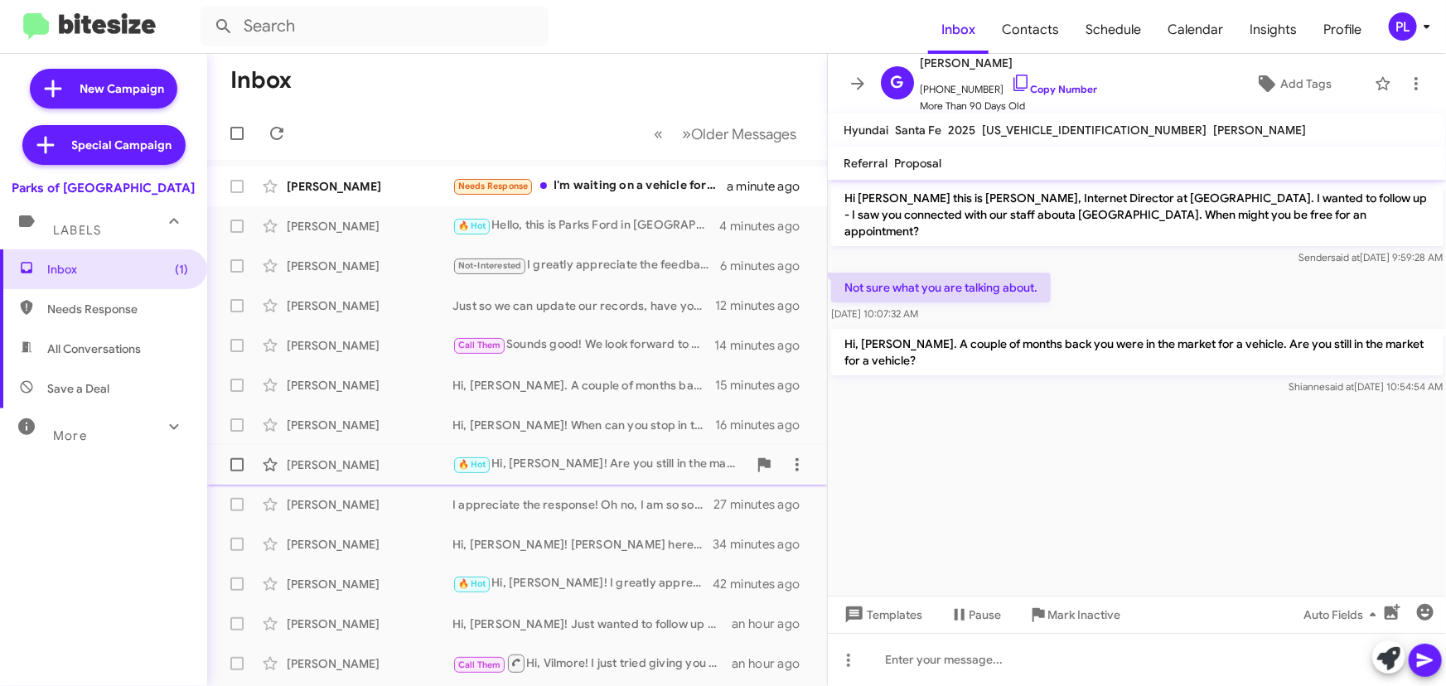
drag, startPoint x: 559, startPoint y: 458, endPoint x: 562, endPoint y: 467, distance: 9.7
click at [562, 467] on div "🔥 Hot Hi, [PERSON_NAME]! Are you still in the market for the 2024 Mach-E?" at bounding box center [600, 464] width 295 height 19
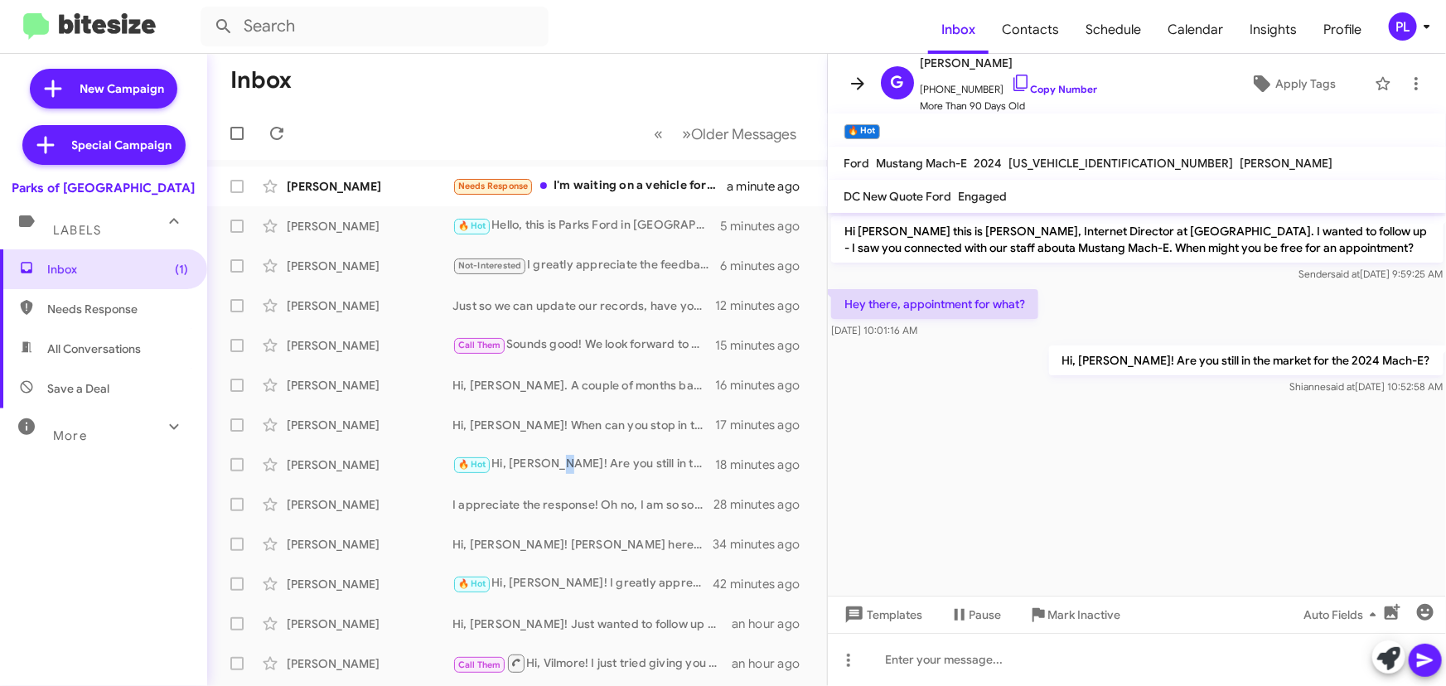
click at [850, 80] on icon at bounding box center [858, 84] width 20 height 20
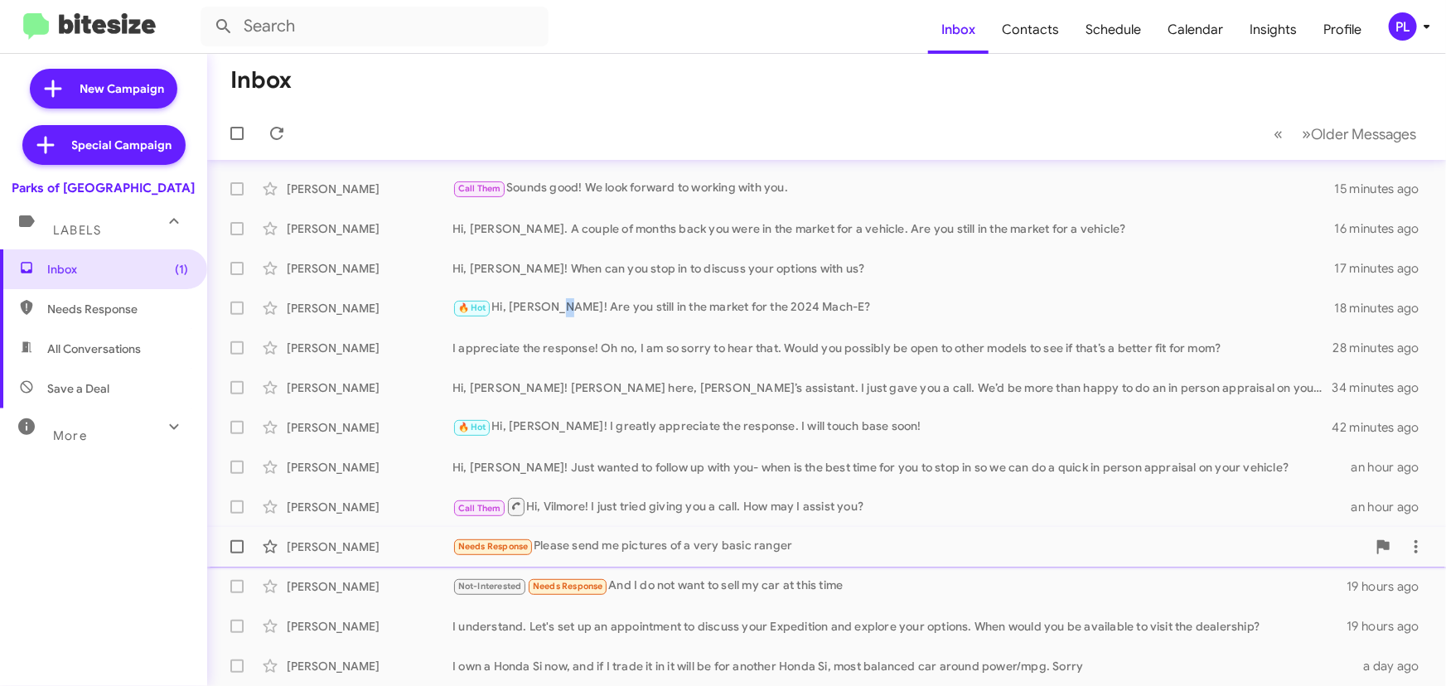
scroll to position [275, 0]
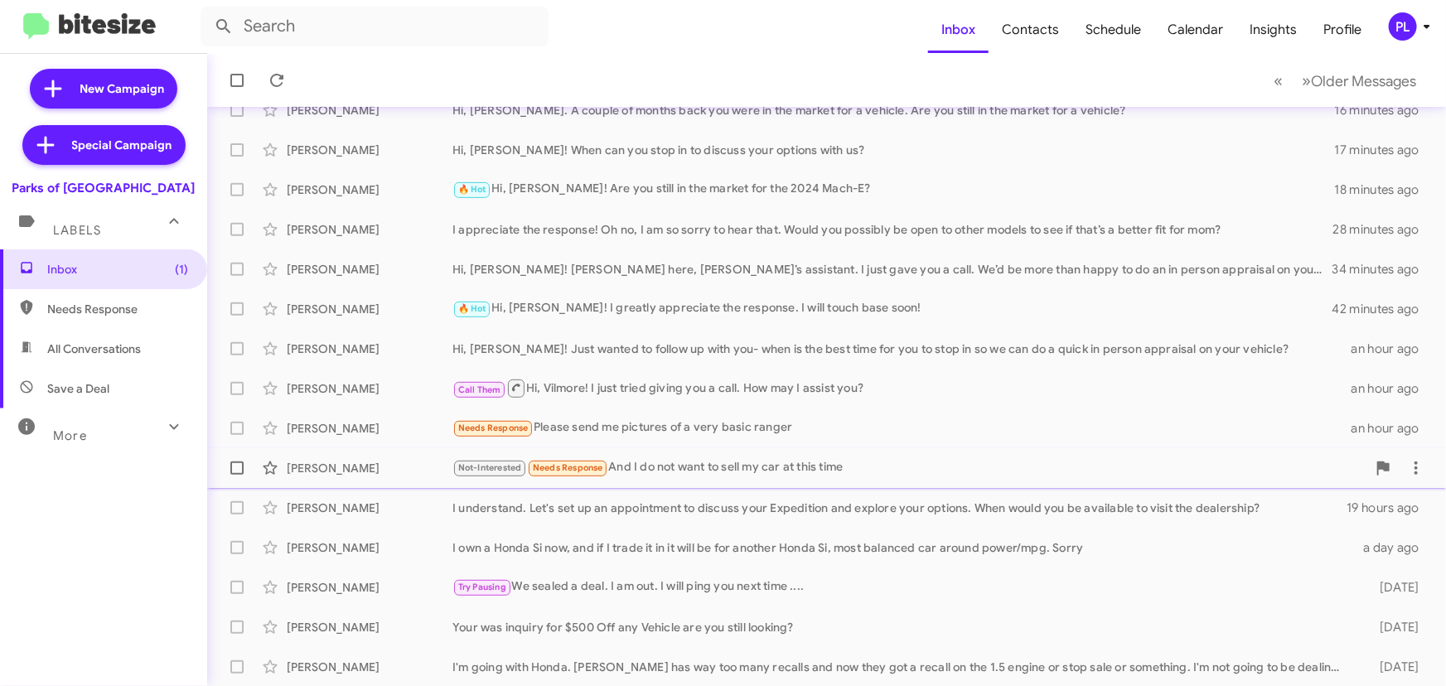
click at [802, 456] on div "[PERSON_NAME] Not-Interested Needs Response And I do not want to sell my car at…" at bounding box center [826, 468] width 1213 height 33
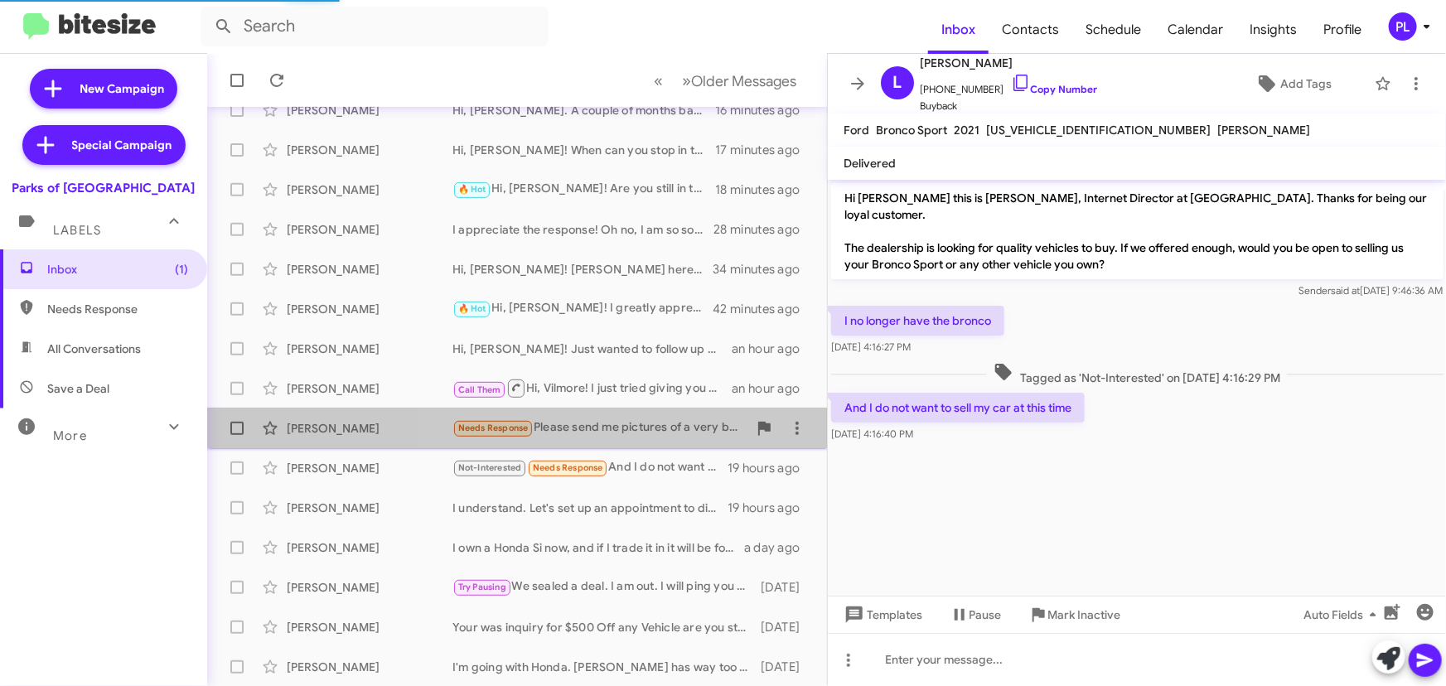
click at [646, 425] on div "Needs Response Please send me pictures of a very basic ranger" at bounding box center [600, 428] width 295 height 19
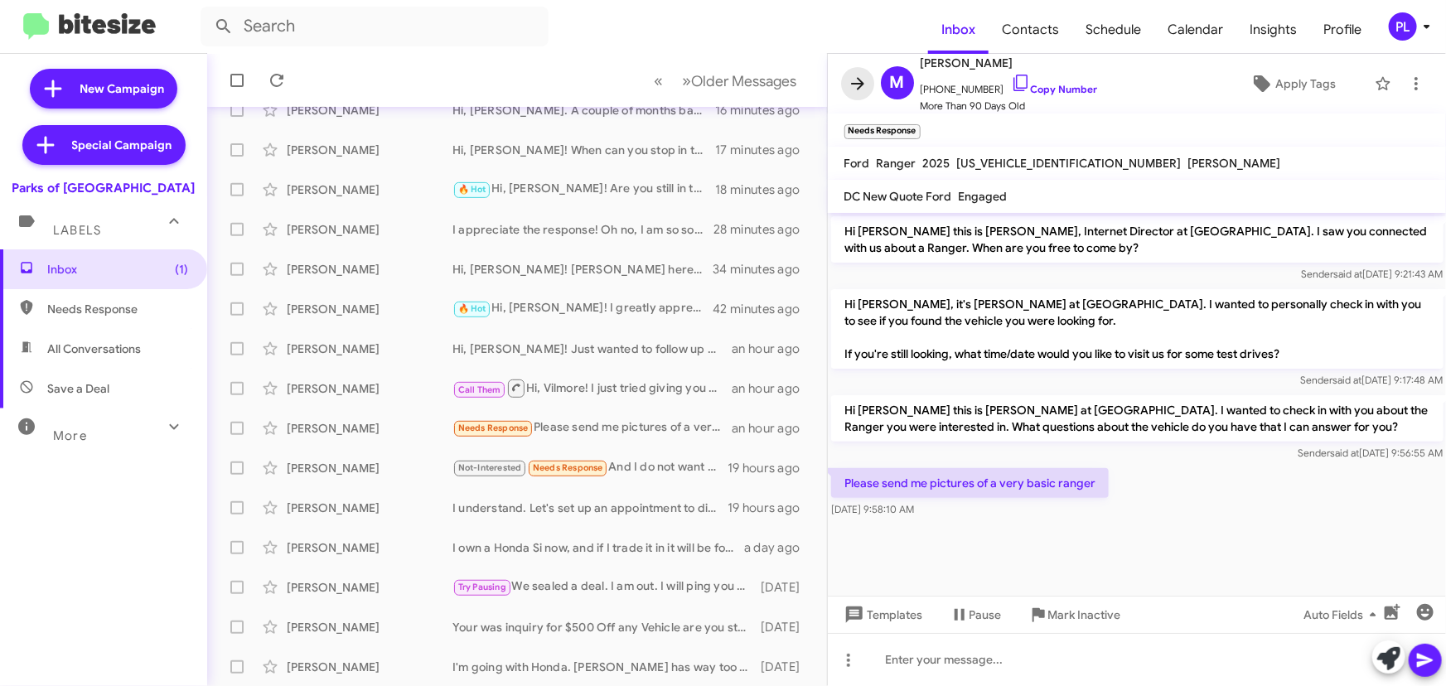
click at [852, 83] on icon at bounding box center [857, 83] width 13 height 12
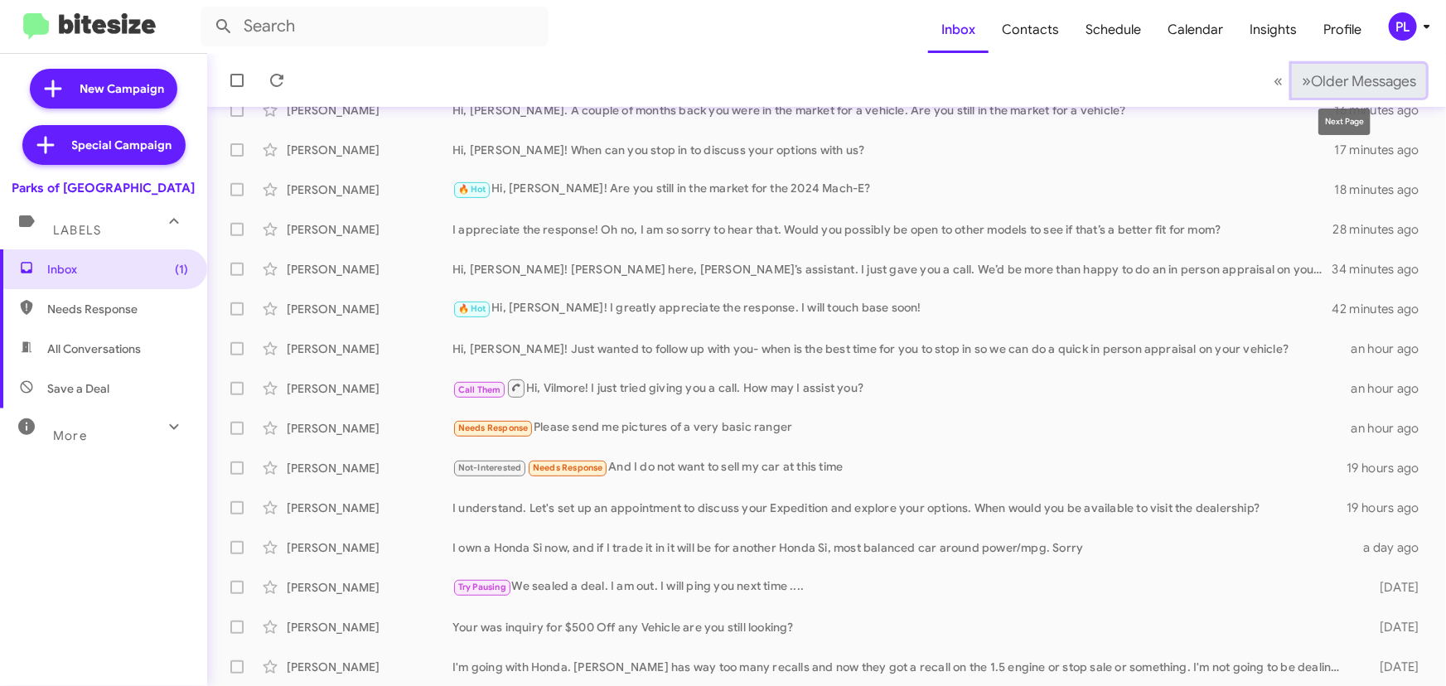
click at [1354, 87] on span "Older Messages" at bounding box center [1363, 81] width 105 height 18
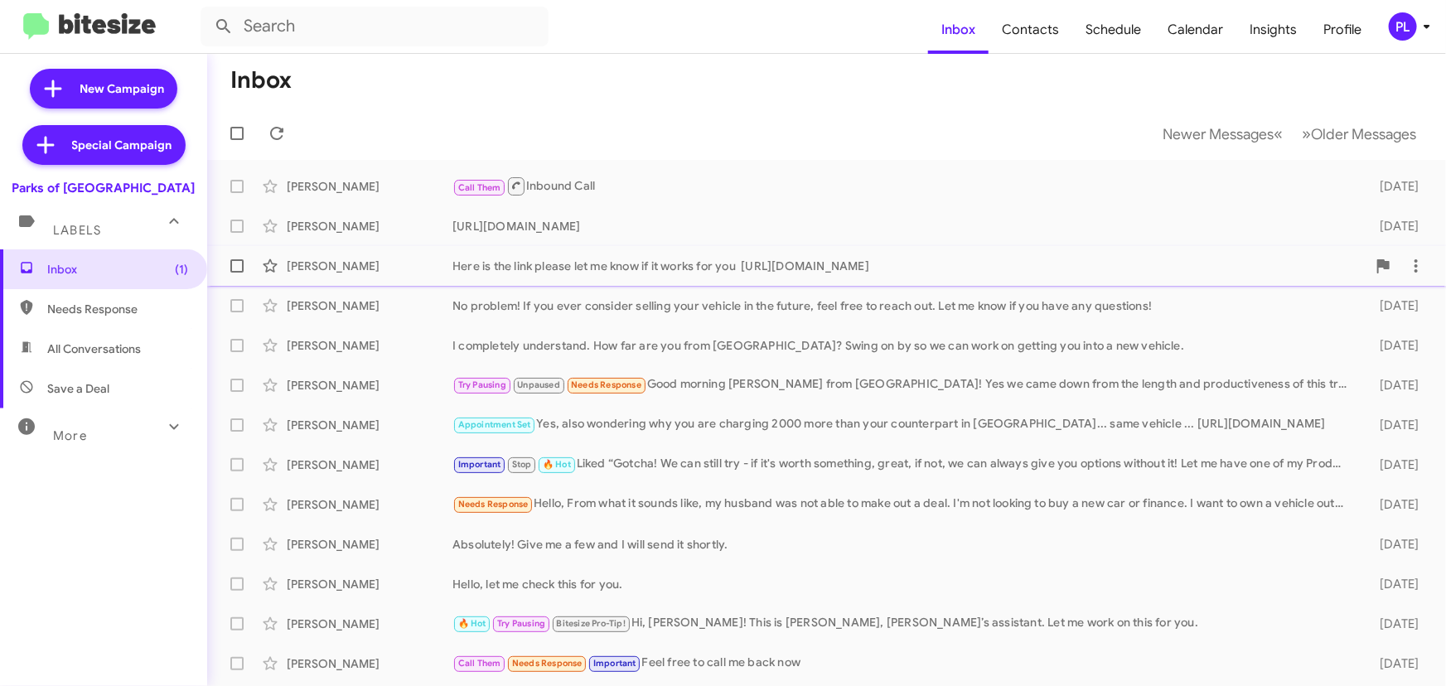
click at [365, 269] on div "[PERSON_NAME]" at bounding box center [370, 266] width 166 height 17
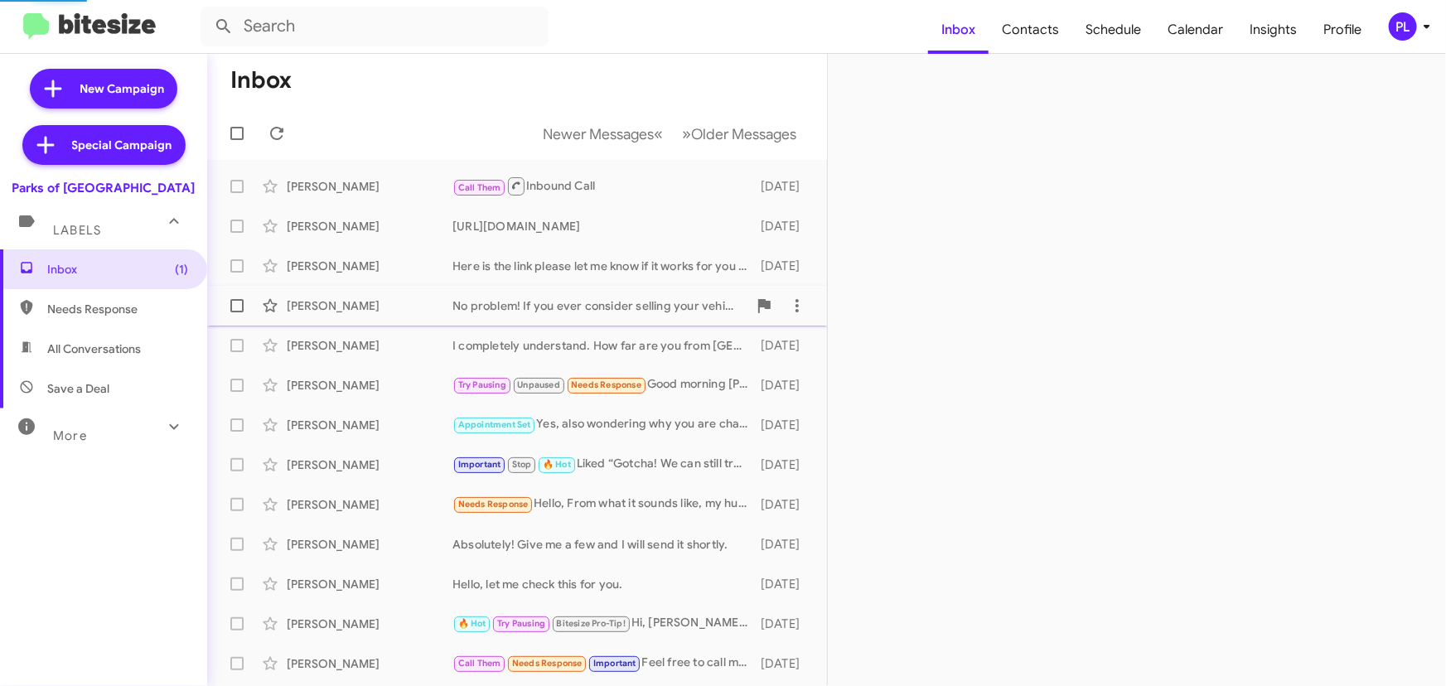
click at [400, 303] on div "[PERSON_NAME]" at bounding box center [370, 306] width 166 height 17
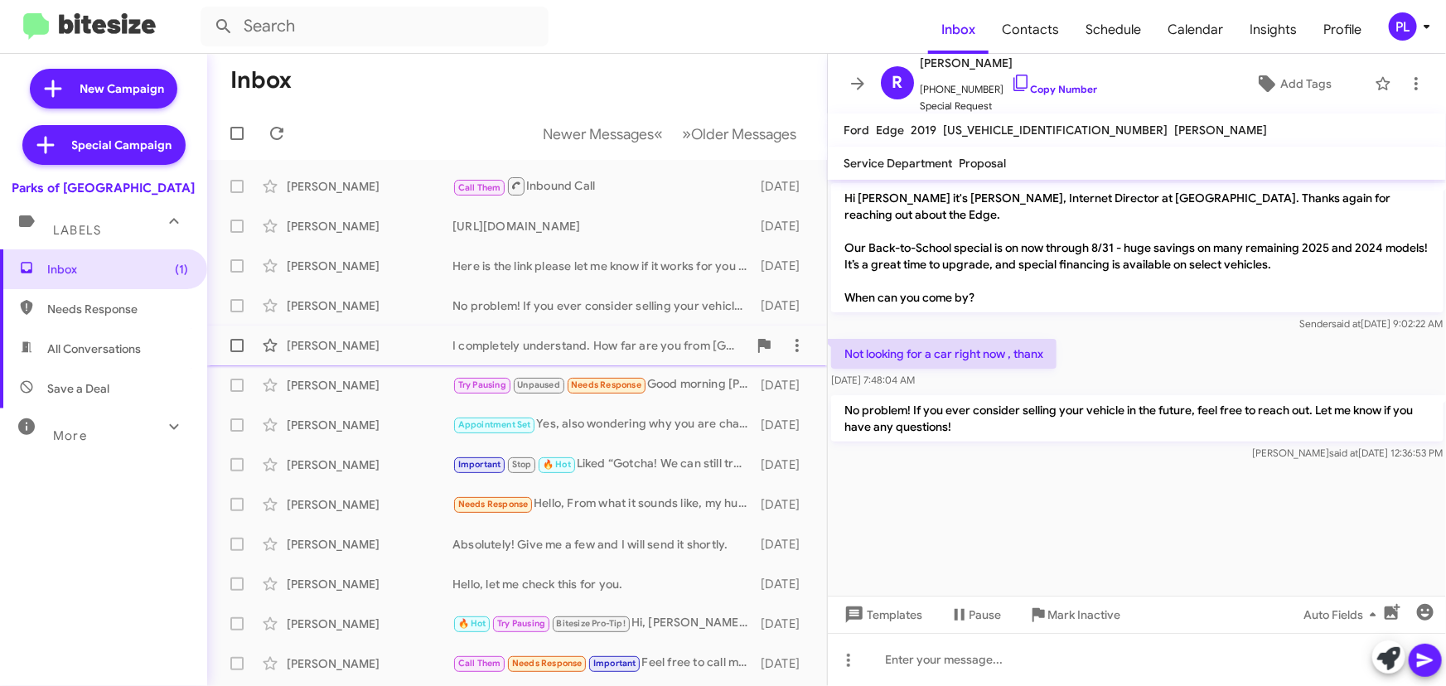
click at [427, 340] on div "[PERSON_NAME]" at bounding box center [370, 345] width 166 height 17
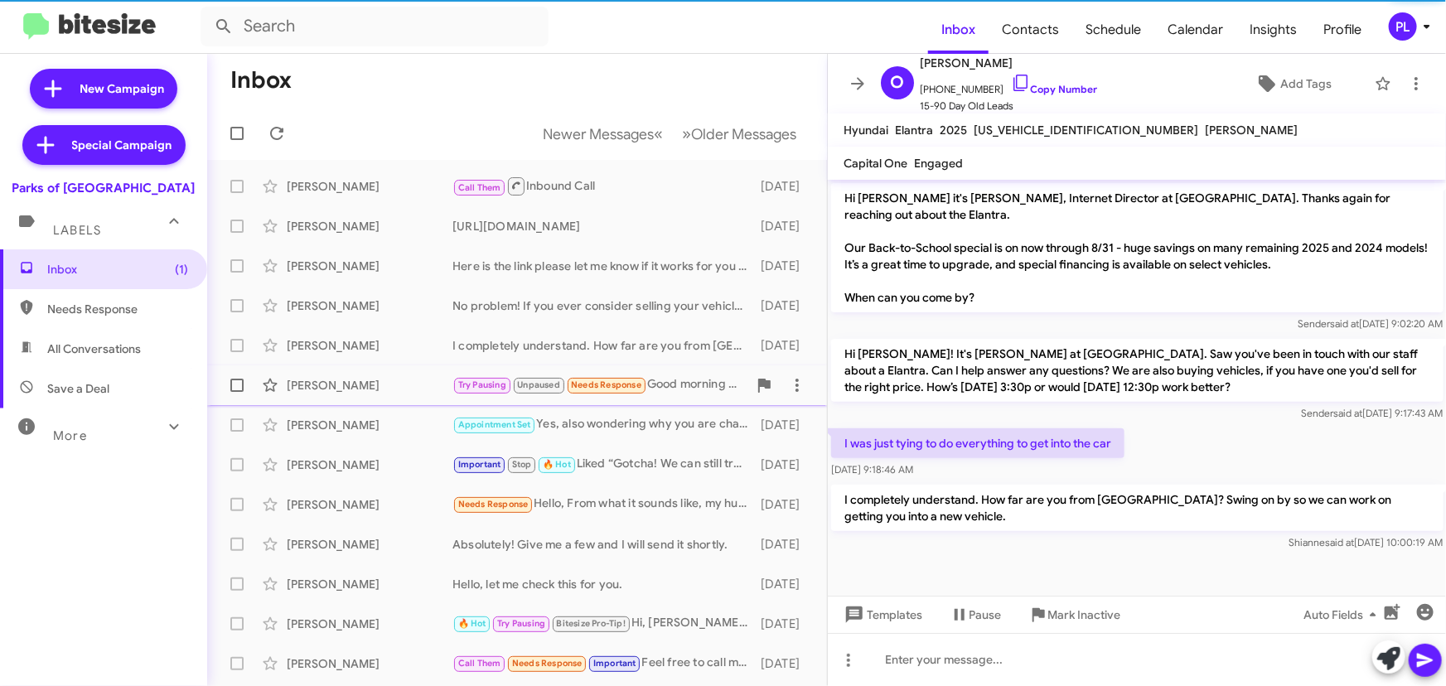
click at [360, 390] on div "[PERSON_NAME]" at bounding box center [370, 385] width 166 height 17
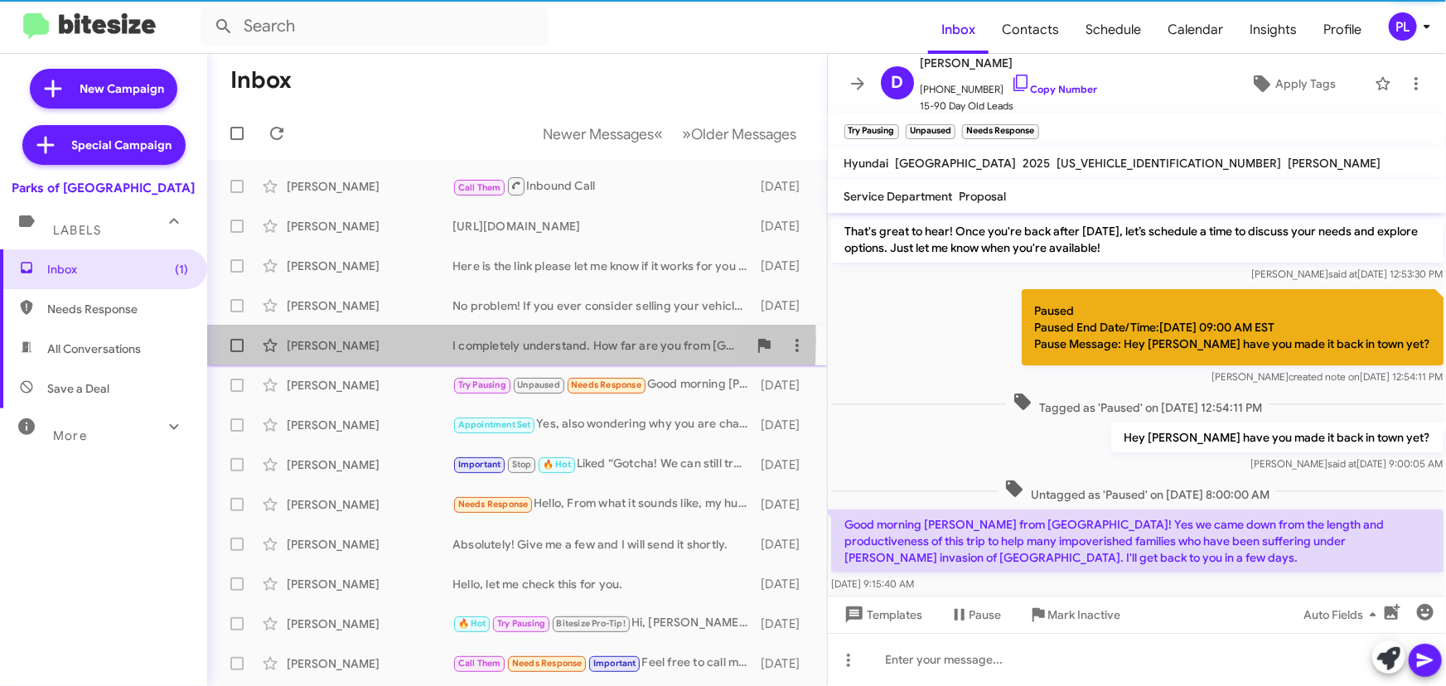
click at [356, 339] on div "[PERSON_NAME]" at bounding box center [370, 345] width 166 height 17
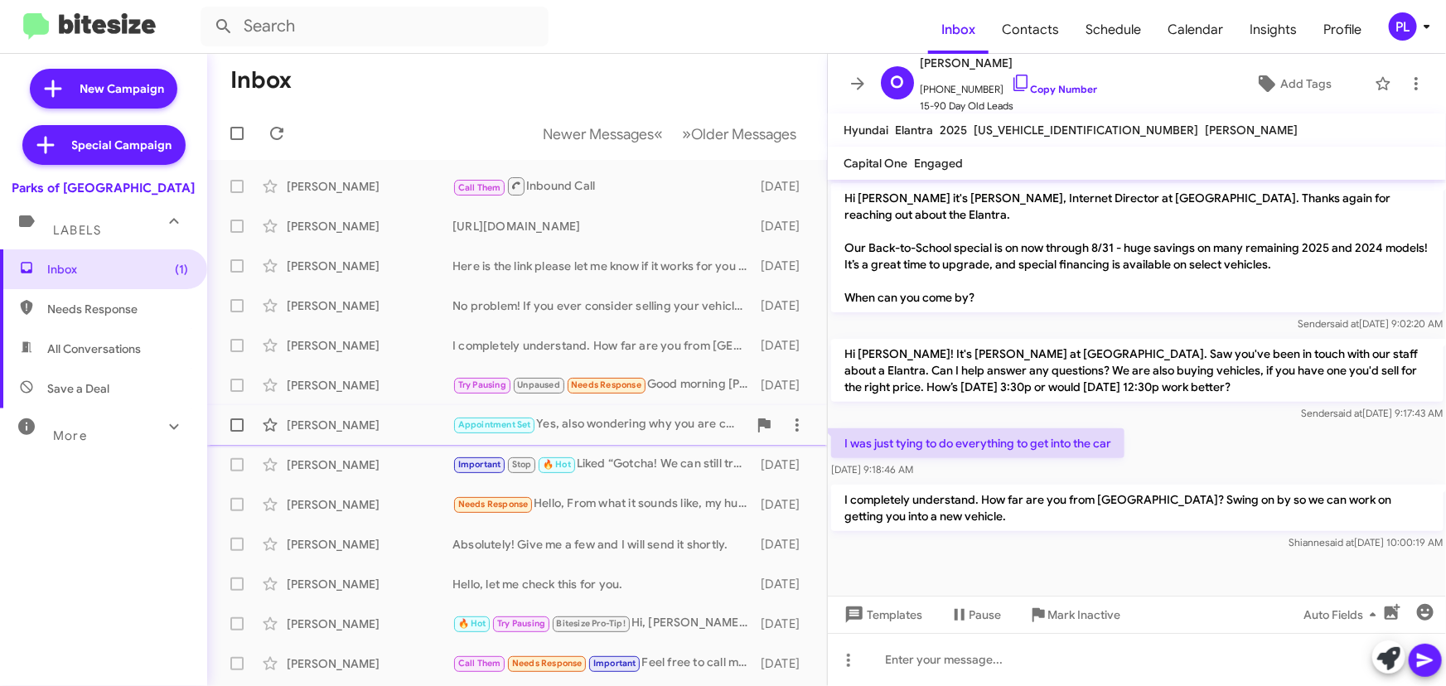
click at [387, 420] on div "[PERSON_NAME]" at bounding box center [370, 425] width 166 height 17
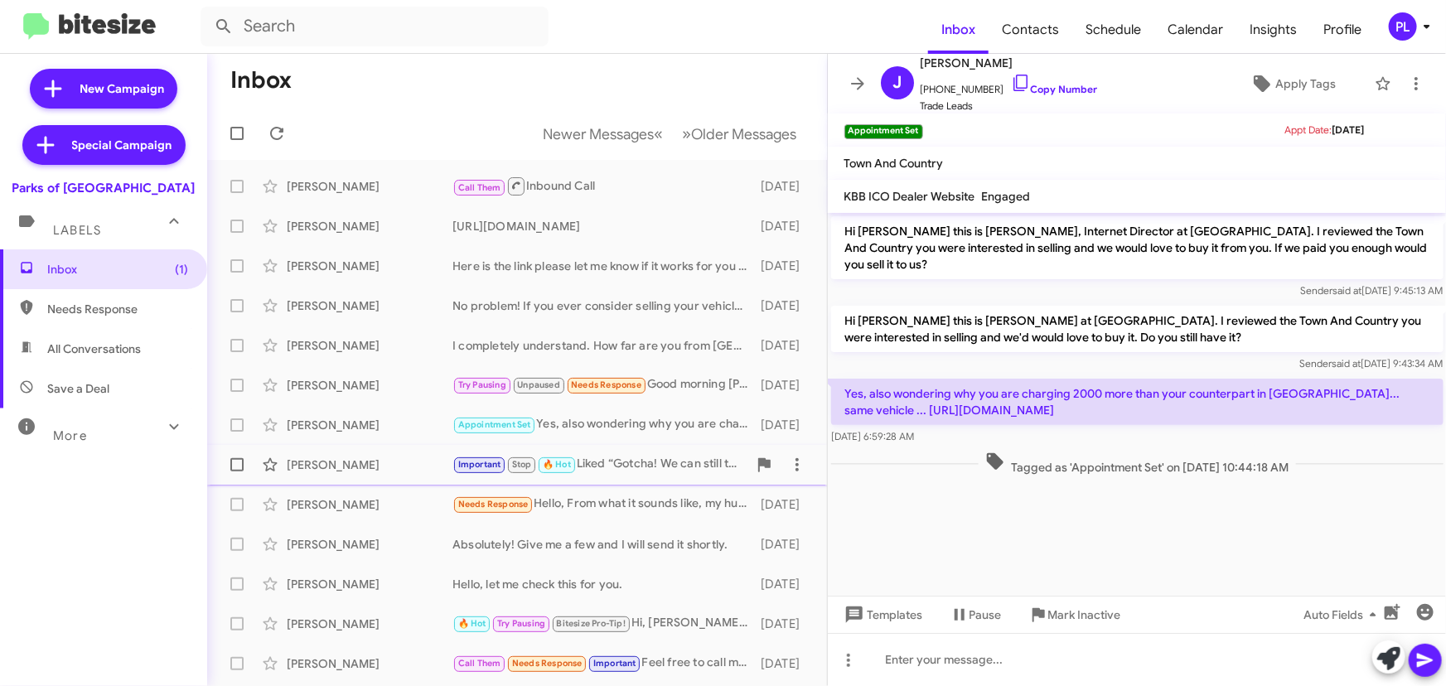
click at [310, 465] on div "[PERSON_NAME]" at bounding box center [370, 465] width 166 height 17
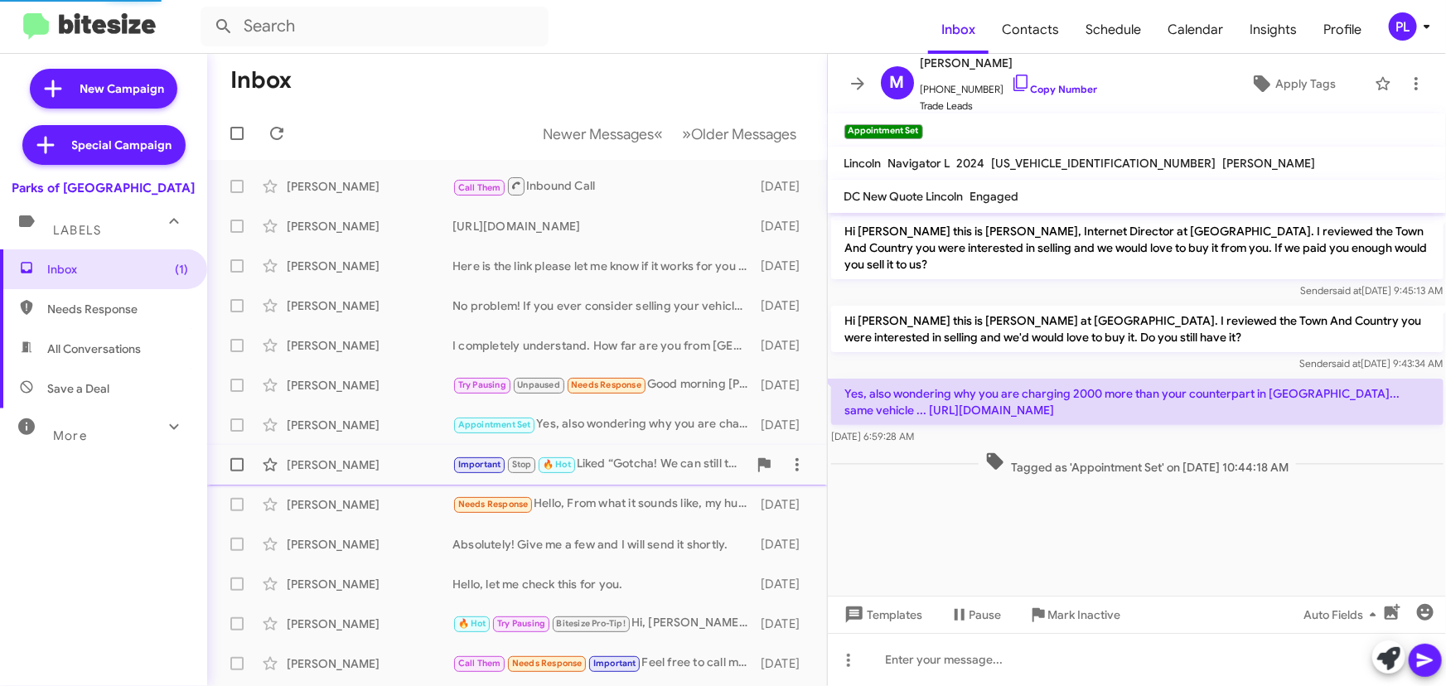
scroll to position [667, 0]
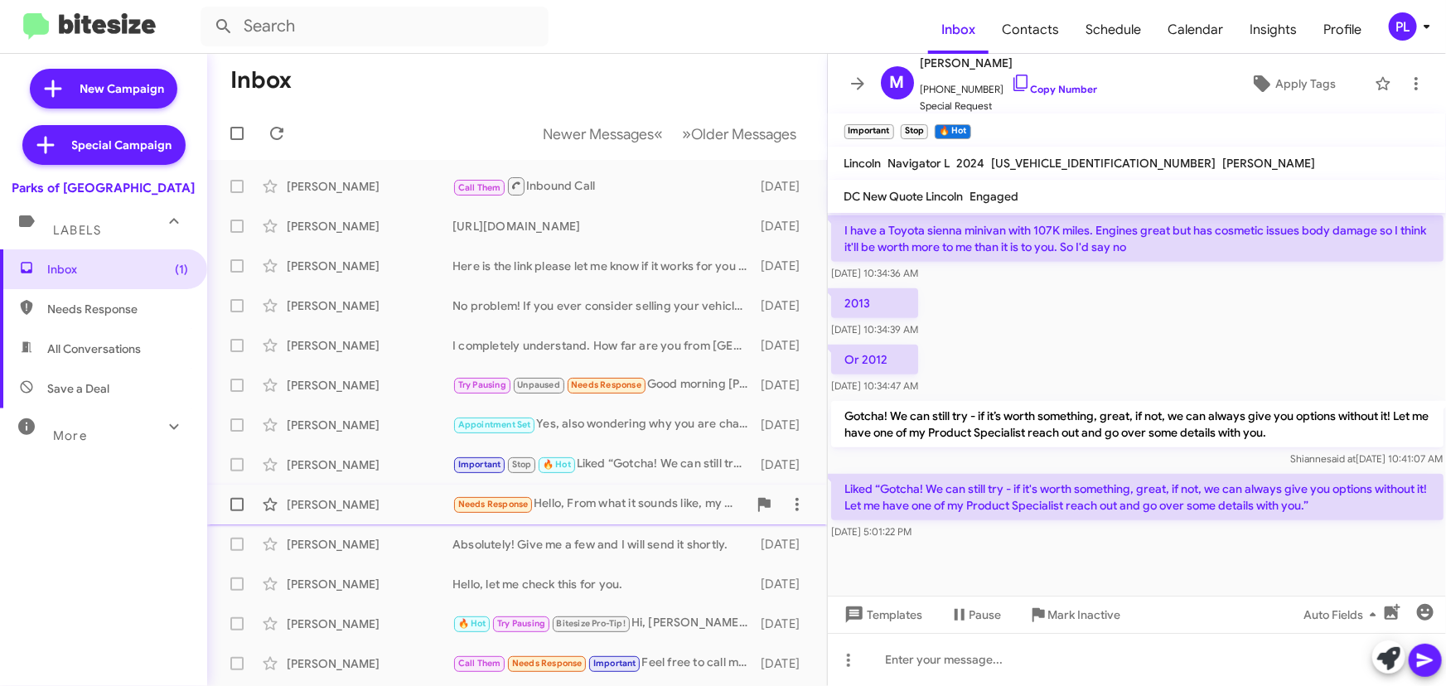
click at [308, 500] on div "[PERSON_NAME]" at bounding box center [370, 504] width 166 height 17
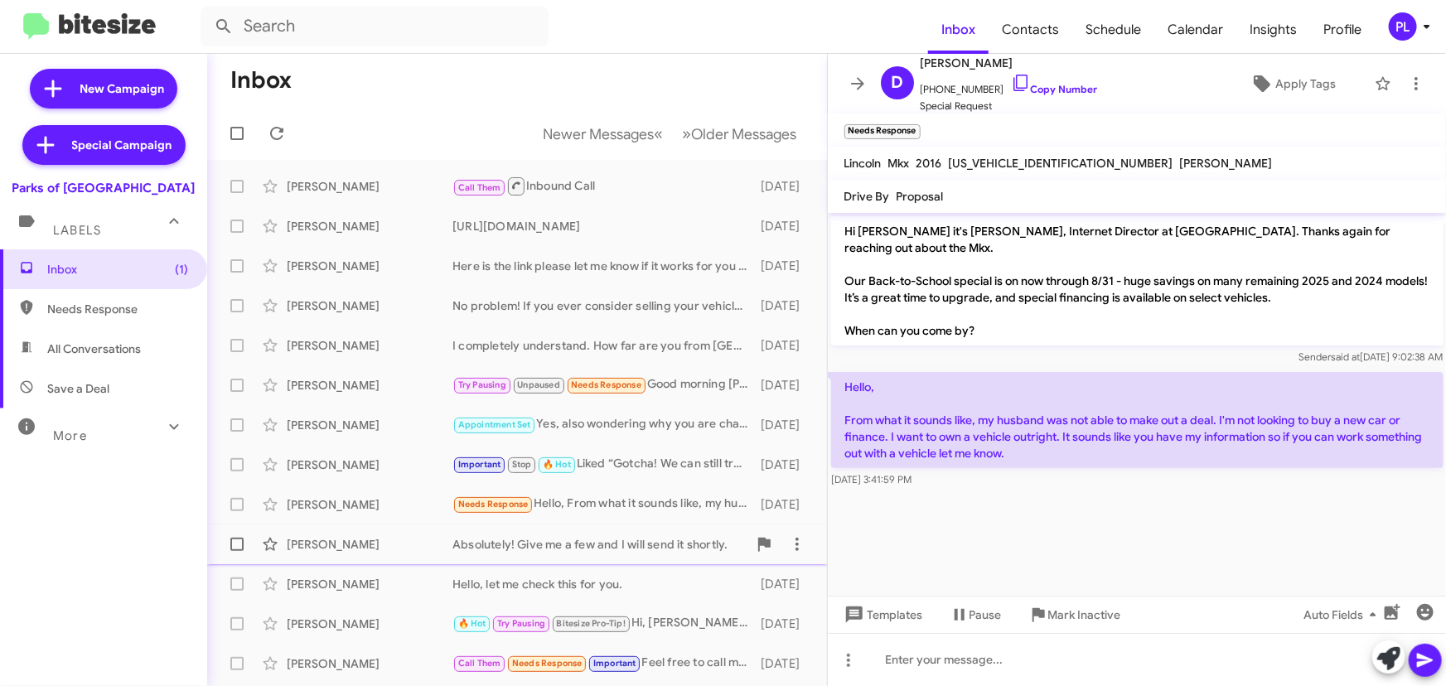
click at [332, 548] on div "[PERSON_NAME]" at bounding box center [370, 544] width 166 height 17
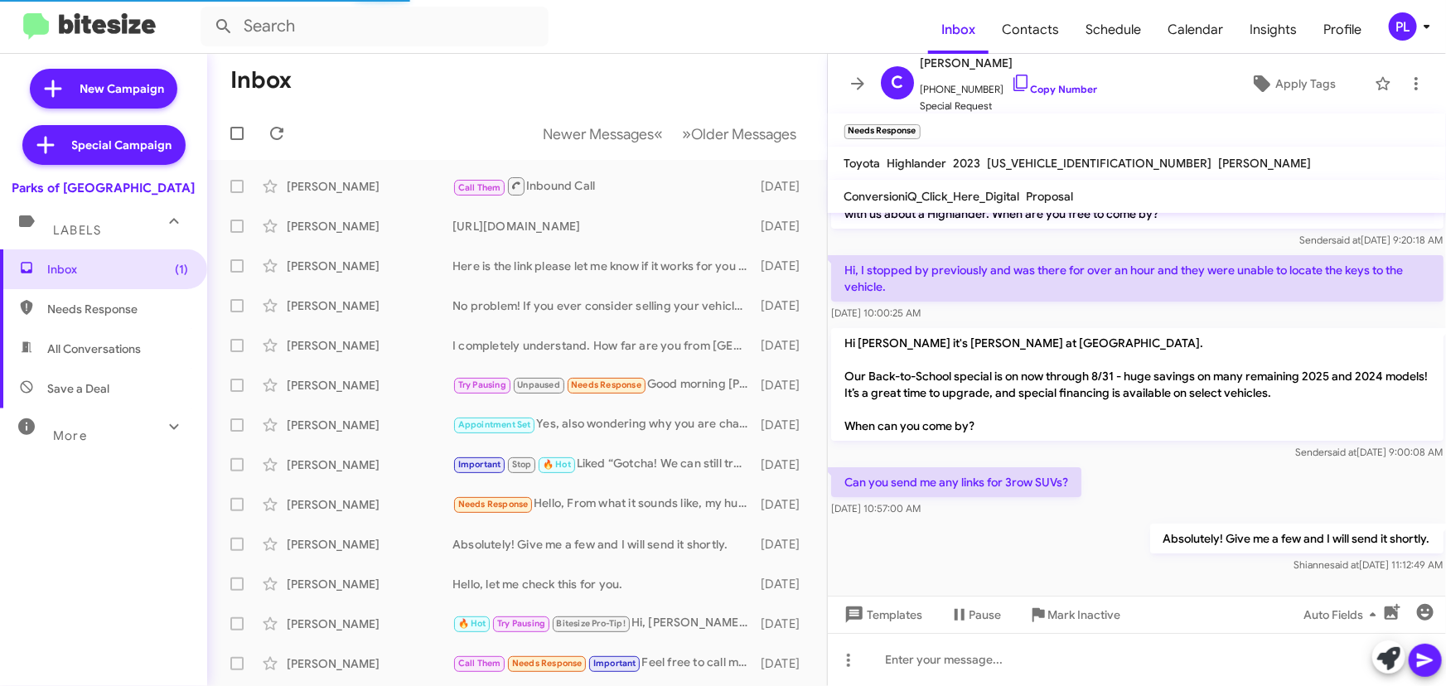
scroll to position [1, 0]
